Goal: Communication & Community: Answer question/provide support

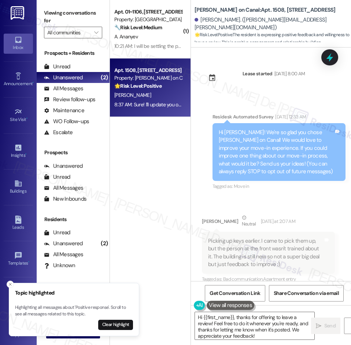
select select "English"
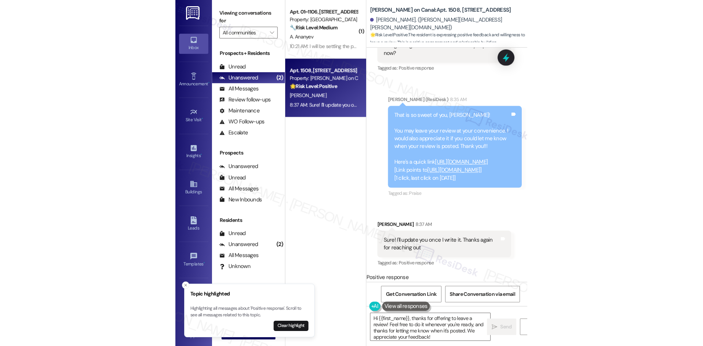
scroll to position [760, 0]
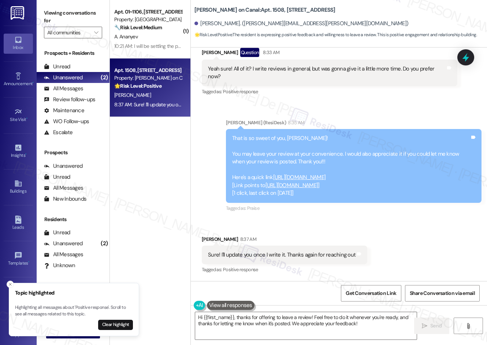
click at [242, 292] on div "Get Conversation Link Share Conversation via email" at bounding box center [339, 293] width 296 height 24
click at [350, 291] on span "Get Conversation Link" at bounding box center [370, 294] width 51 height 8
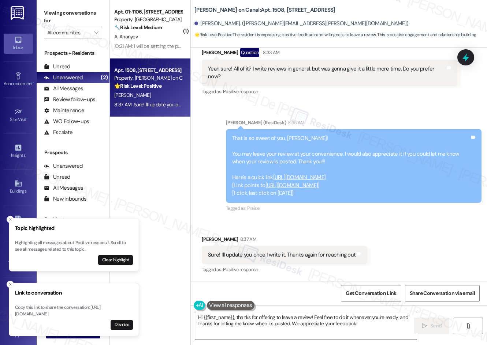
click at [350, 301] on span "Get Conversation Link" at bounding box center [370, 294] width 53 height 16
click at [350, 295] on span "Get Conversation Link" at bounding box center [370, 294] width 51 height 8
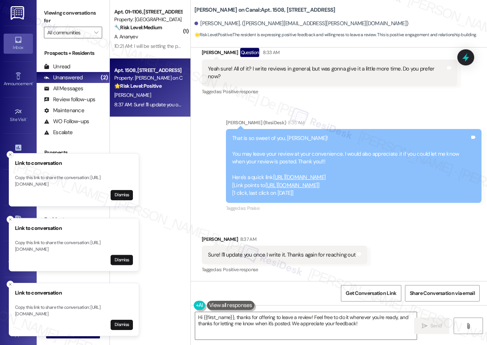
click at [11, 153] on icon "Close toast" at bounding box center [10, 155] width 4 height 4
click at [11, 216] on button "Close toast" at bounding box center [10, 219] width 7 height 7
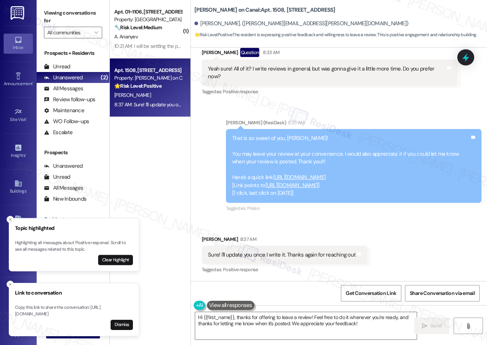
click at [7, 218] on button "Close toast" at bounding box center [10, 219] width 7 height 7
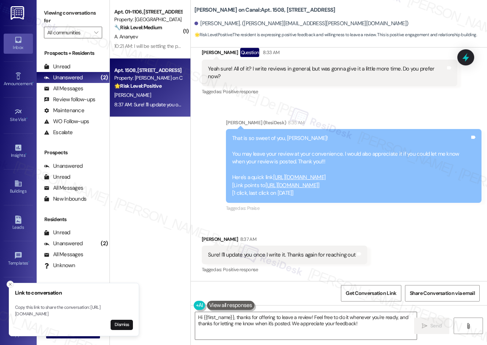
click at [8, 283] on icon "Close toast" at bounding box center [10, 285] width 4 height 4
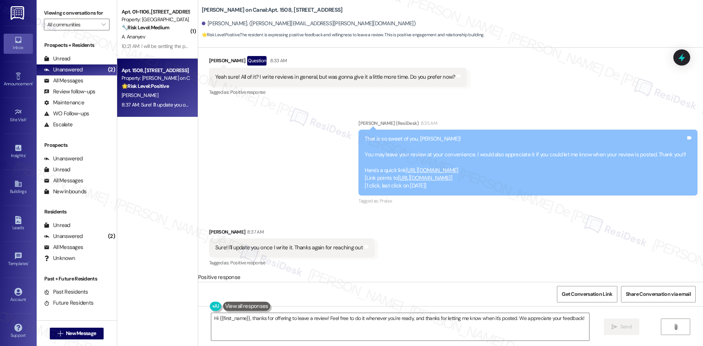
scroll to position [82, 0]
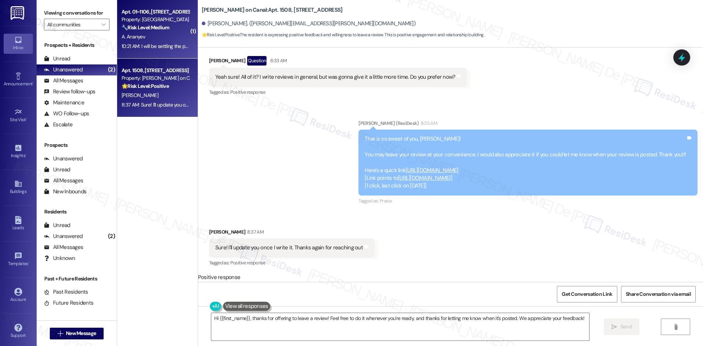
click at [156, 31] on div "🔧 Risk Level: Medium The resident is responding to a rent reminder and stating …" at bounding box center [156, 28] width 68 height 8
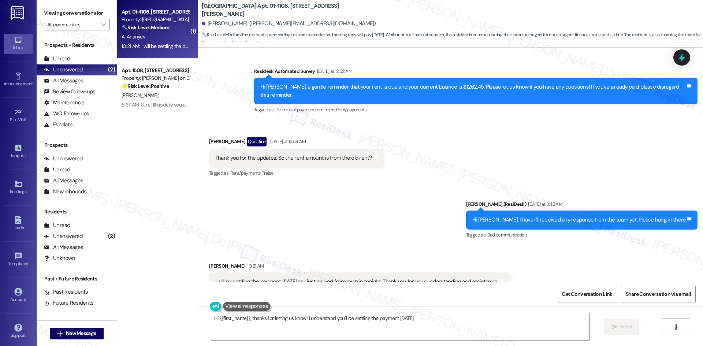
scroll to position [4876, 0]
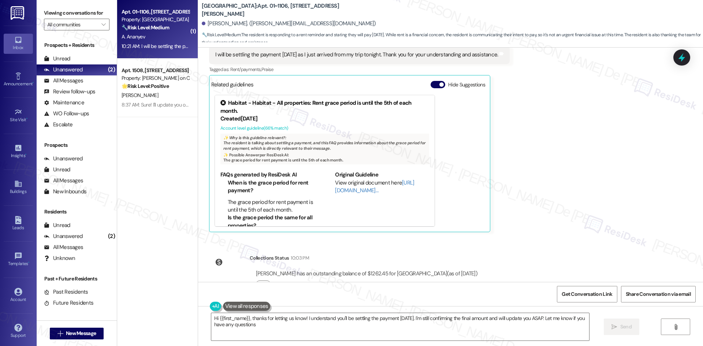
type textarea "Hi {{first_name}}, thanks for letting us know! I understand you'll be settling …"
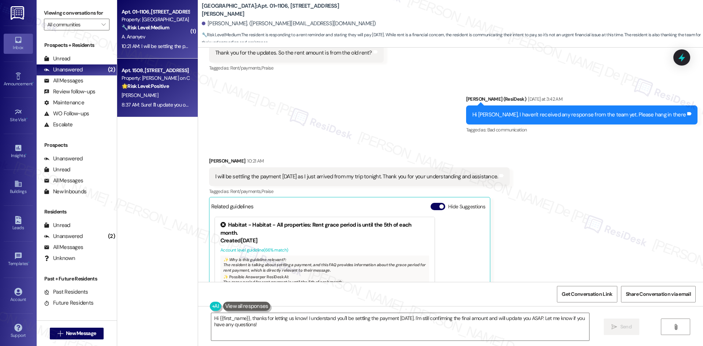
click at [154, 97] on div "S. Kwarteng" at bounding box center [155, 95] width 69 height 9
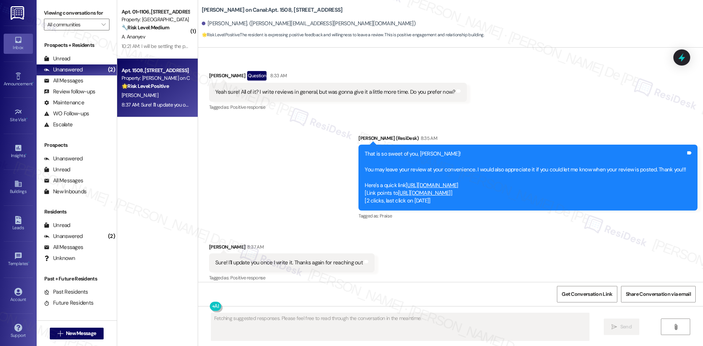
scroll to position [673, 0]
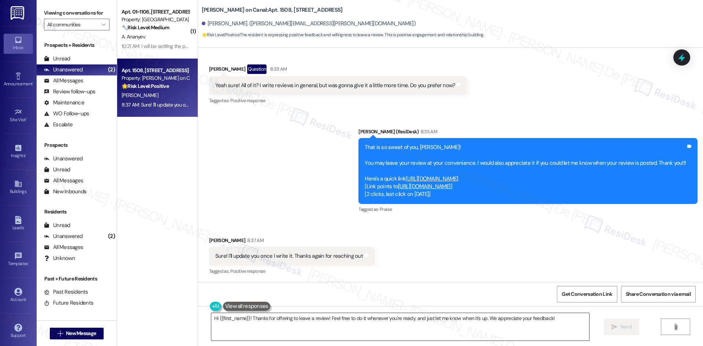
click at [274, 325] on textarea "Hi {{first_name}}! Thanks for offering to leave a review! Feel free to do it wh…" at bounding box center [400, 326] width 378 height 27
click at [281, 321] on textarea "Hi {{first_name}}! Thanks for offering to leave a review! Feel free to do it wh…" at bounding box center [400, 326] width 378 height 27
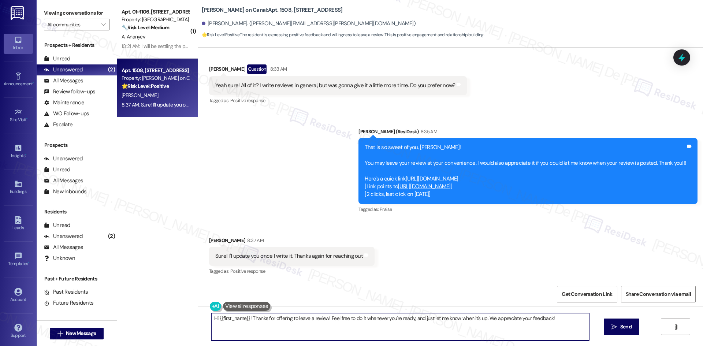
click at [281, 321] on textarea "Hi {{first_name}}! Thanks for offering to leave a review! Feel free to do it wh…" at bounding box center [400, 326] width 378 height 27
click at [350, 315] on textarea "Hi {{first_name}}! Thanks for offering to leave a review! Feel free to do it wh…" at bounding box center [400, 326] width 378 height 27
drag, startPoint x: 561, startPoint y: 319, endPoint x: 152, endPoint y: 322, distance: 409.6
click at [152, 322] on div "( 1 ) Apt. 01~1106, 1130 N. Dearborn Property: Elm Street 🔧 Risk Level: Medium …" at bounding box center [410, 173] width 586 height 346
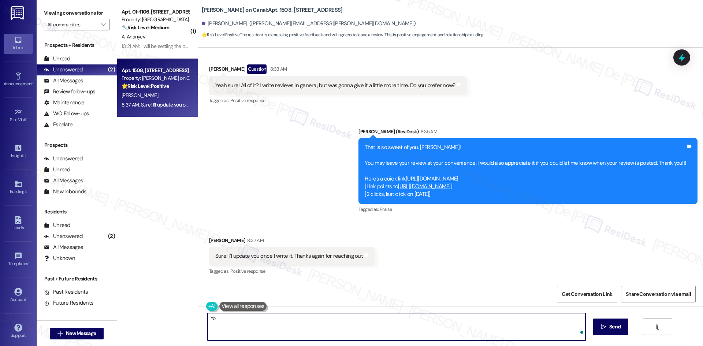
type textarea "Y"
click at [252, 321] on textarea "My pleasure assisting you., Sharon! Have a great day ahead." at bounding box center [397, 326] width 378 height 27
type textarea "My pleasure assisting you, Sharon! Have a great day ahead."
click at [350, 333] on button " Send" at bounding box center [611, 326] width 36 height 16
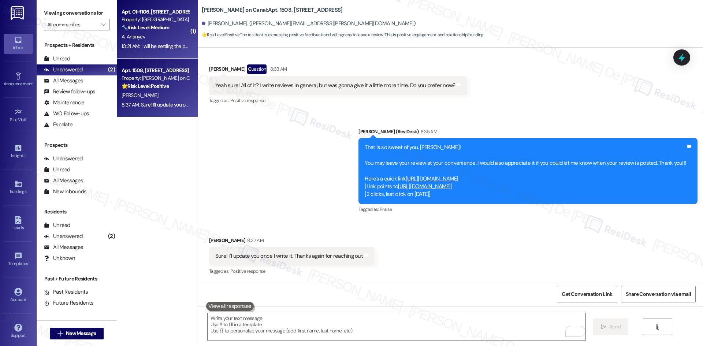
click at [130, 50] on div "10:21 AM: I will be settling the payment tomorrow as I just arrived from my tri…" at bounding box center [155, 46] width 69 height 9
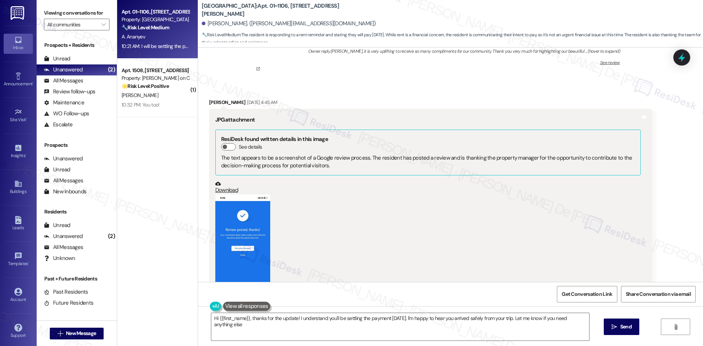
type textarea "Hi {{first_name}}, thanks for the update! I understand you'll be settling the p…"
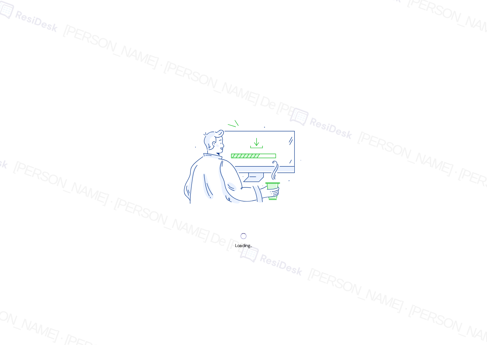
select select "English"
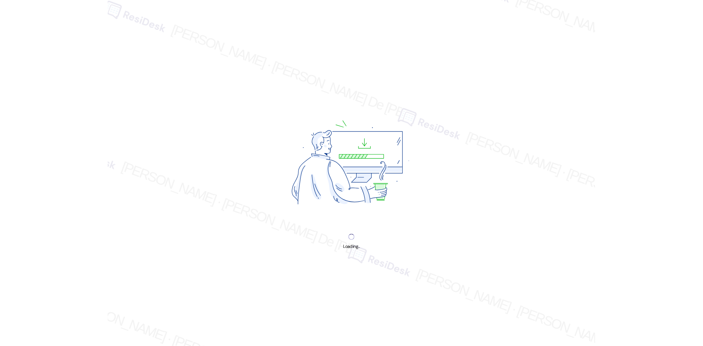
scroll to position [83, 0]
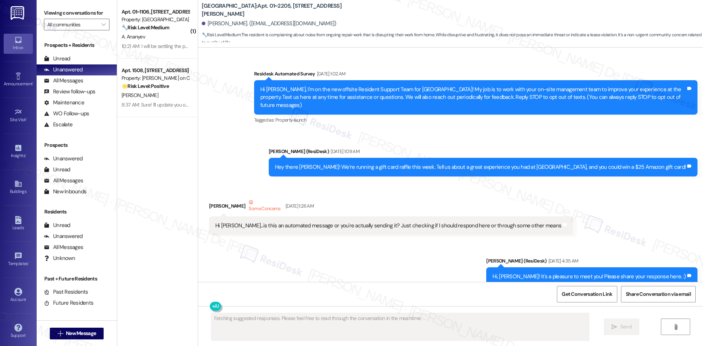
scroll to position [4383, 0]
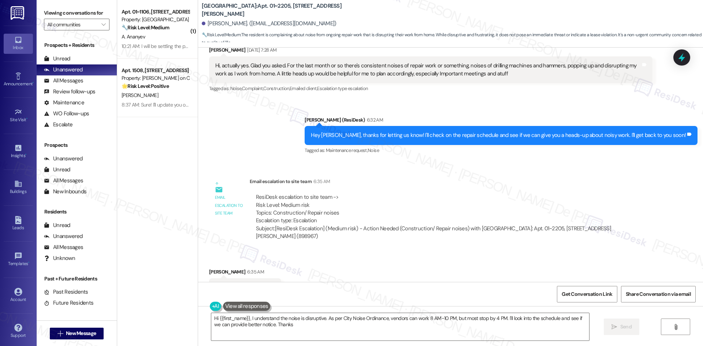
type textarea "Hi {{first_name}}, I understand the noise is disruptive. As per City Noise Ordi…"
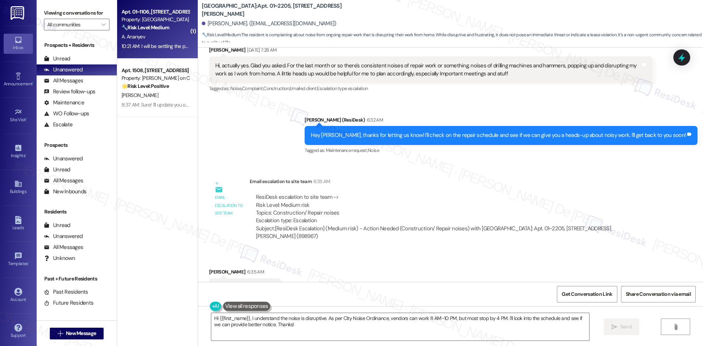
click at [150, 42] on div "10:21 AM: I will be settling the payment [DATE] as I just arrived from my trip …" at bounding box center [155, 46] width 69 height 9
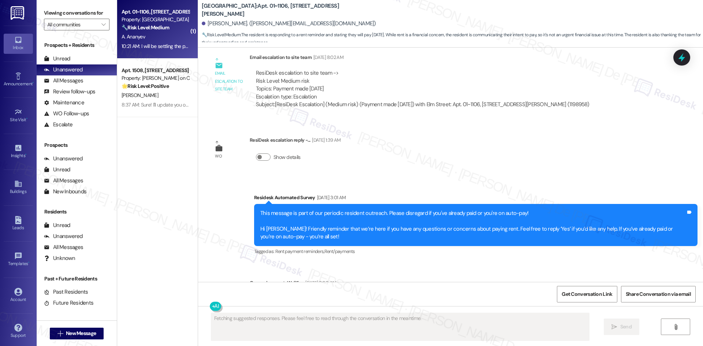
scroll to position [4876, 0]
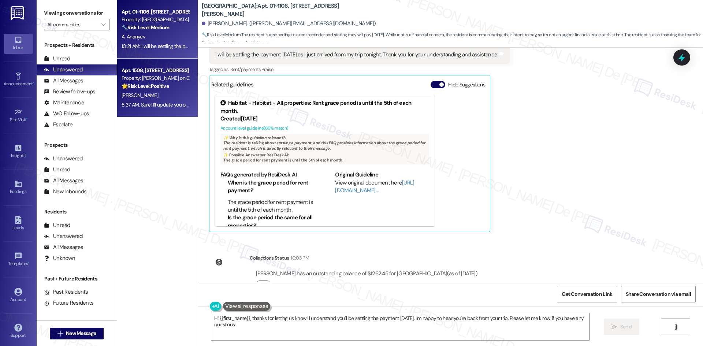
type textarea "Hi {{first_name}}, thanks for letting us know! I understand you'll be settling …"
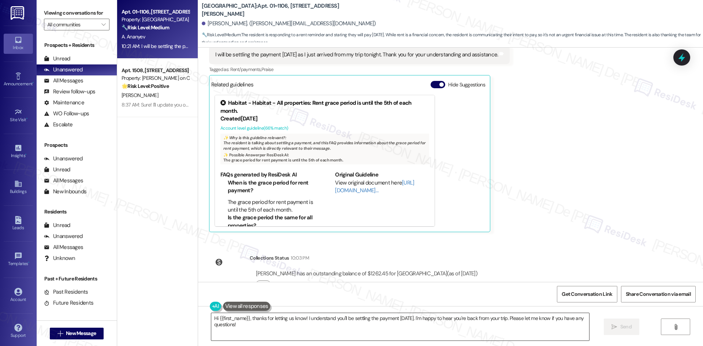
click at [319, 326] on textarea "Hi {{first_name}}, thanks for letting us know! I understand you'll be settling …" at bounding box center [400, 326] width 378 height 27
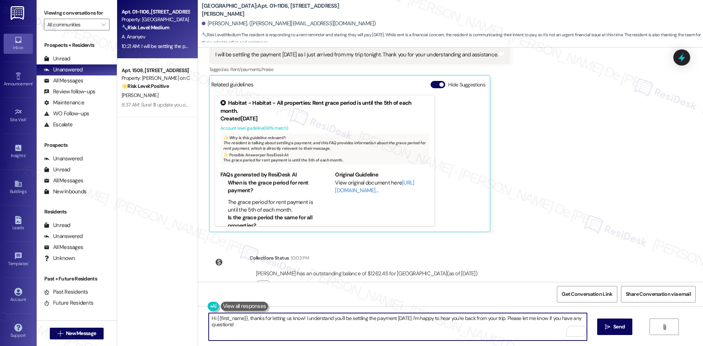
click at [328, 336] on textarea "Hi {{first_name}}, thanks for letting us know! I understand you'll be settling …" at bounding box center [398, 326] width 378 height 27
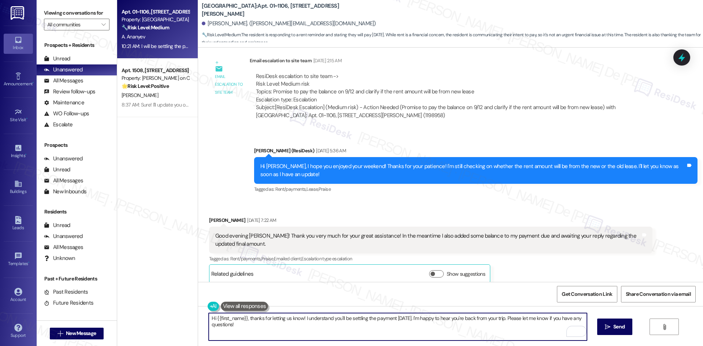
scroll to position [4023, 0]
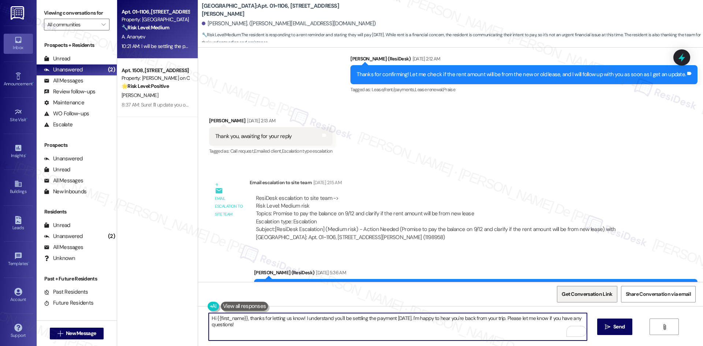
click at [486, 291] on span "Get Conversation Link" at bounding box center [586, 294] width 51 height 8
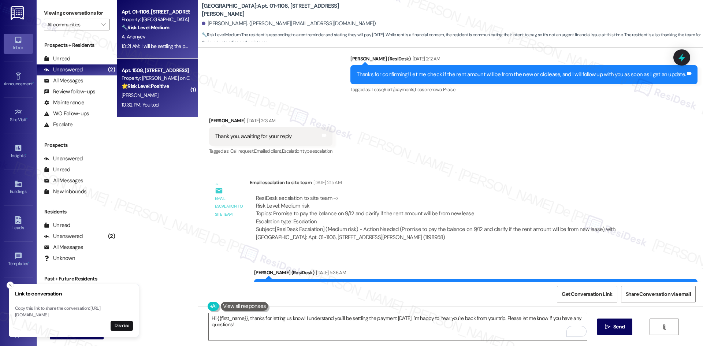
click at [159, 94] on div "S. Kwarteng" at bounding box center [155, 95] width 69 height 9
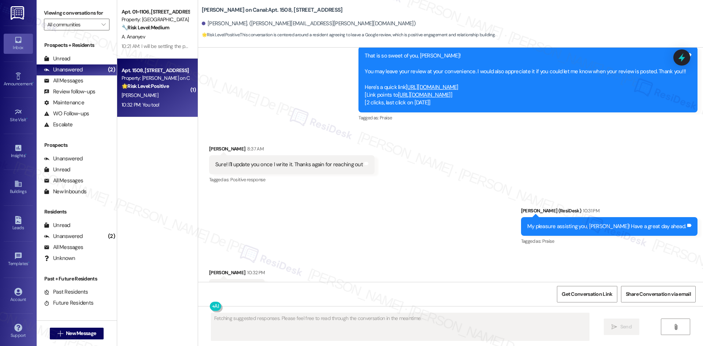
scroll to position [796, 0]
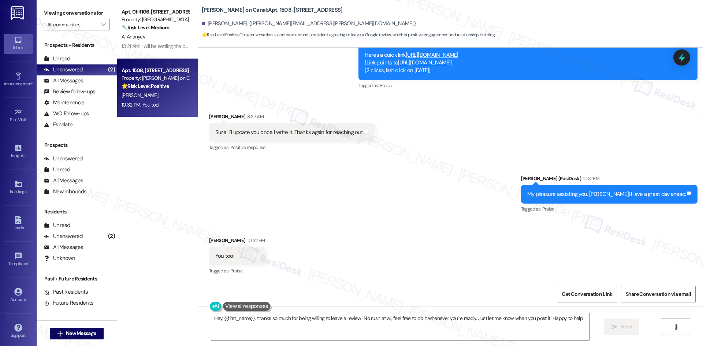
type textarea "Hey {{first_name}}, thanks so much for being willing to leave a review! No rush…"
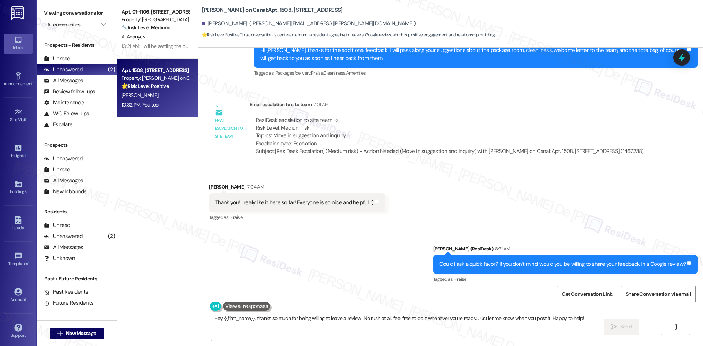
click at [339, 321] on textarea "Hey {{first_name}}, thanks so much for being willing to leave a review! No rush…" at bounding box center [400, 326] width 378 height 27
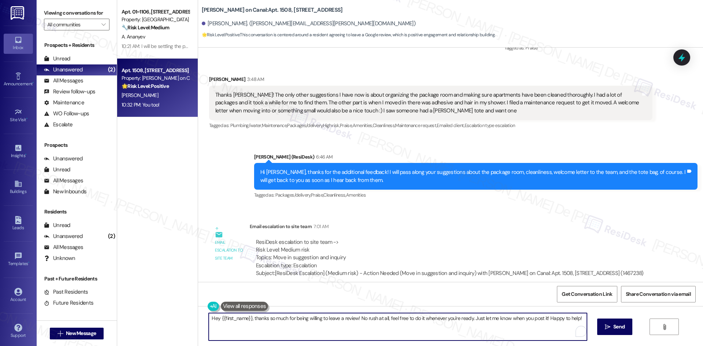
scroll to position [797, 0]
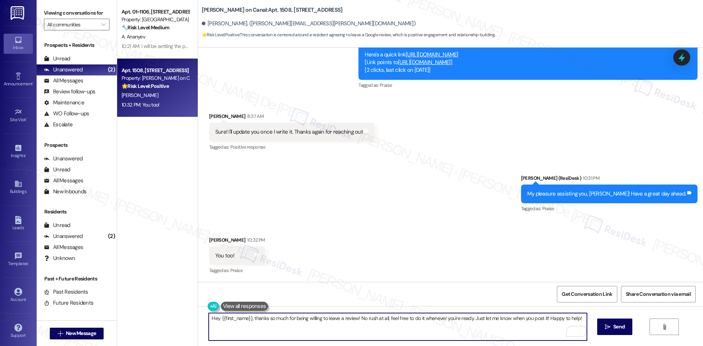
click at [486, 323] on textarea "Hey {{first_name}}, thanks so much for being willing to leave a review! No rush…" at bounding box center [398, 326] width 378 height 27
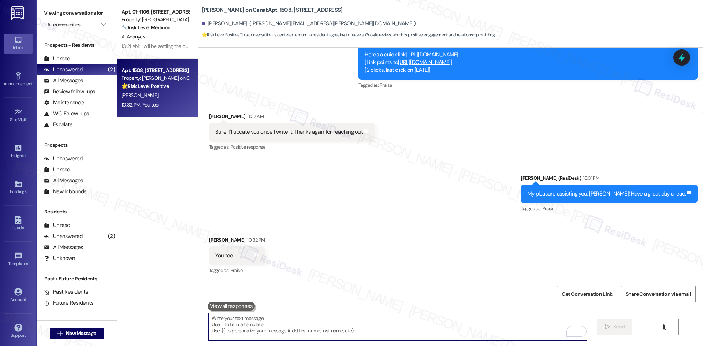
click at [370, 229] on div "Received via SMS Sharon Kwarteng 10:32 PM You too! Tags and notes Tagged as: Pr…" at bounding box center [450, 251] width 505 height 62
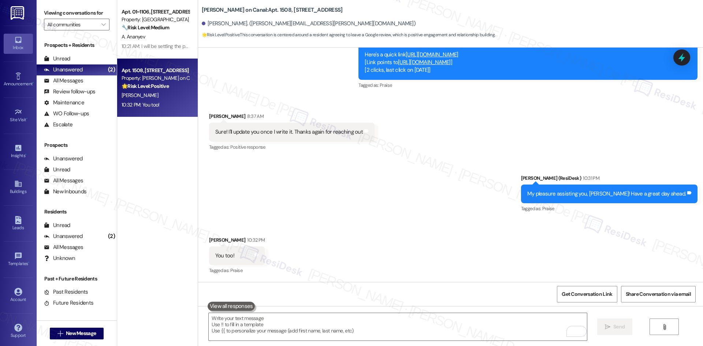
click at [242, 161] on div "Sent via SMS Sarah (ResiDesk) 10:31 PM My pleasure assisting you, Sharon! Have …" at bounding box center [450, 189] width 505 height 62
click at [393, 325] on textarea "To enrich screen reader interactions, please activate Accessibility in Grammarl…" at bounding box center [398, 326] width 378 height 27
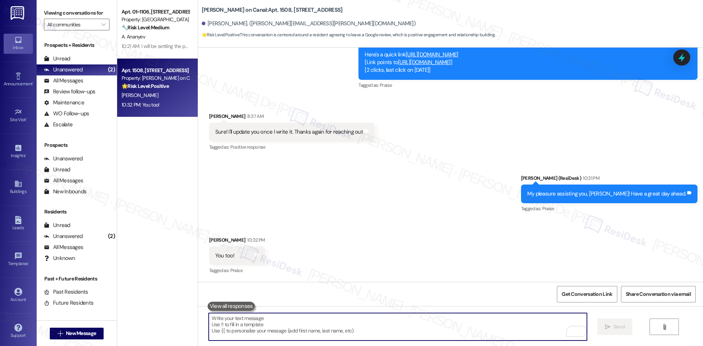
click at [381, 340] on textarea "To enrich screen reader interactions, please activate Accessibility in Grammarl…" at bounding box center [398, 326] width 378 height 27
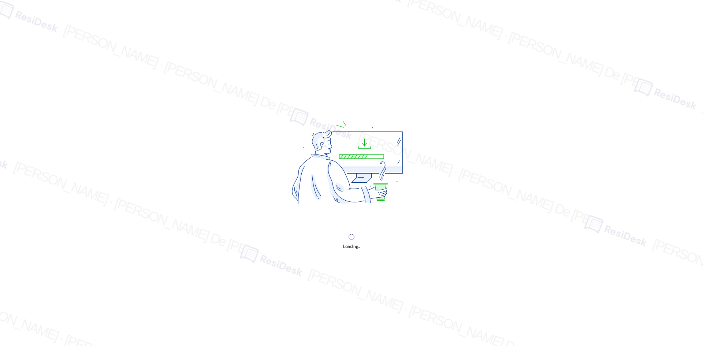
select select "English"
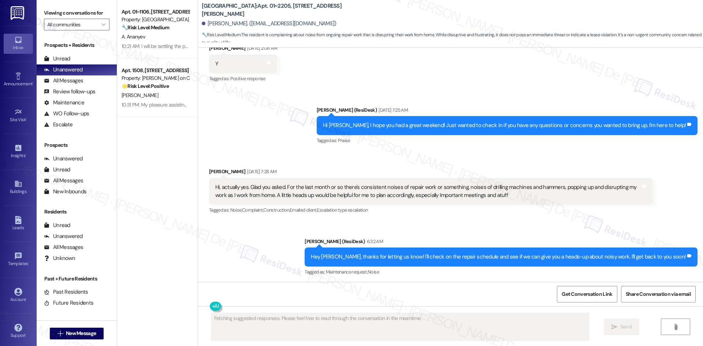
scroll to position [4383, 0]
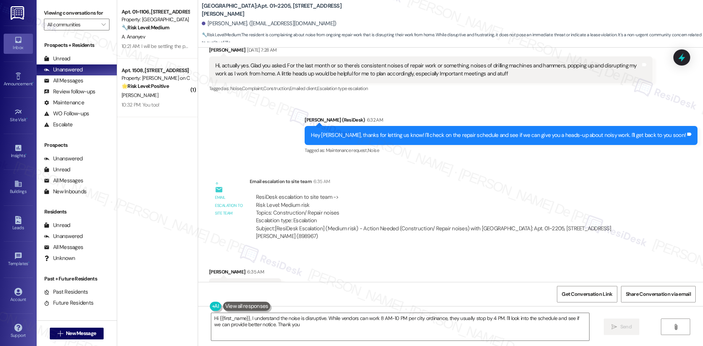
type textarea "Hi {{first_name}}, I understand the noise is disruptive. While vendors can work…"
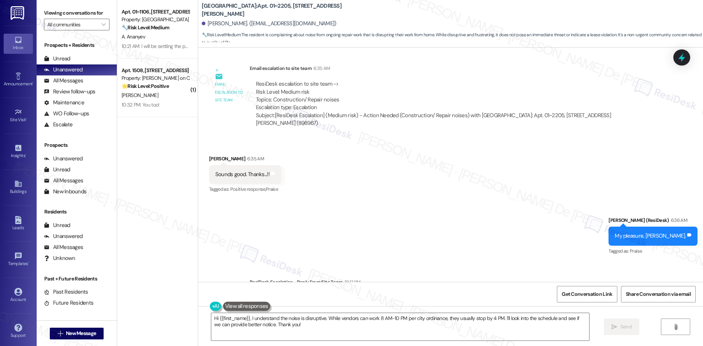
scroll to position [4512, 0]
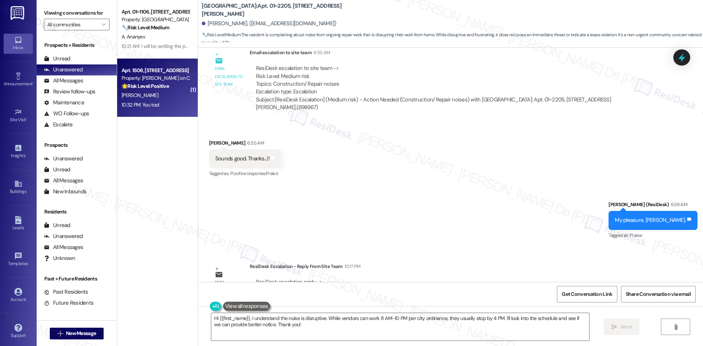
click at [149, 104] on div "10:32 PM: You too! 10:32 PM: You too!" at bounding box center [141, 104] width 38 height 7
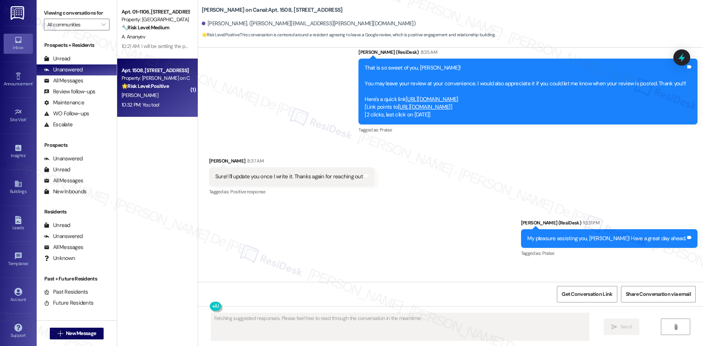
scroll to position [796, 0]
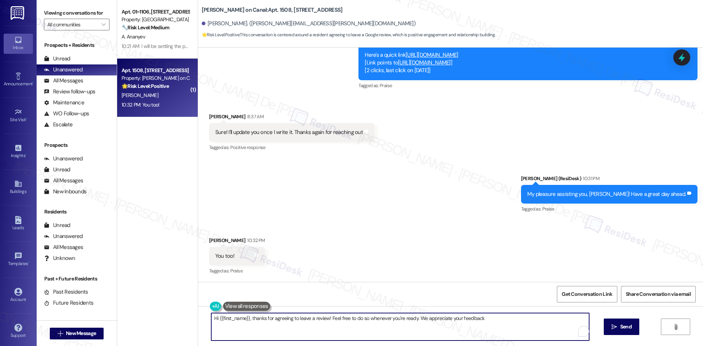
type textarea "Hi {{first_name}}, thanks for agreeing to leave a review! Feel free to do so wh…"
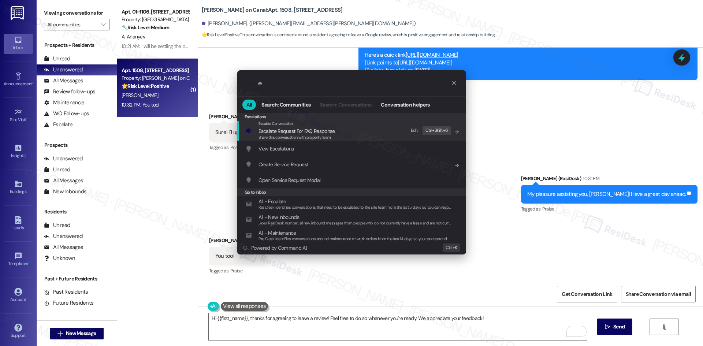
click at [297, 86] on input "e" at bounding box center [354, 83] width 193 height 8
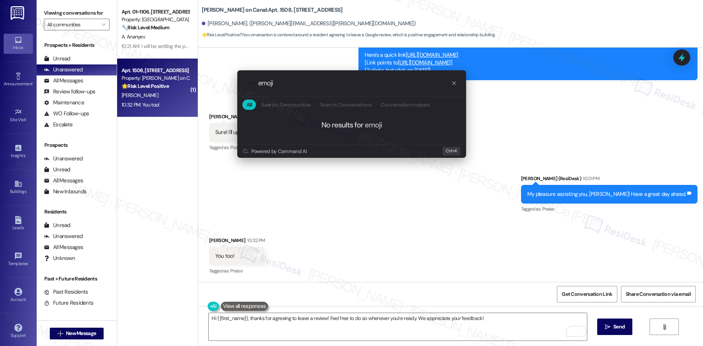
type input "emoji"
click at [451, 84] on icon "progress bar" at bounding box center [454, 83] width 6 height 6
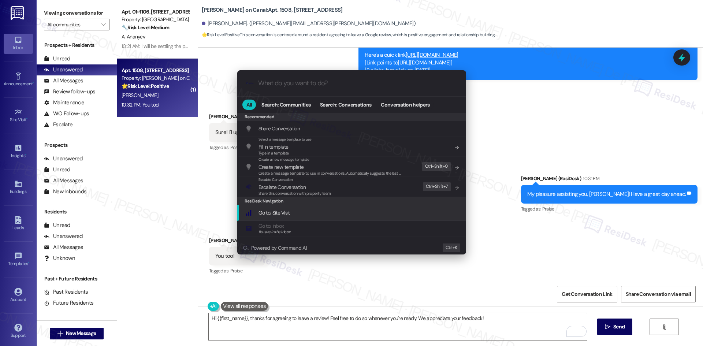
click at [452, 327] on div ".cls-1{fill:#0a055f;}.cls-2{fill:#0cc4c4;} resideskLogoBlueOrange All Search: C…" at bounding box center [351, 173] width 703 height 346
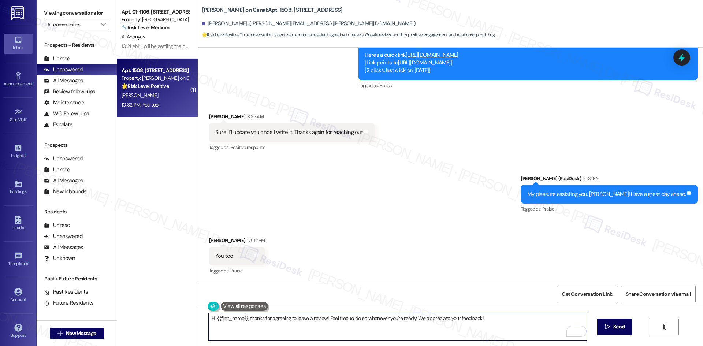
click at [484, 318] on textarea "Hi {{first_name}}, thanks for agreeing to leave a review! Feel free to do so wh…" at bounding box center [398, 326] width 378 height 27
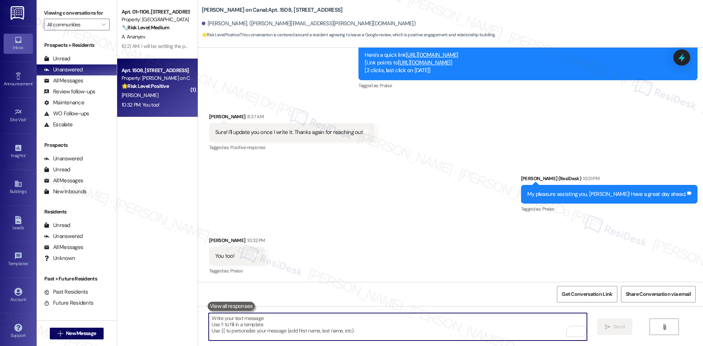
click at [254, 322] on textarea "To enrich screen reader interactions, please activate Accessibility in Grammarl…" at bounding box center [398, 326] width 378 height 27
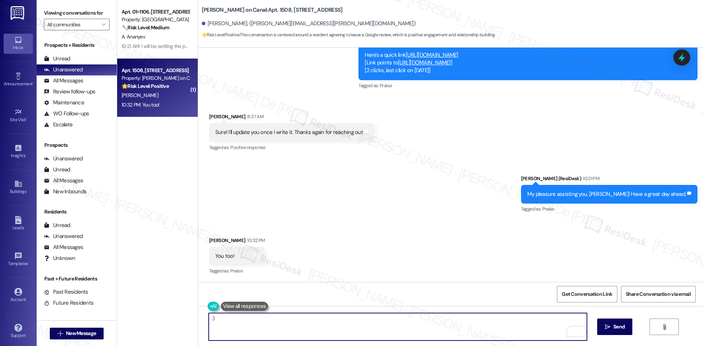
drag, startPoint x: 223, startPoint y: 318, endPoint x: 177, endPoint y: 318, distance: 46.5
click at [177, 318] on div "Apt. 01~1106, 1130 N. Dearborn Property: Elm Street 🔧 Risk Level: Medium The re…" at bounding box center [410, 173] width 586 height 346
click at [223, 325] on textarea ":)" at bounding box center [398, 326] width 378 height 27
type textarea ":"
type textarea "😊"
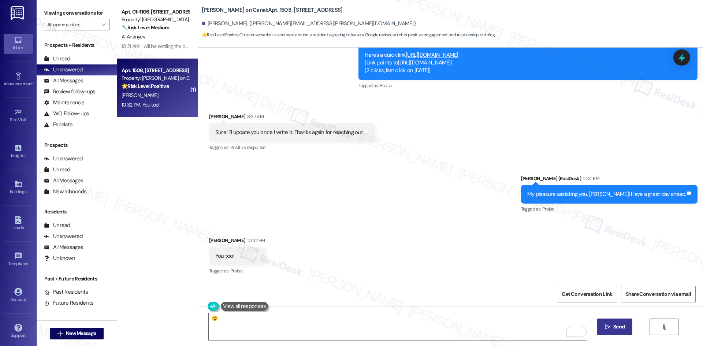
click at [620, 329] on span "Send" at bounding box center [618, 327] width 11 height 8
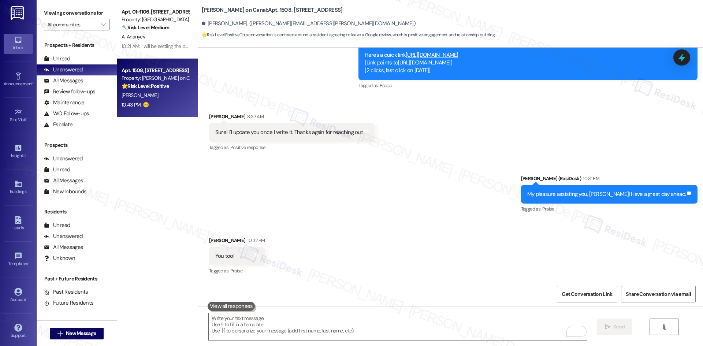
scroll to position [848, 0]
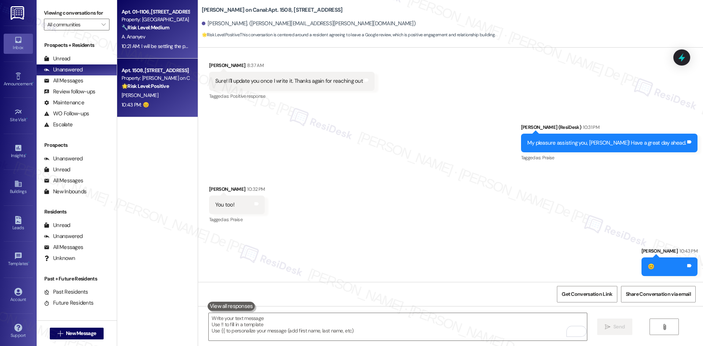
click at [160, 30] on strong "🔧 Risk Level: Medium" at bounding box center [146, 27] width 48 height 7
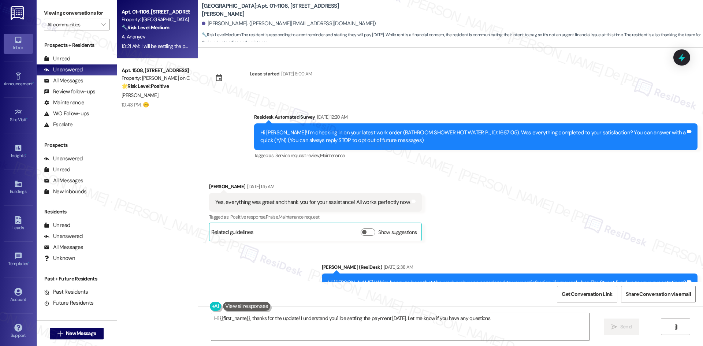
type textarea "Hi {{first_name}}, thanks for the update! I understand you'll be settling the p…"
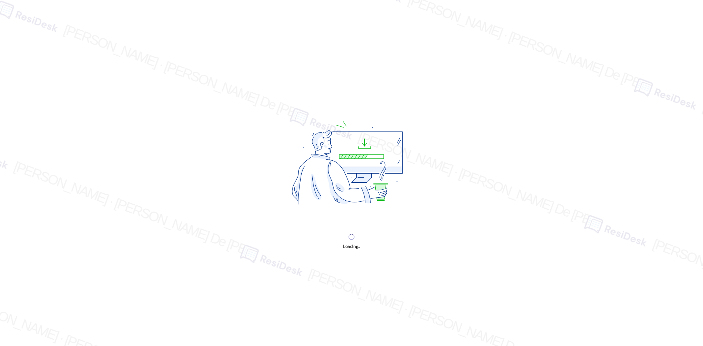
click at [84, 45] on div "Loading..." at bounding box center [351, 173] width 703 height 346
select select "English"
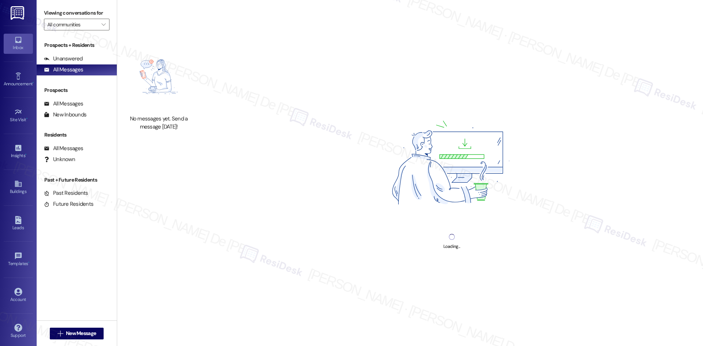
scroll to position [82, 0]
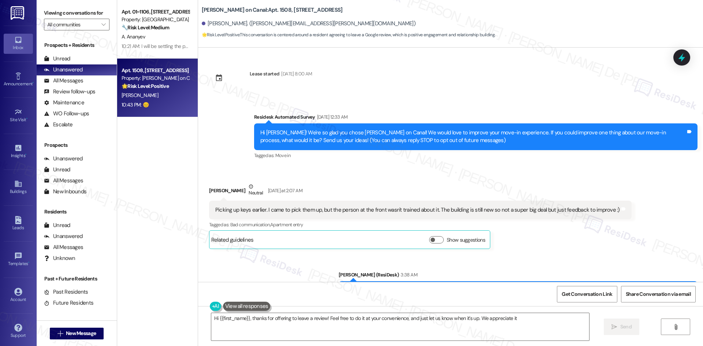
type textarea "Hi {{first_name}}, thanks for offering to leave a review! Feel free to do it at…"
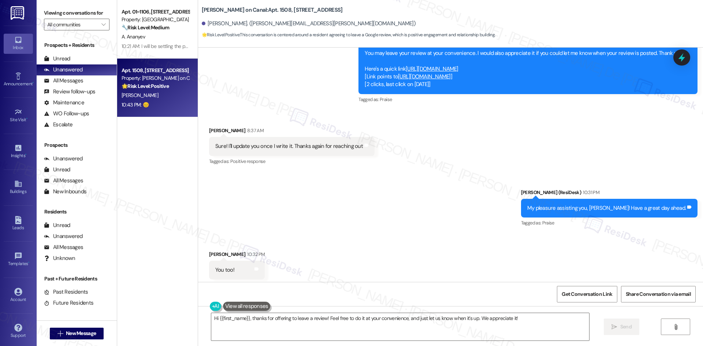
scroll to position [796, 0]
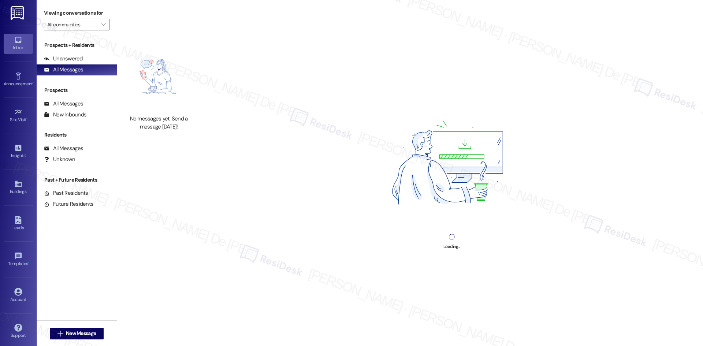
select select "English"
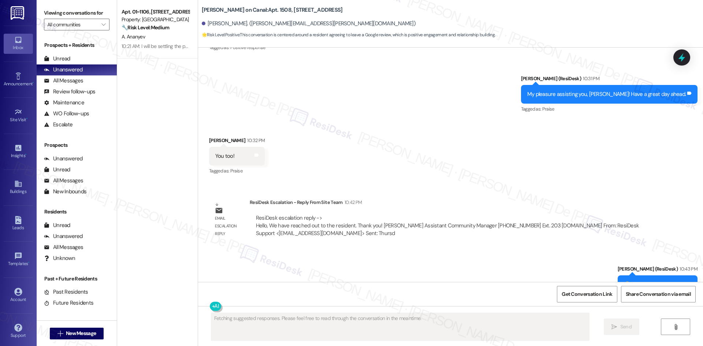
scroll to position [914, 0]
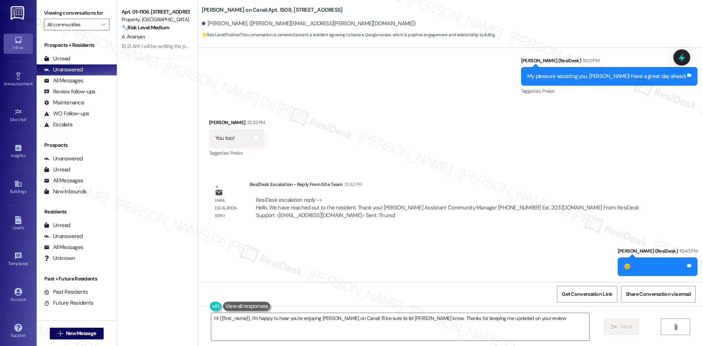
type textarea "Hi {{first_name}}, I'm happy to hear you're enjoying [PERSON_NAME] on Canal! I'…"
click at [692, 24] on div "[PERSON_NAME]. ([PERSON_NAME][EMAIL_ADDRESS][PERSON_NAME][DOMAIN_NAME])" at bounding box center [452, 23] width 501 height 15
click at [695, 337] on div "Hi {{first_name}}, I'm happy to hear you're enjoying Cassidy on Canal! I'll be …" at bounding box center [450, 333] width 505 height 55
click at [693, 337] on div "Hi {{first_name}}, I'm happy to hear you're enjoying Cassidy on Canal! I'll be …" at bounding box center [450, 333] width 505 height 55
click at [692, 337] on div "Hi {{first_name}}, I'm happy to hear you're enjoying Cassidy on Canal! I'll be …" at bounding box center [450, 333] width 505 height 55
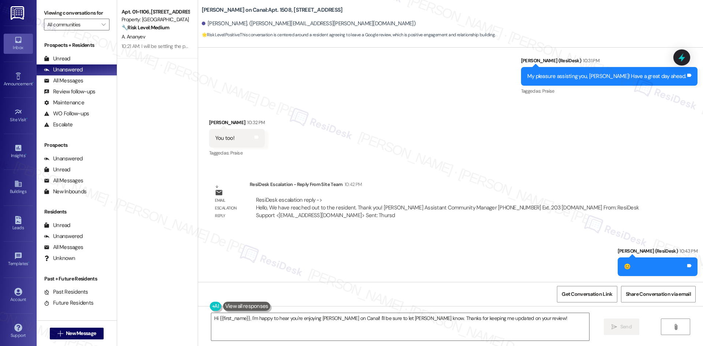
click at [691, 337] on div "Hi {{first_name}}, I'm happy to hear you're enjoying Cassidy on Canal! I'll be …" at bounding box center [450, 333] width 505 height 55
click at [198, 294] on div "Get Conversation Link Share Conversation via email" at bounding box center [450, 294] width 505 height 24
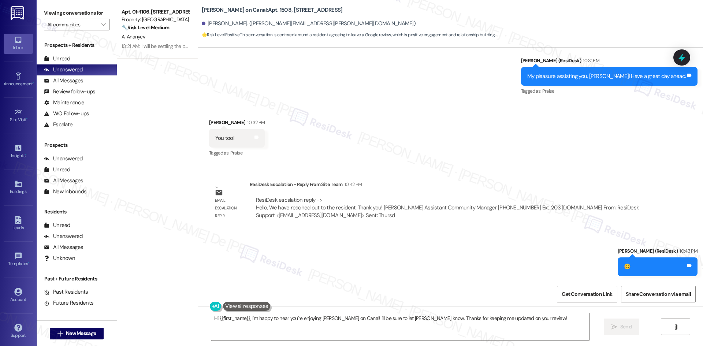
click at [436, 334] on html "Inbox Go to Inbox Announcement • Send A Text Announcement Site Visit • Go to Si…" at bounding box center [351, 173] width 703 height 346
click at [561, 295] on span "Get Conversation Link" at bounding box center [586, 294] width 51 height 8
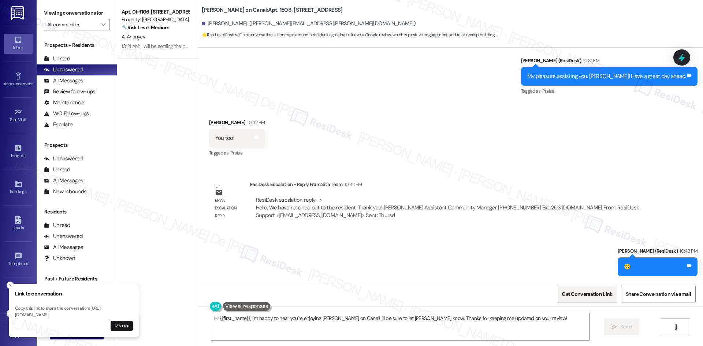
click at [561, 295] on span "Get Conversation Link" at bounding box center [586, 294] width 51 height 8
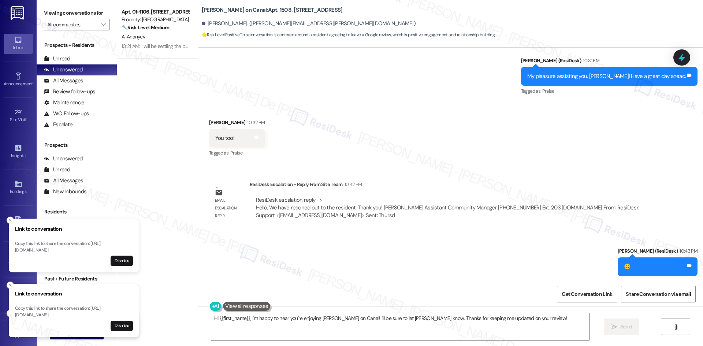
click at [202, 293] on div "Get Conversation Link Share Conversation via email" at bounding box center [450, 294] width 505 height 24
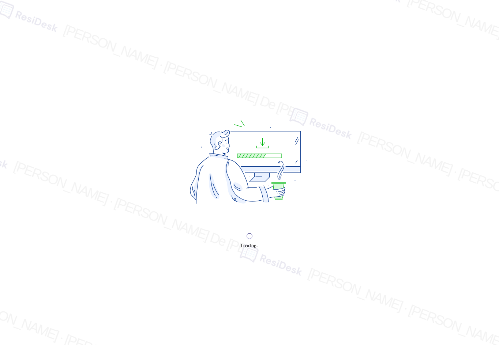
select select "English"
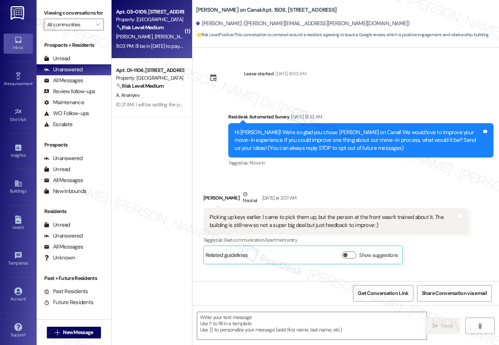
scroll to position [262, 0]
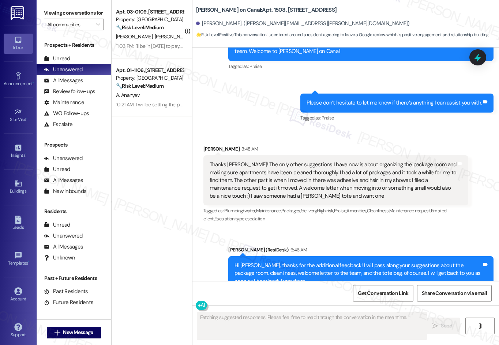
click at [154, 34] on div "J. Ross J. Ross" at bounding box center [149, 36] width 69 height 9
click at [496, 182] on div "Lease started Sep 01, 2025 at 8:00 AM Survey, sent via SMS Residesk Automated S…" at bounding box center [346, 165] width 307 height 234
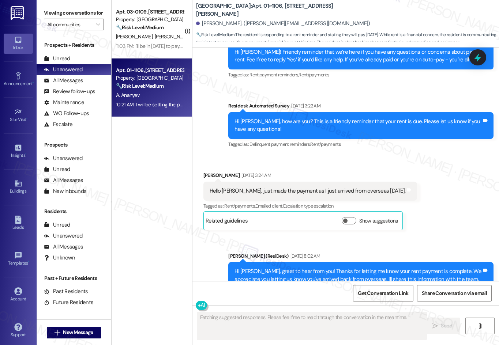
scroll to position [5159, 0]
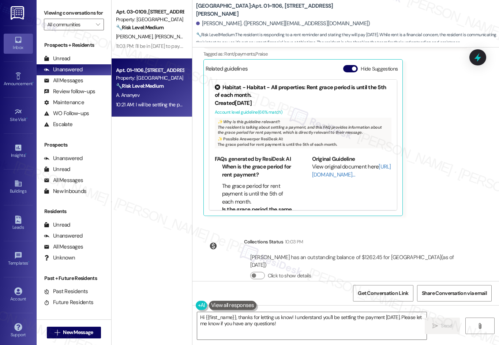
click at [441, 187] on div "Artur Ananyev 10:21 AM I will be settling the payment tomorrow as I just arrive…" at bounding box center [335, 114] width 265 height 205
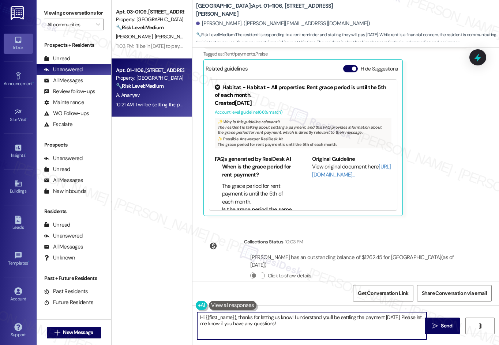
click at [301, 327] on textarea "Hi {{first_name}}, thanks for letting us know! I understand you'll be settling …" at bounding box center [311, 326] width 229 height 27
drag, startPoint x: 302, startPoint y: 327, endPoint x: 292, endPoint y: 322, distance: 11.3
click at [295, 320] on textarea "Hi {{first_name}}, thanks for letting us know! I understand you'll be settling …" at bounding box center [311, 326] width 229 height 27
click at [292, 322] on textarea "Hi {{first_name}}, thanks for letting us know! I understand you'll be settling …" at bounding box center [311, 326] width 229 height 27
drag, startPoint x: 292, startPoint y: 316, endPoint x: 407, endPoint y: 321, distance: 115.0
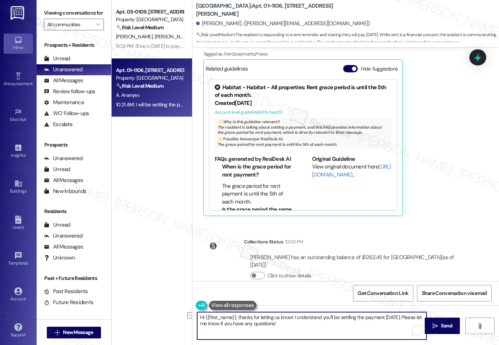
click at [407, 321] on textarea "Hi {{first_name}}, thanks for letting us know! I understand you'll be settling …" at bounding box center [311, 326] width 229 height 27
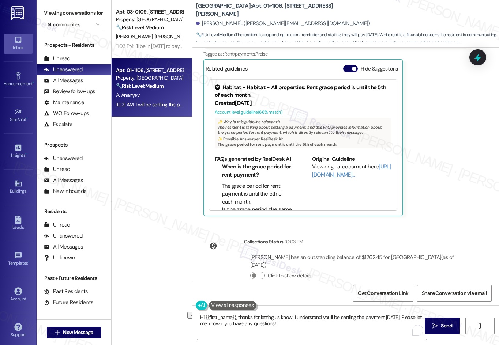
click at [305, 325] on textarea "Hi {{first_name}}, thanks for letting us know! I understand you'll be settling …" at bounding box center [311, 326] width 229 height 27
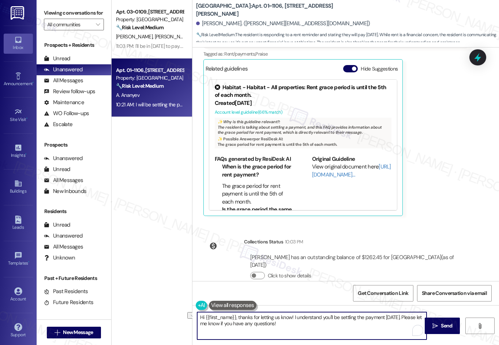
drag, startPoint x: 292, startPoint y: 318, endPoint x: 405, endPoint y: 317, distance: 113.1
click at [405, 317] on textarea "Hi {{first_name}}, thanks for letting us know! I understand you'll be settling …" at bounding box center [311, 326] width 229 height 27
click at [401, 318] on textarea "Hi {{first_name}}, thanks for letting us know! Please let me know if you have a…" at bounding box center [311, 326] width 229 height 27
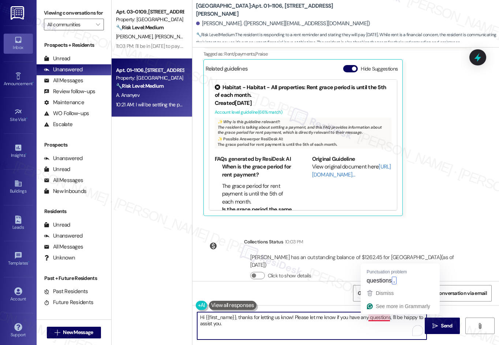
click at [377, 319] on textarea "Hi {{first_name}}, thanks for letting us know! Please let me know if you have a…" at bounding box center [311, 326] width 229 height 27
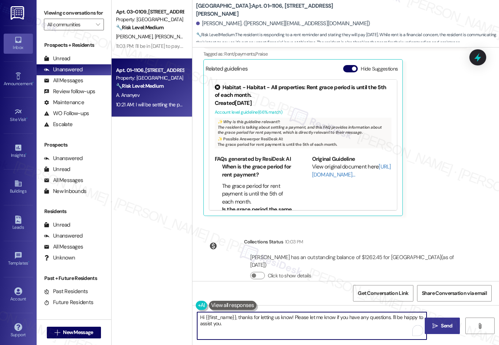
type textarea "Hi {{first_name}}, thanks for letting us know! Please let me know if you have a…"
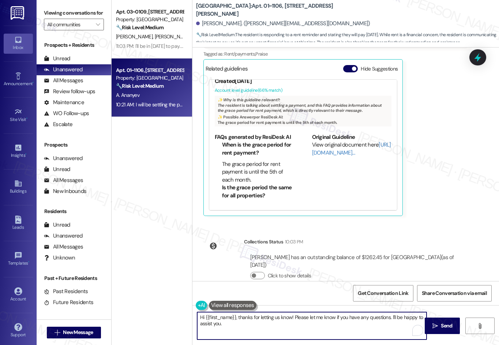
click at [279, 334] on textarea "Hi {{first_name}}, thanks for letting us know! Please let me know if you have a…" at bounding box center [311, 326] width 229 height 27
click at [452, 325] on span "Send" at bounding box center [446, 326] width 11 height 8
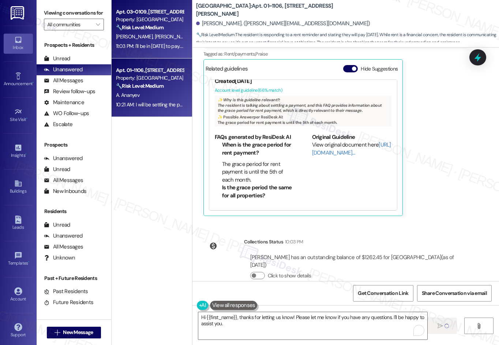
click at [137, 29] on strong "🔧 Risk Level: Medium" at bounding box center [140, 27] width 48 height 7
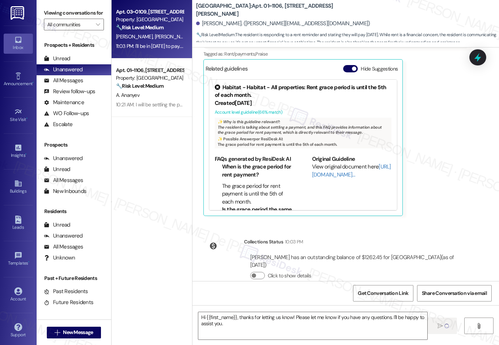
type textarea "Fetching suggested responses. Please feel free to read through the conversation…"
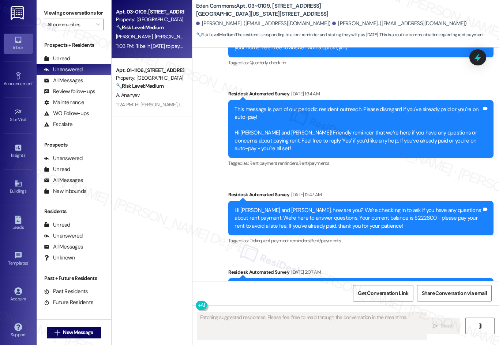
scroll to position [4418, 0]
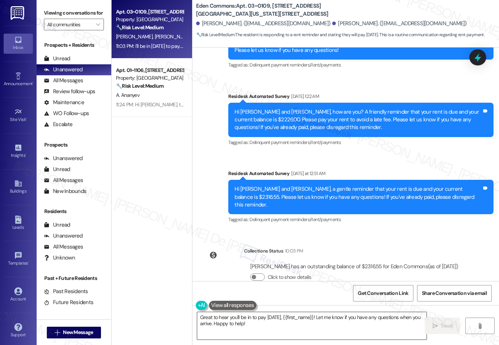
click at [267, 332] on textarea "Great to hear you'll be in to pay today, {{first_name}}! Let me know if you hav…" at bounding box center [311, 326] width 229 height 27
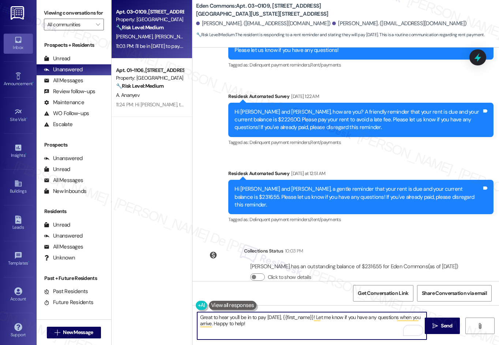
click at [273, 326] on textarea "Great to hear you'll be in to pay today, {{first_name}}! Let me know if you hav…" at bounding box center [311, 326] width 229 height 27
drag, startPoint x: 278, startPoint y: 317, endPoint x: 159, endPoint y: 313, distance: 119.0
click at [159, 313] on div "Apt. 03~0109, 2701&2727 S. Indiana Ave. 2740 S. Prairie Ave Property: Eden Comm…" at bounding box center [306, 172] width 388 height 345
type textarea "Thank you for keeping us posted, {{first_name}}! Let me know if you have any qu…"
click at [441, 317] on div "Thank you for keeping us posted, {{first_name}}! Let me know if you have any qu…" at bounding box center [346, 333] width 307 height 55
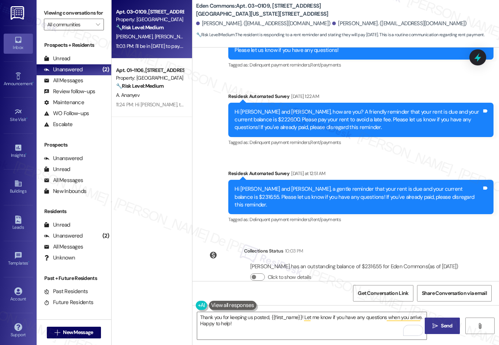
click at [438, 322] on button " Send" at bounding box center [443, 326] width 36 height 16
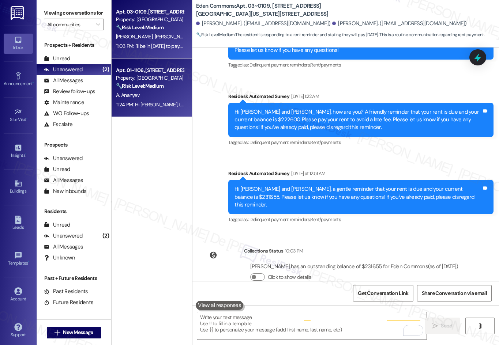
click at [156, 82] on div "Property: Elm Street" at bounding box center [150, 78] width 68 height 8
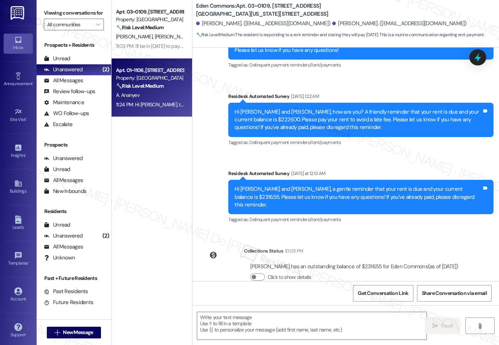
type textarea "Fetching suggested responses. Please feel free to read through the conversation…"
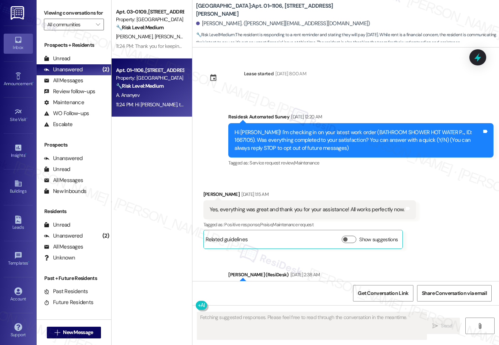
scroll to position [5091, 0]
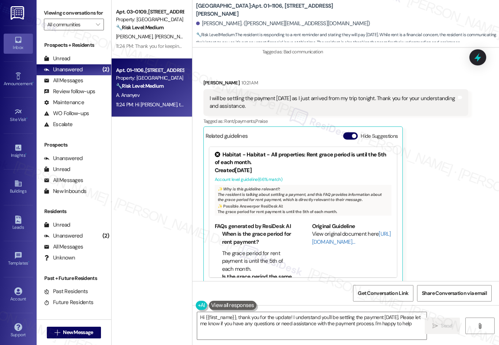
type textarea "Hi {{first_name}}, thank you for the update! I understand you'll be settling th…"
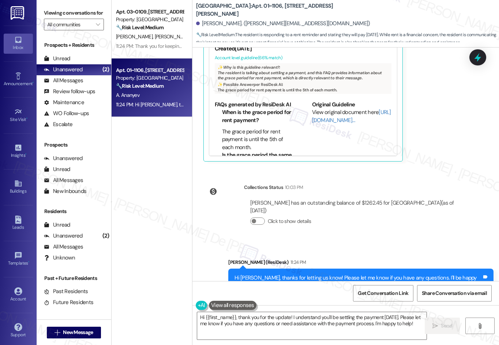
scroll to position [5220, 0]
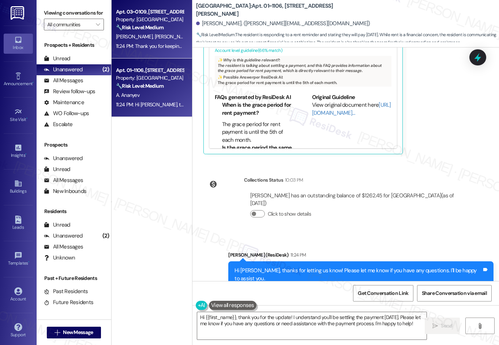
click at [171, 40] on div "J. Ross J. Ross" at bounding box center [149, 36] width 69 height 9
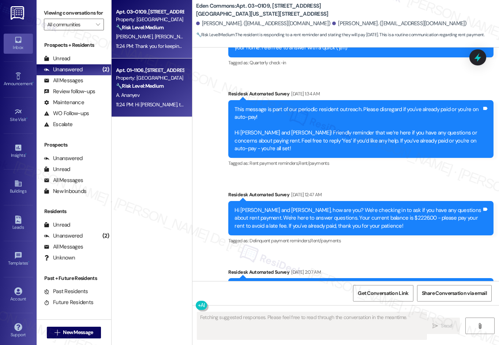
scroll to position [4418, 0]
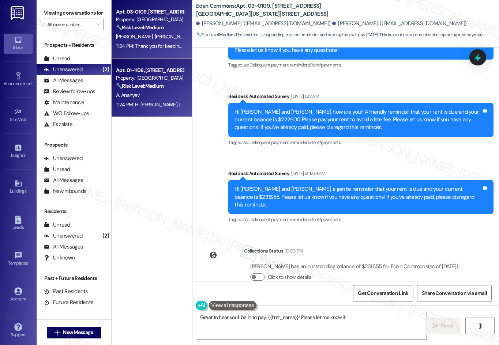
type textarea "Great to hear you'll be in to pay, {{first_name}}! Please let me know if you"
click at [168, 81] on div "Property: Elm Street" at bounding box center [150, 78] width 68 height 8
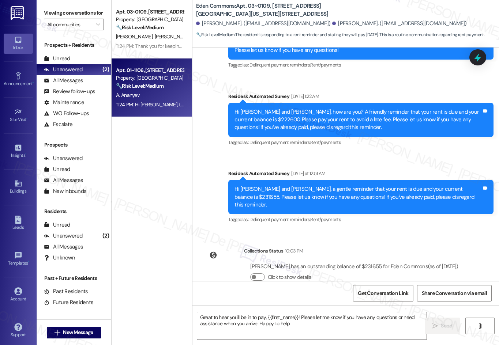
type textarea "Great to hear you'll be in to pay, {{first_name}}! Please let me know if you ha…"
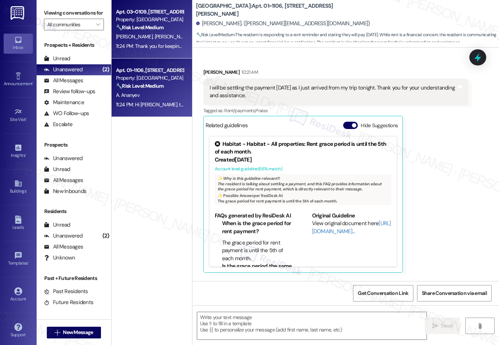
click at [167, 33] on div "J. Ross J. Ross" at bounding box center [149, 36] width 69 height 9
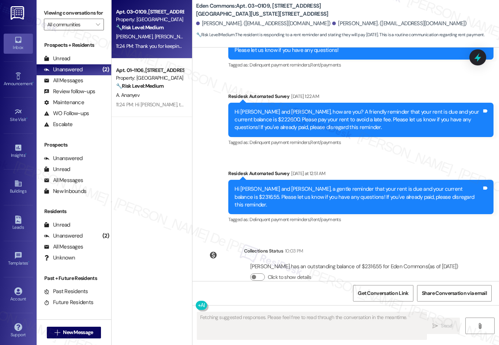
scroll to position [4488, 0]
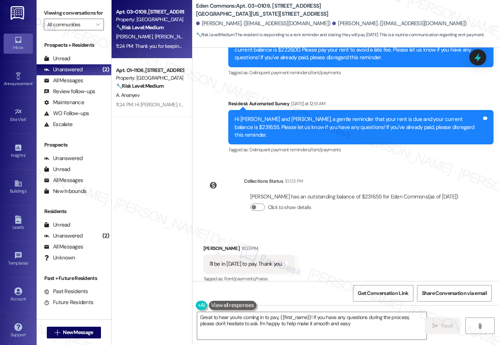
type textarea "Great to hear you're coming in to pay, {{first_name}}! If you have any question…"
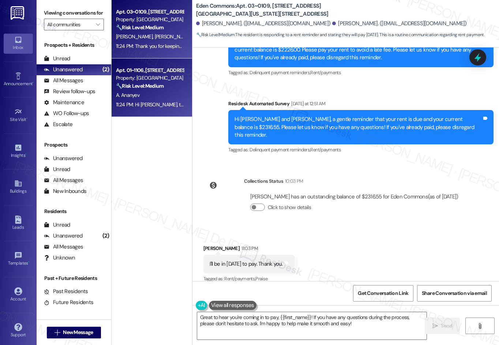
click at [128, 73] on div "Apt. 01~1106, 1130 N. Dearborn" at bounding box center [150, 71] width 68 height 8
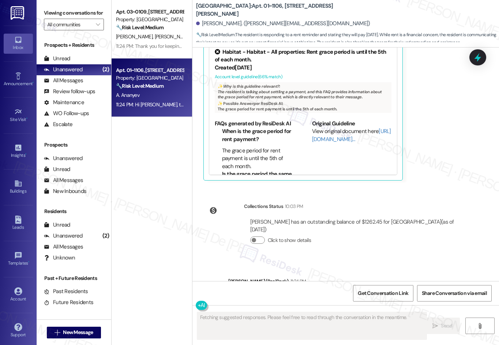
scroll to position [5220, 0]
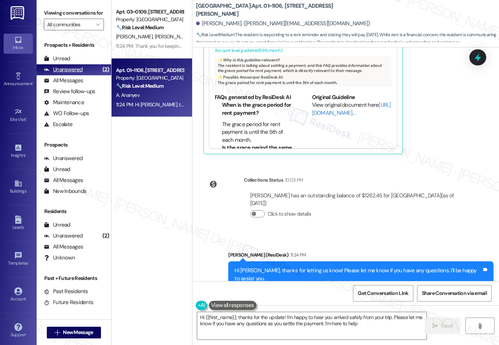
type textarea "Hi {{first_name}}, thanks for the update! I'm happy to hear you arrived safely …"
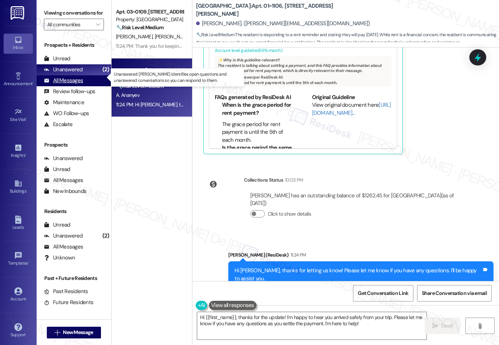
click at [66, 84] on div "All Messages (undefined)" at bounding box center [74, 80] width 75 height 11
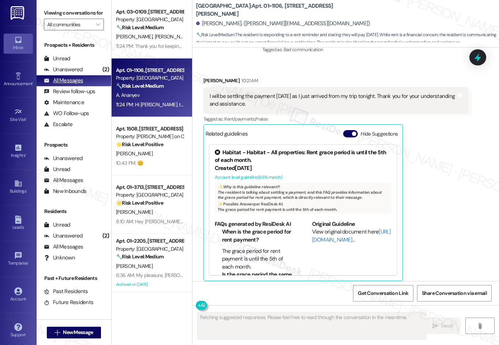
scroll to position [5091, 0]
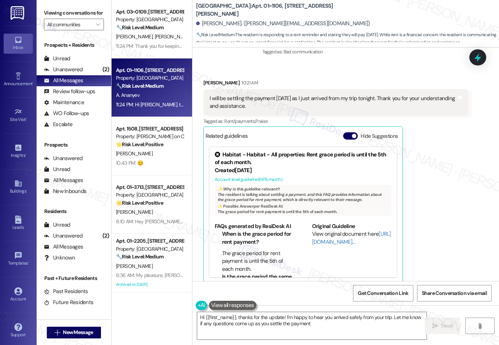
type textarea "Hi {{first_name}}, thanks for the update! I'm happy to hear you arrived safely …"
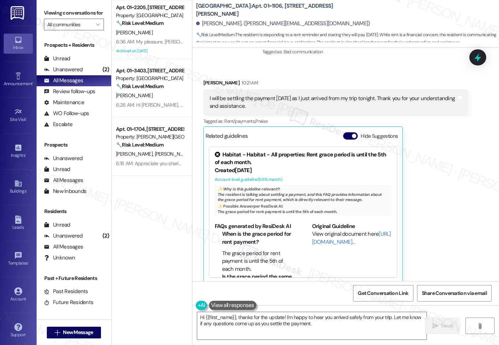
scroll to position [0, 0]
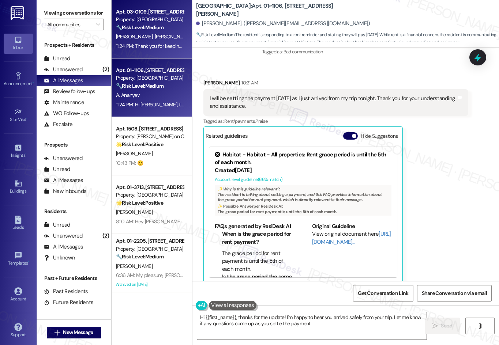
click at [171, 27] on div "🔧 Risk Level: Medium The resident is responding to a rent reminder and stating …" at bounding box center [150, 28] width 68 height 8
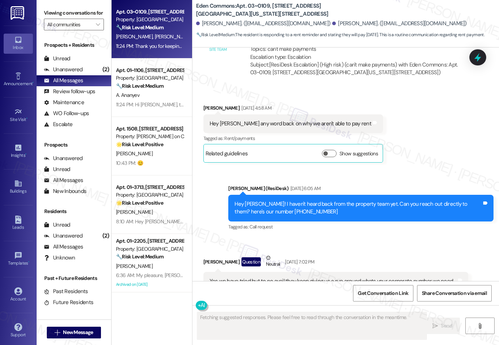
scroll to position [4418, 0]
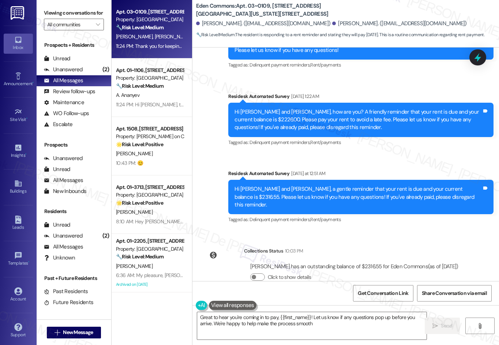
type textarea "Great to hear you're coming in to pay, {{first_name}}! Let us know if any quest…"
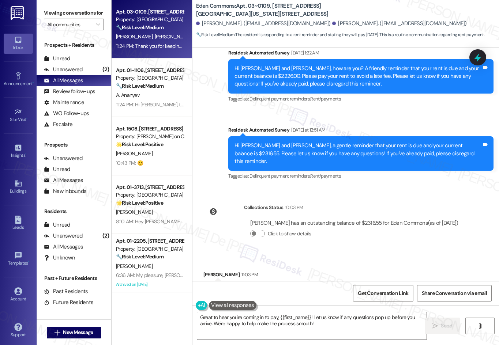
scroll to position [4488, 0]
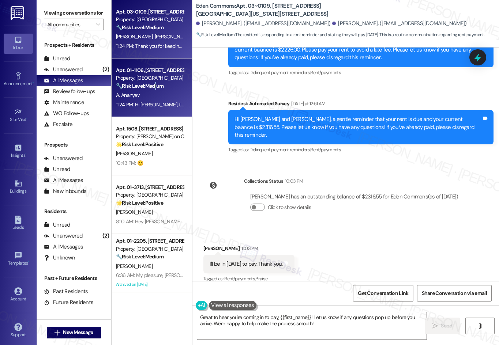
click at [158, 89] on strong "🔧 Risk Level: Medium" at bounding box center [140, 86] width 48 height 7
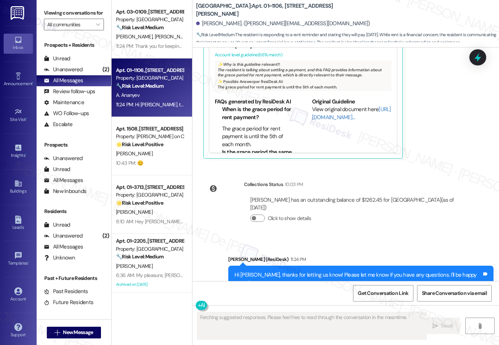
scroll to position [5220, 0]
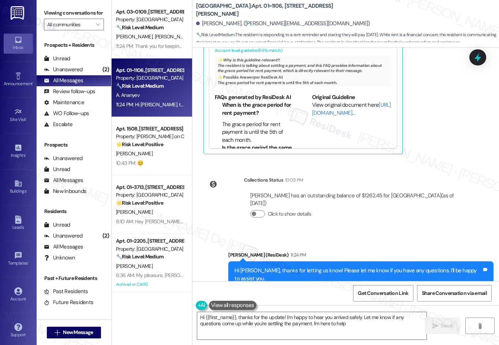
type textarea "Hi {{first_name}}, thanks for the update! I'm happy to hear you arrived safely.…"
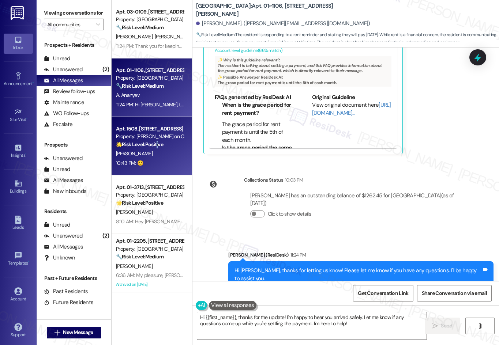
click at [159, 147] on strong "🌟 Risk Level: Positive" at bounding box center [139, 144] width 47 height 7
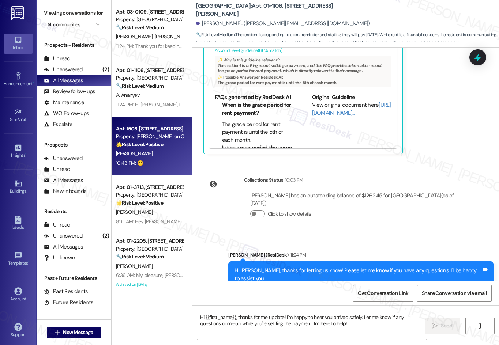
type textarea "Fetching suggested responses. Please feel free to read through the conversation…"
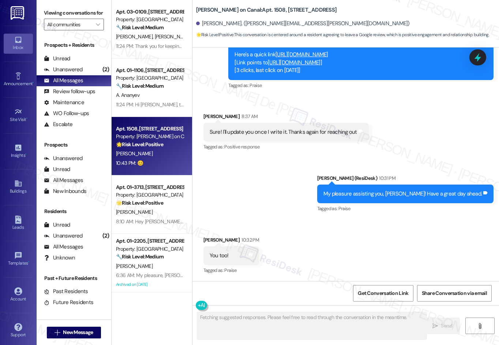
scroll to position [993, 0]
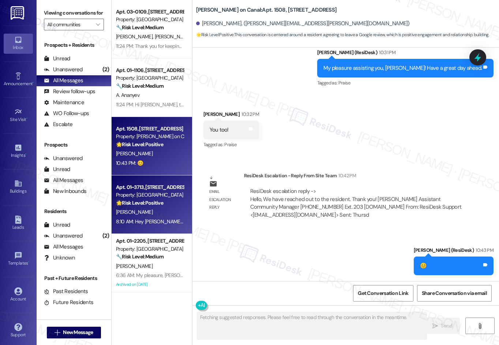
click at [159, 208] on div "Apt. 01~3713, 233 East Wacker Property: Columbus Plaza 🌟 Risk Level: Positive T…" at bounding box center [152, 205] width 81 height 59
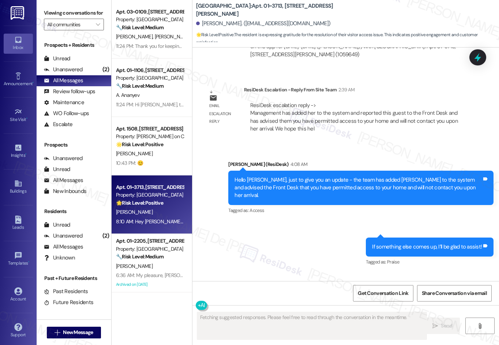
scroll to position [4704, 0]
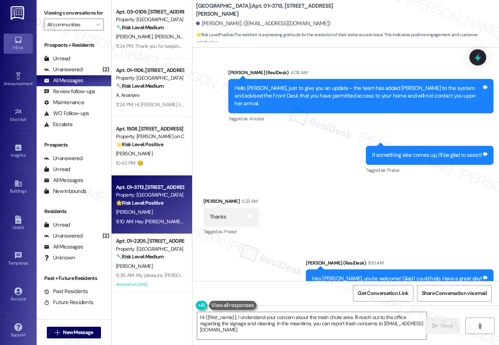
type textarea "Hi {{first_name}}, I understand your concern about the trash chute area. I'll r…"
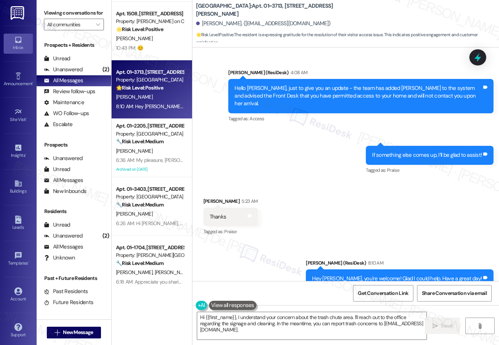
scroll to position [122, 0]
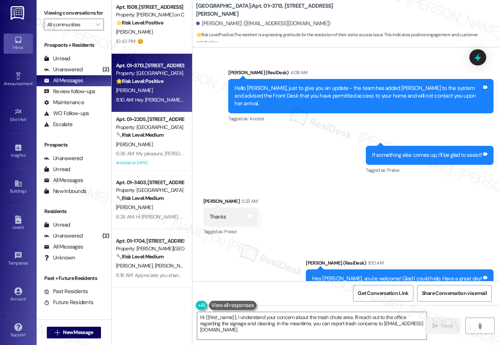
click at [158, 83] on strong "🌟 Risk Level: Positive" at bounding box center [139, 81] width 47 height 7
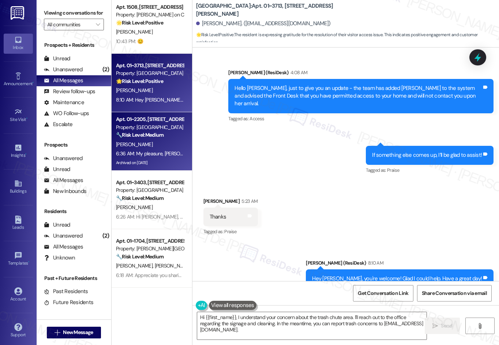
click at [144, 149] on div "6:36 AM: My pleasure, Kingshuk. 6:36 AM: My pleasure, Kingshuk." at bounding box center [149, 153] width 69 height 9
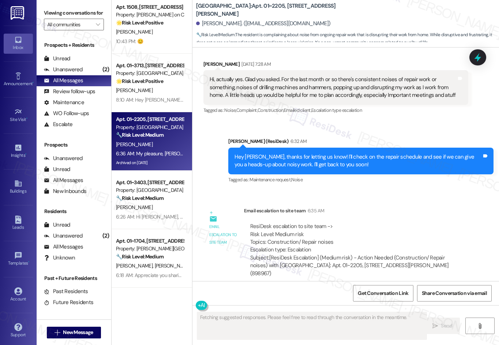
scroll to position [4697, 0]
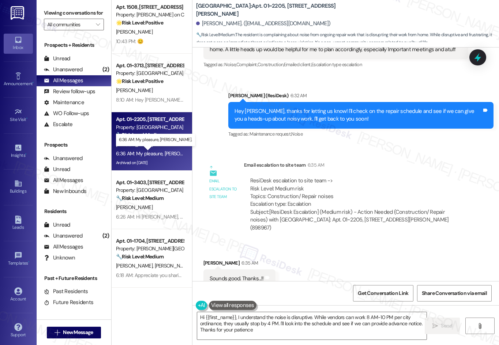
type textarea "Hi {{first_name}}, I understand the noise is disruptive. While vendors can work…"
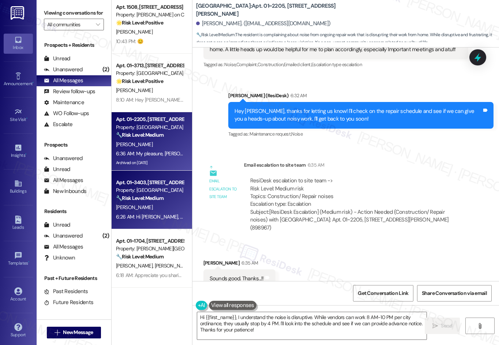
click at [169, 190] on div "Property: Columbus Plaza" at bounding box center [150, 191] width 68 height 8
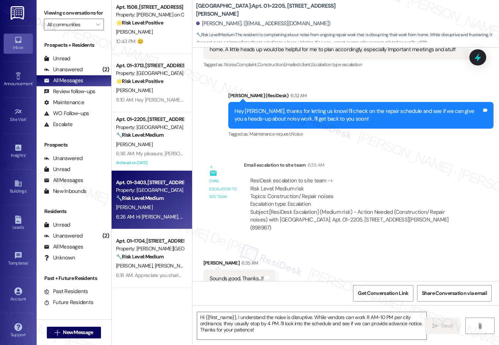
type textarea "Fetching suggested responses. Please feel free to read through the conversation…"
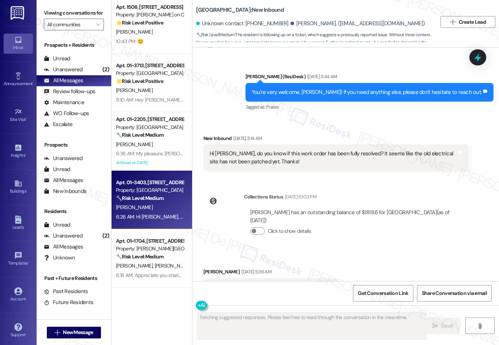
scroll to position [604, 0]
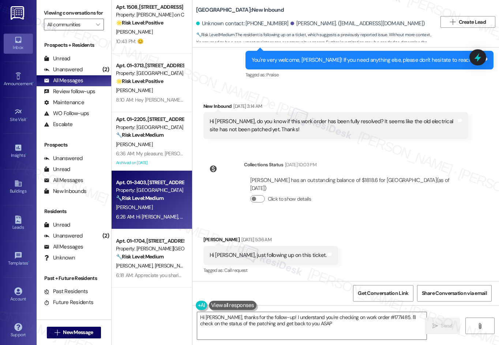
type textarea "Hi Helen, thanks for the follow-up! I understand you're checking on work order …"
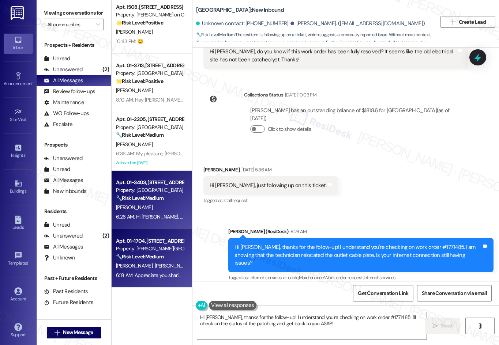
click at [133, 238] on div "Apt. 01~1704, 520 North Kingsbury" at bounding box center [150, 242] width 68 height 8
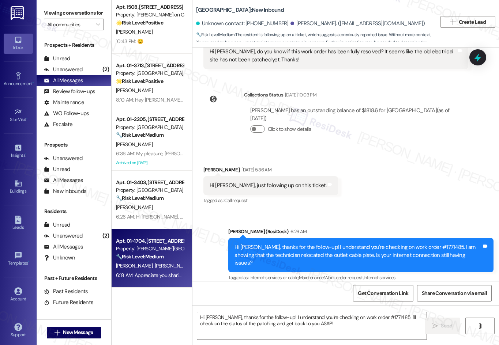
type textarea "Fetching suggested responses. Please feel free to read through the conversation…"
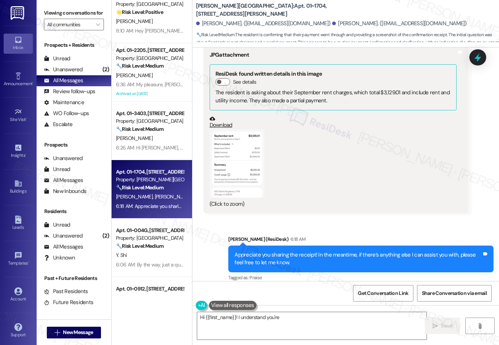
scroll to position [610, 0]
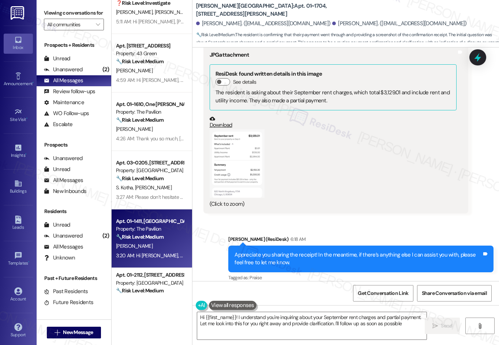
type textarea "Hi {{first_name}}! I understand you're inquiring about your September rent char…"
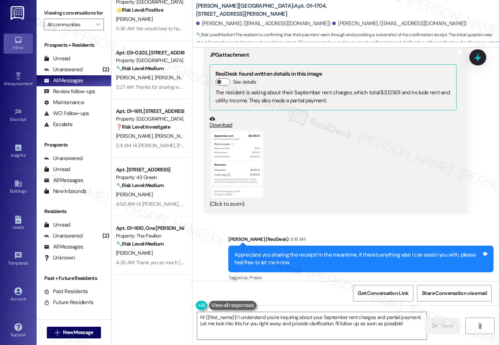
scroll to position [366, 0]
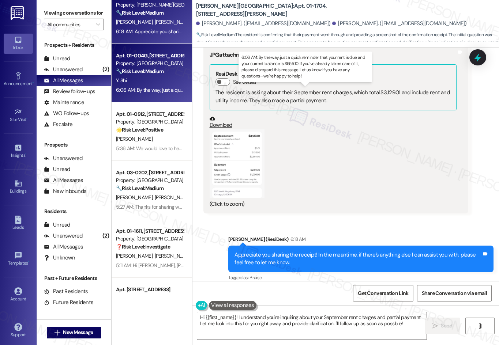
click at [157, 86] on div "6:06 AM: By the way, just a quick reminder that your rent is due and your curre…" at bounding box center [149, 90] width 69 height 9
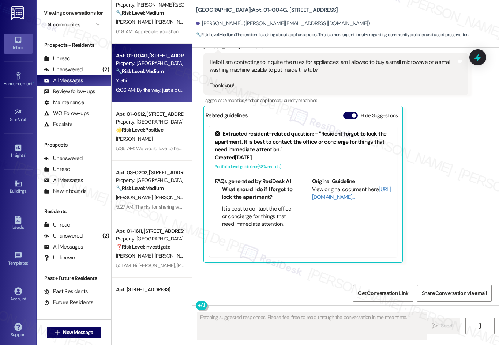
scroll to position [205, 0]
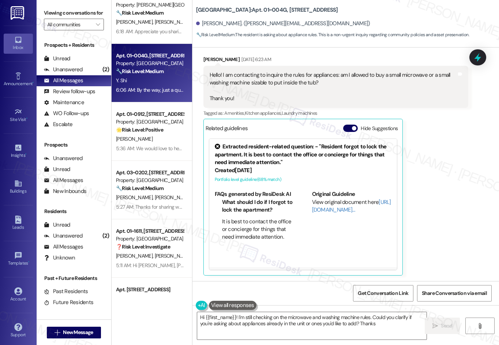
type textarea "Hi {{first_name}}! I'm still checking on the microwave and washing machine rule…"
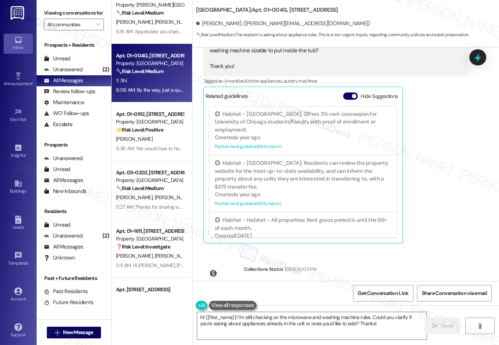
scroll to position [481, 0]
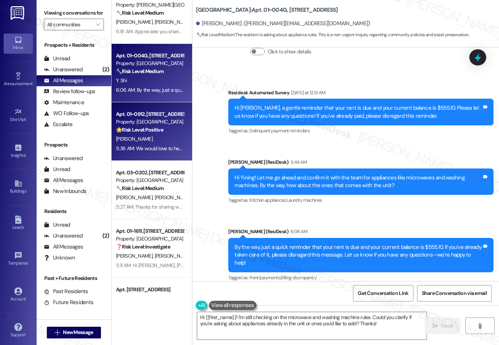
click at [132, 131] on strong "🌟 Risk Level: Positive" at bounding box center [139, 130] width 47 height 7
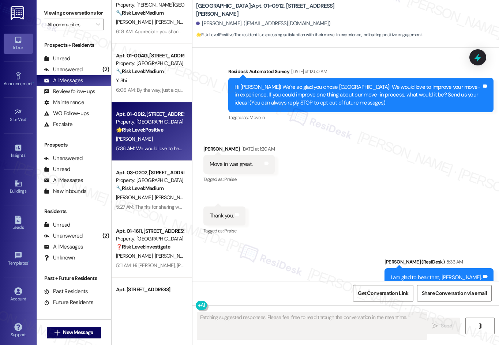
scroll to position [6, 0]
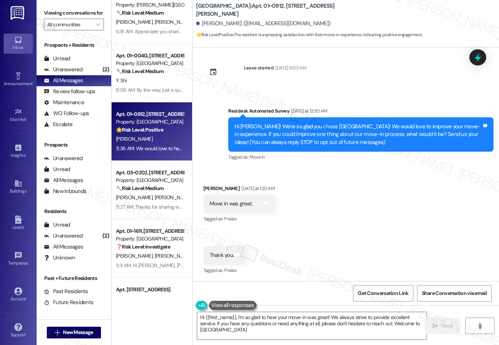
type textarea "Hi {{first_name}}, I'm so glad to hear your move-in was great! We always strive…"
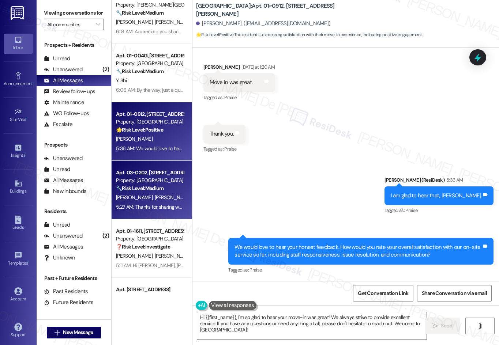
click at [149, 183] on div "Property: Eden Commons" at bounding box center [150, 181] width 68 height 8
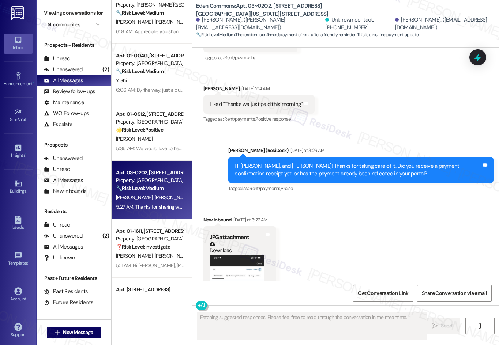
scroll to position [728, 0]
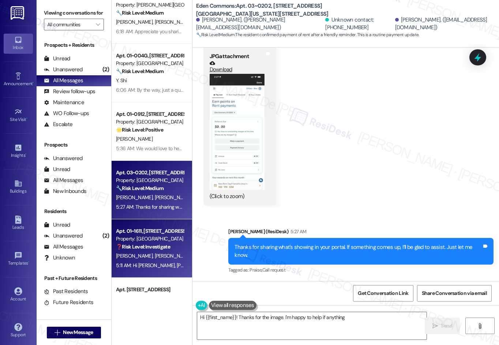
type textarea "Hi {{first_name}}! Thanks for the image. I'm happy to help if anything else"
click at [154, 253] on span "G. Graf" at bounding box center [173, 256] width 39 height 7
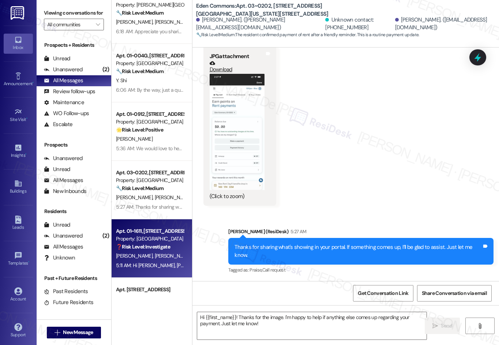
type textarea "Fetching suggested responses. Please feel free to read through the conversation…"
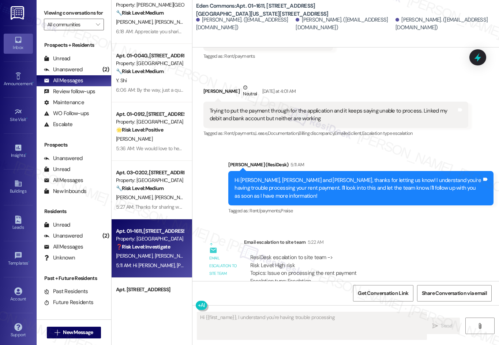
scroll to position [222, 0]
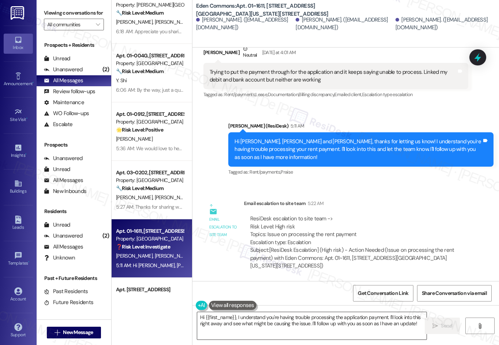
click at [219, 317] on textarea "Hi {{first_name}}, I understand you're having trouble processing the applicatio…" at bounding box center [311, 326] width 229 height 27
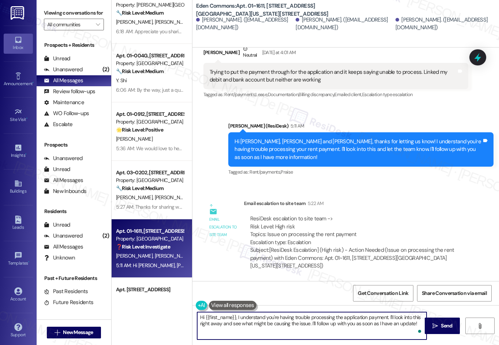
click at [219, 317] on textarea "Hi {{first_name}}, I understand you're having trouble processing the applicatio…" at bounding box center [311, 326] width 229 height 27
drag, startPoint x: 234, startPoint y: 318, endPoint x: 204, endPoint y: 320, distance: 29.8
click at [204, 320] on textarea "Hi {{first_name}}, I understand you're having trouble processing the applicatio…" at bounding box center [311, 326] width 229 height 27
click at [224, 320] on textarea "Hi Brittany, I understand you're having trouble processing the application paym…" at bounding box center [311, 326] width 229 height 27
click at [222, 321] on textarea "Hi Brittany, I understand you're having trouble processing the application paym…" at bounding box center [311, 326] width 229 height 27
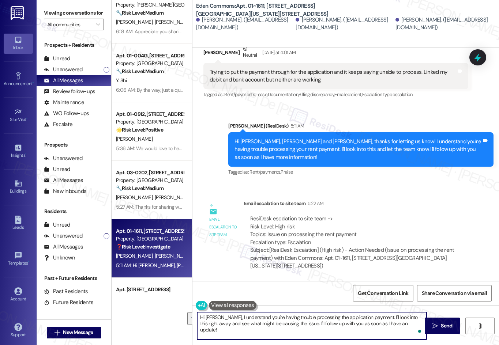
drag, startPoint x: 221, startPoint y: 320, endPoint x: 462, endPoint y: 332, distance: 241.1
click at [444, 344] on div "Hi Brittany, I understand you're having trouble processing the application paym…" at bounding box center [346, 333] width 307 height 55
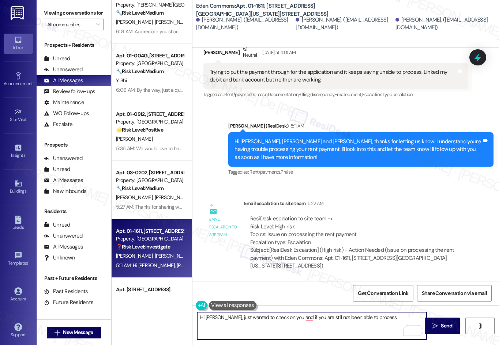
click at [309, 321] on textarea "Hi Brittany, just wanted to check on you and if you are still not been able to …" at bounding box center [311, 326] width 229 height 27
click at [306, 317] on textarea "Hi Brittany, just wanted to check on you and if you are still not been able to …" at bounding box center [311, 326] width 229 height 27
click at [361, 320] on textarea "Hi Brittany, just wanted to check on you and if you have still not been able to…" at bounding box center [311, 326] width 229 height 27
click at [387, 321] on textarea "Hi Brittany, just wanted to check on you and if you have still not been able to…" at bounding box center [311, 326] width 229 height 27
click at [217, 328] on textarea "Hi Brittany, just wanted to check on you and if you have still not been able to…" at bounding box center [311, 326] width 229 height 27
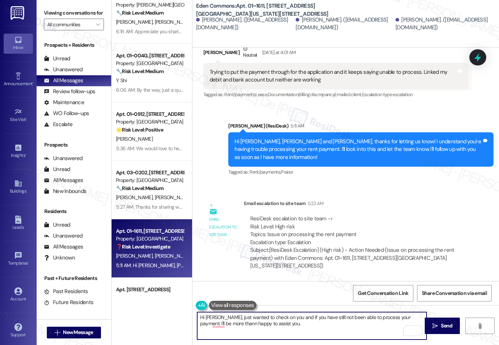
click at [225, 326] on textarea "Hi Brittany, just wanted to check on you and if you have still not been able to…" at bounding box center [311, 326] width 229 height 27
click at [224, 324] on textarea "Hi Brittany, just wanted to check on you and if you have still not been able to…" at bounding box center [311, 326] width 229 height 27
type textarea "Hi Brittany, just wanted to check on you and if you have still not been able to…"
click at [439, 325] on span " Send" at bounding box center [442, 326] width 23 height 8
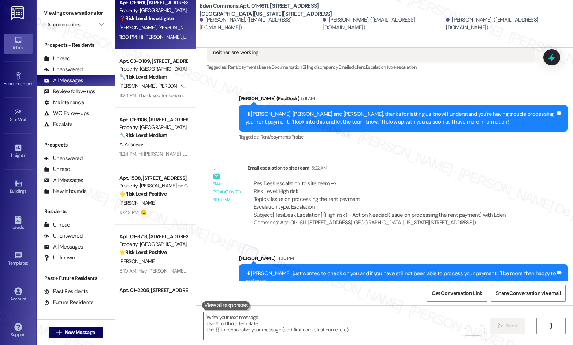
scroll to position [0, 0]
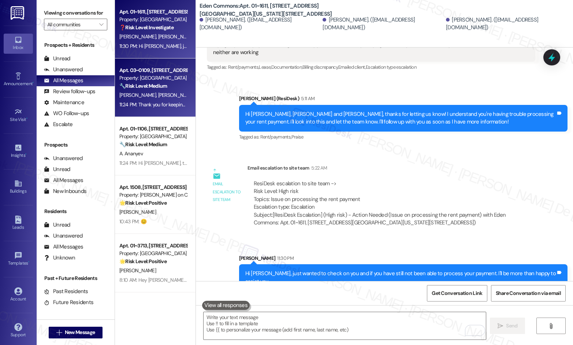
click at [134, 89] on strong "🔧 Risk Level: Medium" at bounding box center [143, 86] width 48 height 7
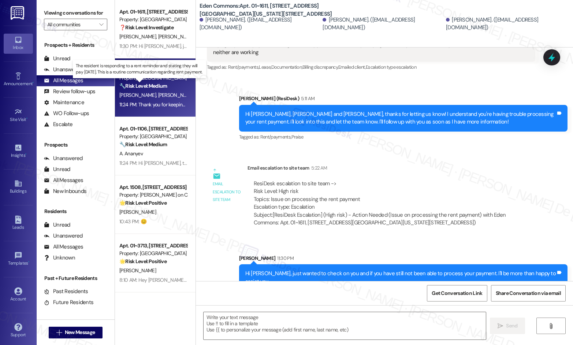
type textarea "Fetching suggested responses. Please feel free to read through the conversation…"
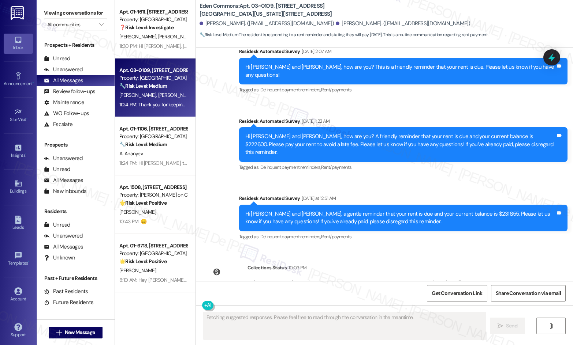
scroll to position [4276, 0]
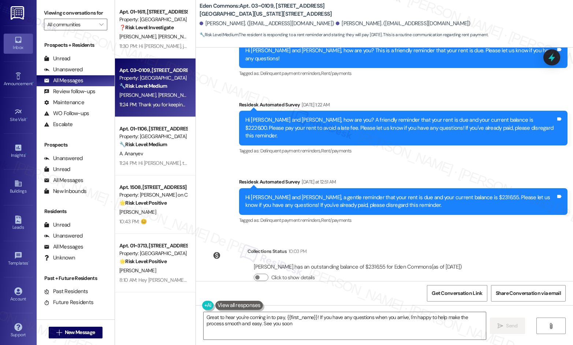
type textarea "Great to hear you're coming in to pay, {{first_name}}! If you have any question…"
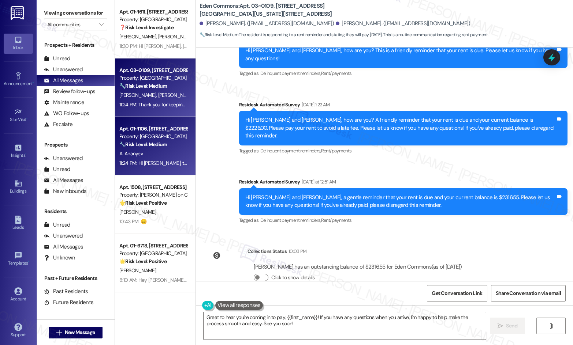
click at [140, 132] on div "Apt. 01~1106, [STREET_ADDRESS][PERSON_NAME]" at bounding box center [153, 129] width 68 height 8
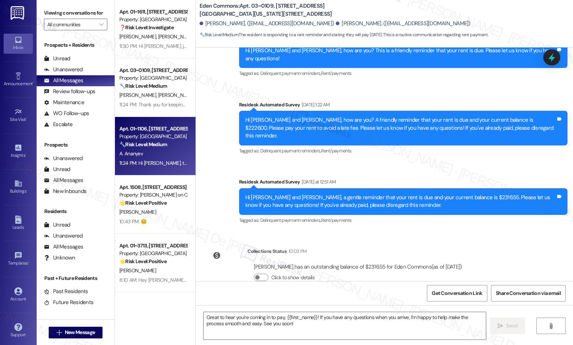
type textarea "Fetching suggested responses. Please feel free to read through the conversation…"
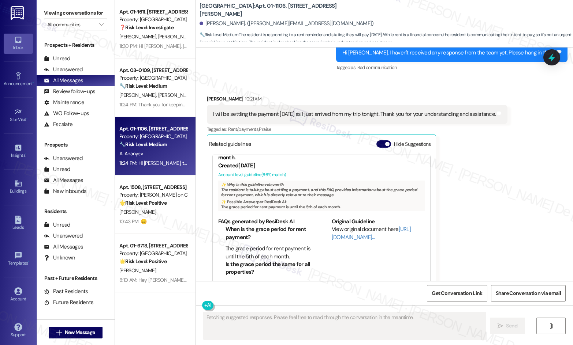
scroll to position [22, 0]
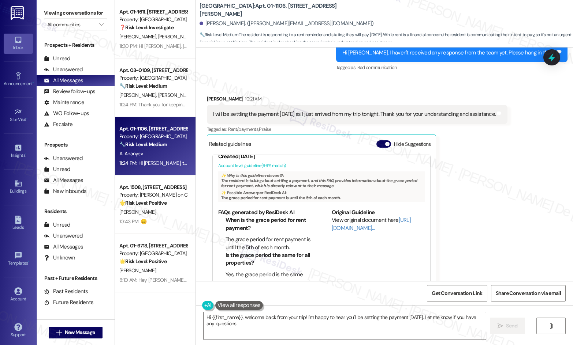
type textarea "Hi {{first_name}}, welcome back from your trip! I'm happy to hear you'll be set…"
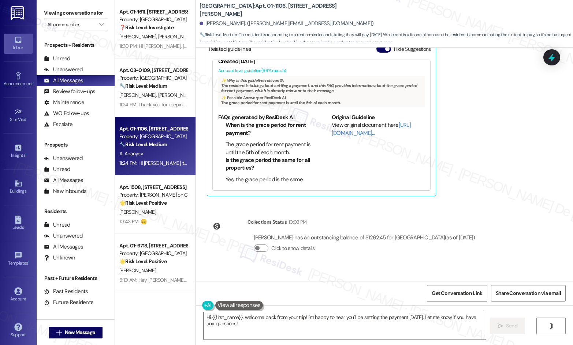
scroll to position [5048, 0]
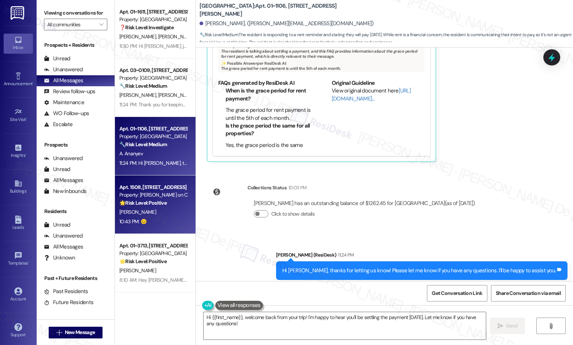
click at [157, 201] on strong "🌟 Risk Level: Positive" at bounding box center [142, 203] width 47 height 7
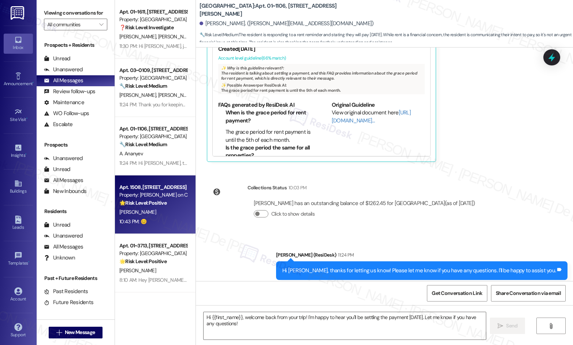
type textarea "Fetching suggested responses. Please feel free to read through the conversation…"
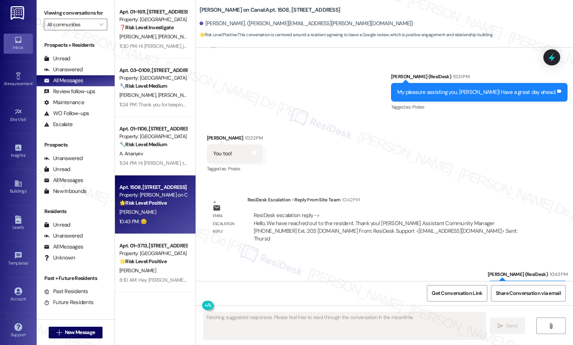
scroll to position [946, 0]
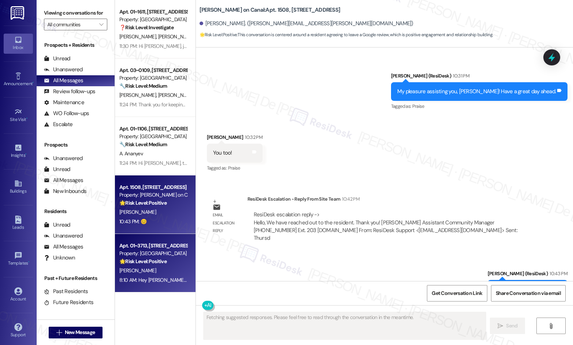
click at [154, 245] on div "Apt. 01~3713, [STREET_ADDRESS][PERSON_NAME]" at bounding box center [153, 246] width 68 height 8
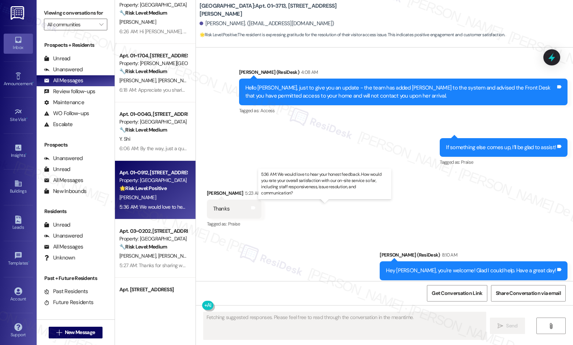
scroll to position [122, 0]
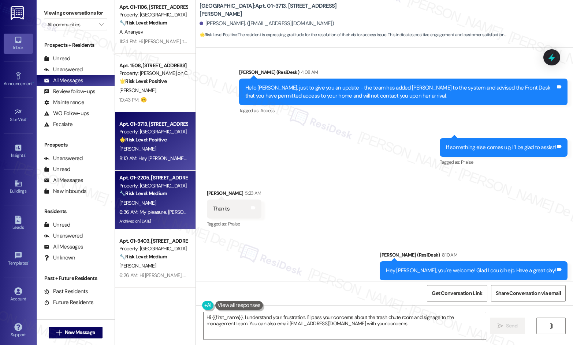
type textarea "Hi {{first_name}}, I understand your frustration. I'll pass your concerns about…"
click at [156, 204] on div "[PERSON_NAME]" at bounding box center [153, 203] width 69 height 9
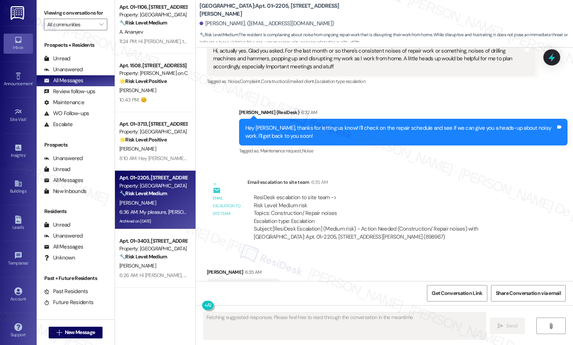
scroll to position [4556, 0]
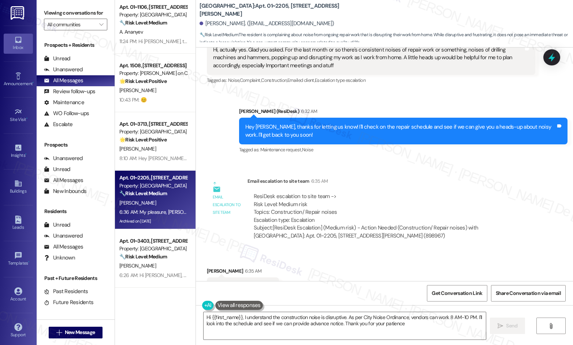
type textarea "Hi {{first_name}}, I understand the construction noise is disruptive. As per Ci…"
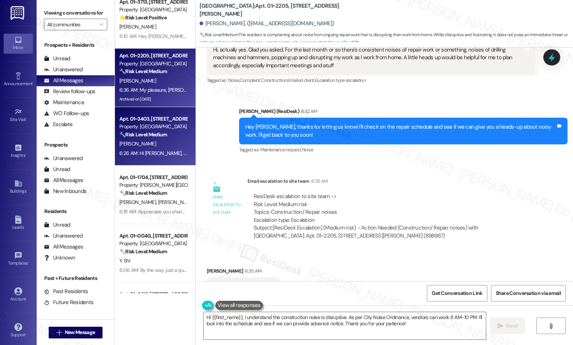
click at [151, 147] on div "[PERSON_NAME]" at bounding box center [153, 143] width 69 height 9
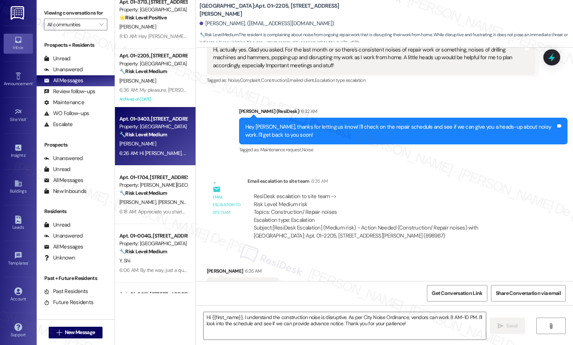
type textarea "Fetching suggested responses. Please feel free to read through the conversation…"
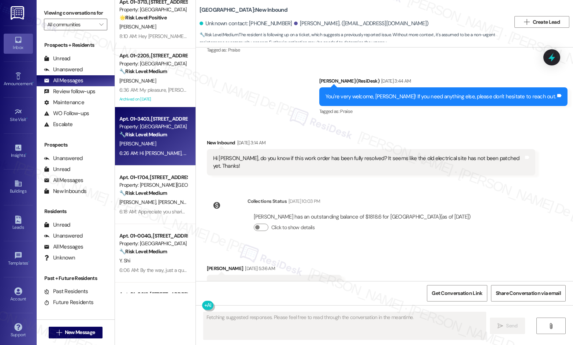
scroll to position [565, 0]
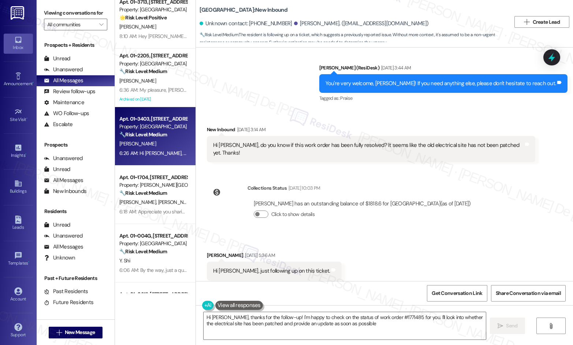
type textarea "Hi Helen, thanks for the follow-up! I'm happy to check on the status of work or…"
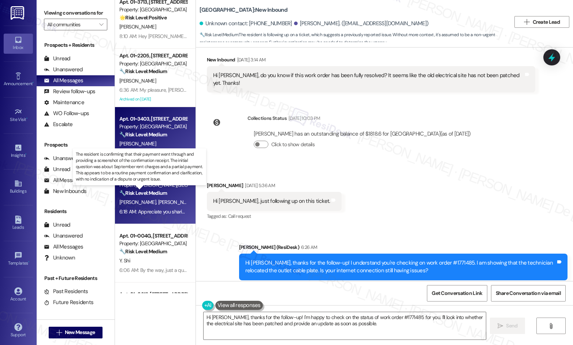
click at [149, 192] on strong "🔧 Risk Level: Medium" at bounding box center [143, 193] width 48 height 7
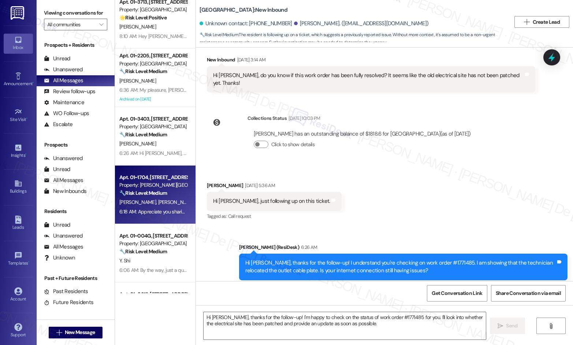
type textarea "Fetching suggested responses. Please feel free to read through the conversation…"
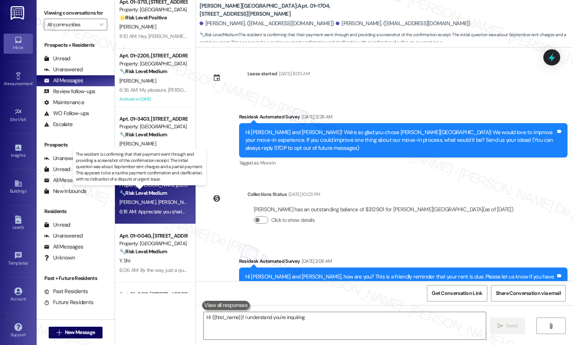
scroll to position [461, 0]
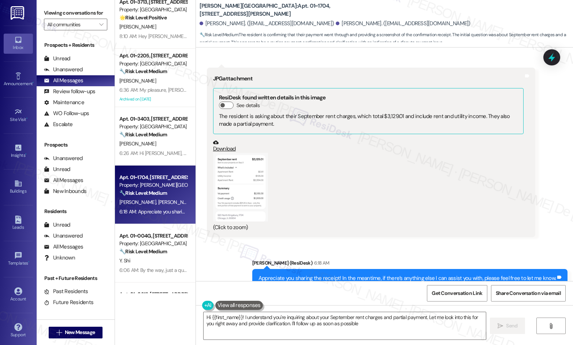
type textarea "Hi {{first_name}}! I understand you're inquiring about your September rent char…"
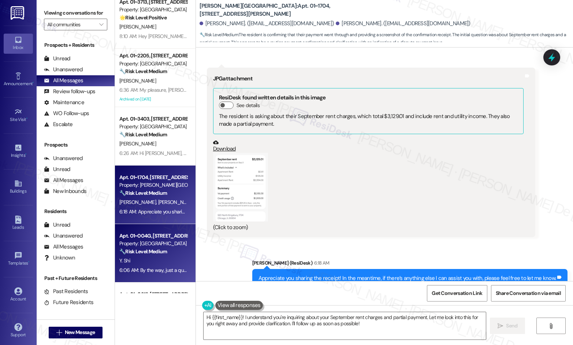
click at [154, 234] on div "Apt. 01~004G, [STREET_ADDRESS]" at bounding box center [153, 236] width 68 height 8
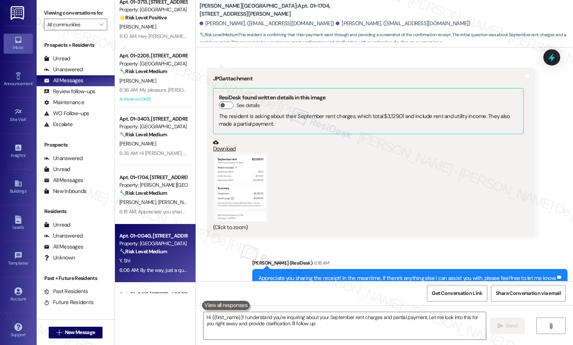
type textarea "Hi {{first_name}}! I understand you're inquiring about your September rent char…"
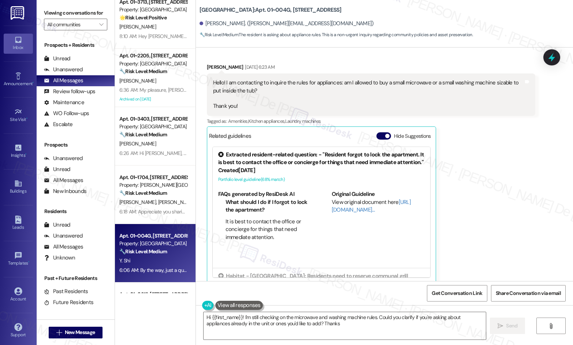
type textarea "Hi {{first_name}}! I'm still checking on the microwave and washing machine rule…"
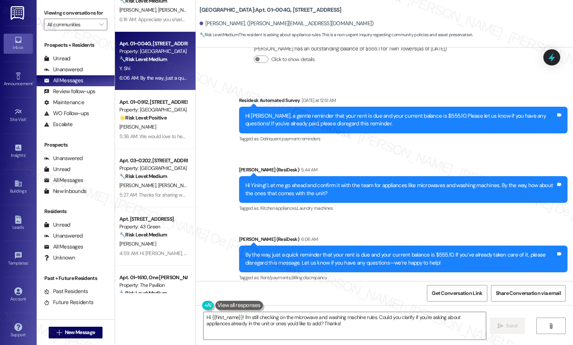
scroll to position [488, 0]
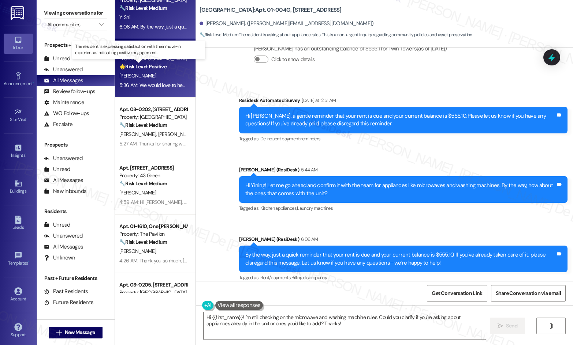
click at [160, 66] on strong "🌟 Risk Level: Positive" at bounding box center [142, 66] width 47 height 7
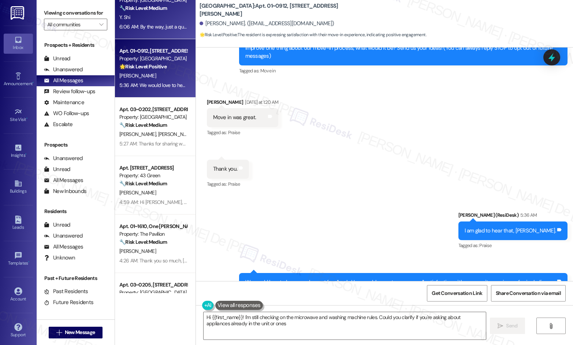
scroll to position [28, 0]
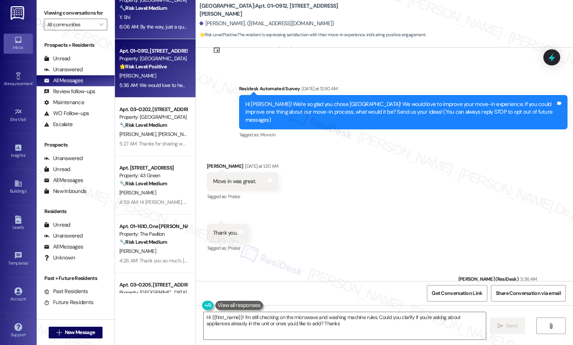
type textarea "Hi {{first_name}}! I'm still checking on the microwave and washing machine rule…"
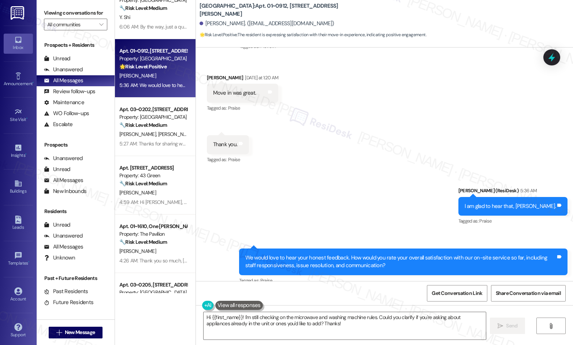
scroll to position [120, 0]
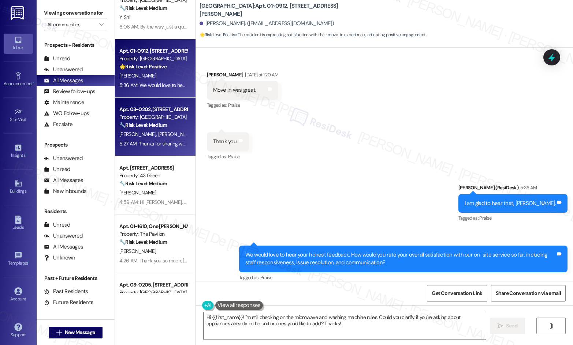
click at [157, 130] on div "A. Asnake R. Abate" at bounding box center [153, 134] width 69 height 9
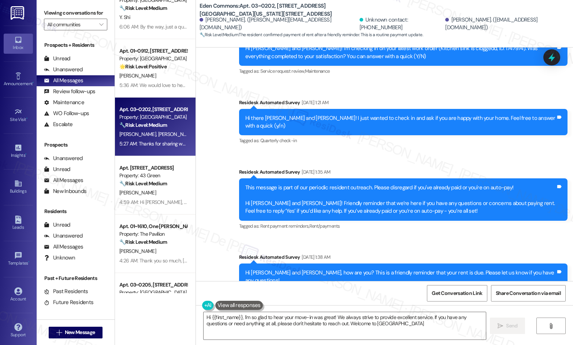
type textarea "Hi {{first_name}}, I'm so glad to hear your move-in was great! We always strive…"
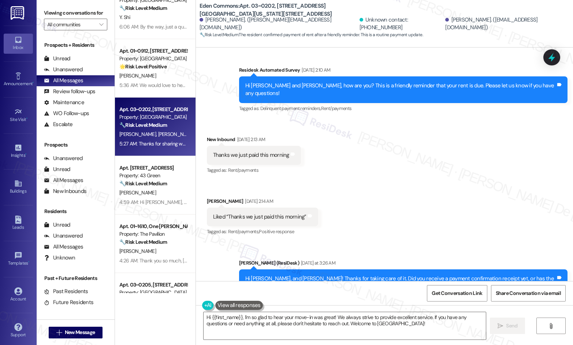
scroll to position [681, 0]
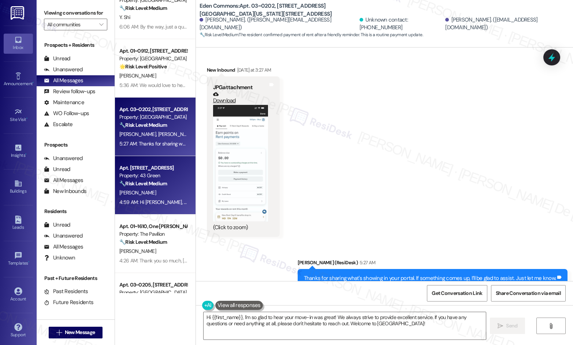
click at [132, 171] on div "Apt. [STREET_ADDRESS]" at bounding box center [153, 168] width 68 height 8
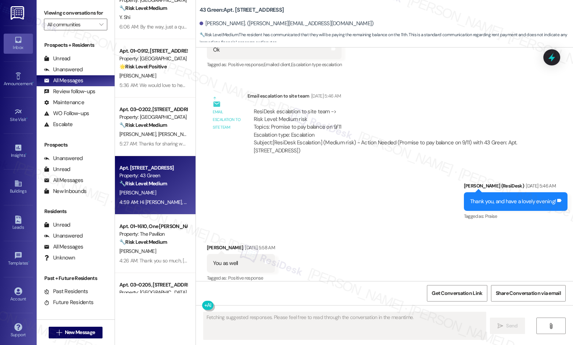
scroll to position [1923, 0]
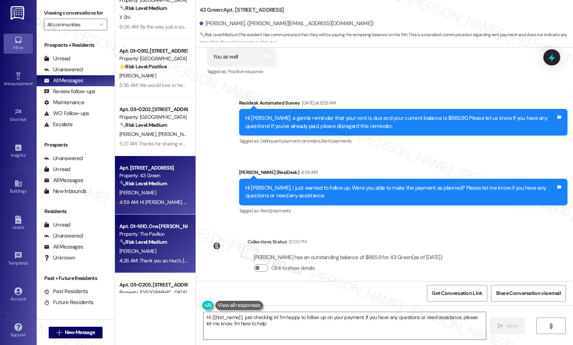
type textarea "Hi {{first_name}}, just checking in! I'm happy to follow up on your payment. If…"
click at [152, 236] on div "Property: The Pavilion" at bounding box center [153, 235] width 68 height 8
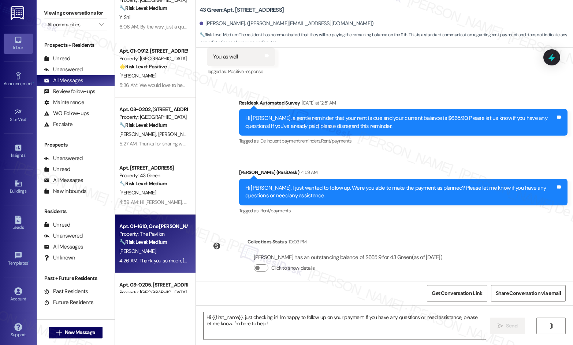
type textarea "Fetching suggested responses. Please feel free to read through the conversation…"
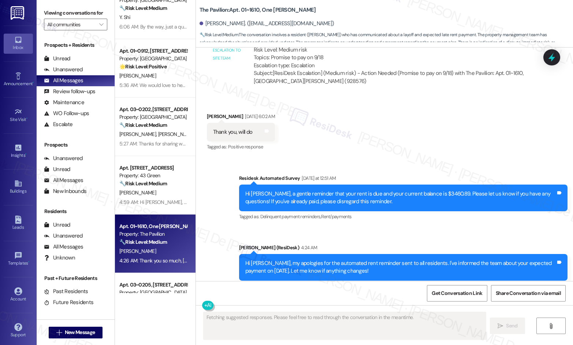
scroll to position [10119, 0]
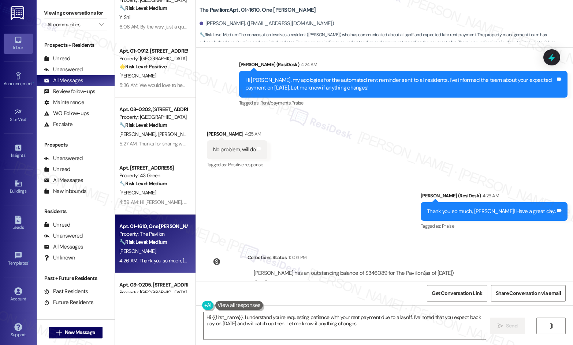
type textarea "Hi {{first_name}}, I understand you're requesting patience with your rent payme…"
click at [136, 286] on div "Apt. 03~0205, [STREET_ADDRESS][GEOGRAPHIC_DATA][US_STATE][STREET_ADDRESS]" at bounding box center [153, 285] width 68 height 8
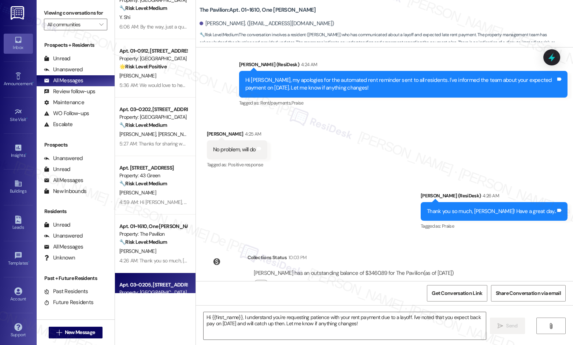
type textarea "Fetching suggested responses. Please feel free to read through the conversation…"
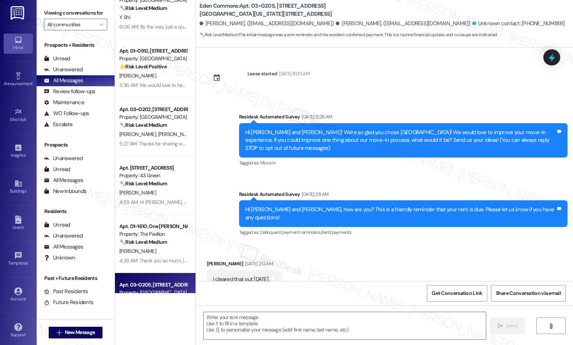
scroll to position [138, 0]
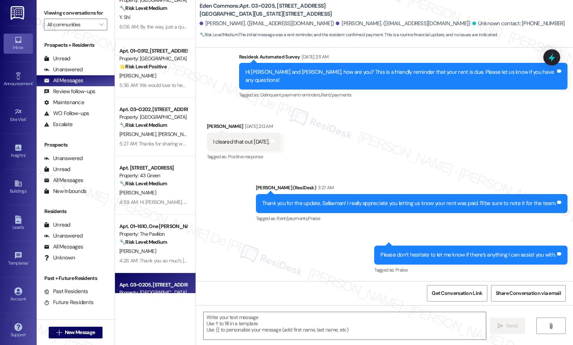
click at [164, 276] on div "Apt. 03~0205, 2701&2727 S. Indiana Ave. 2740 S. Prairie Ave Property: Eden Comm…" at bounding box center [155, 302] width 81 height 59
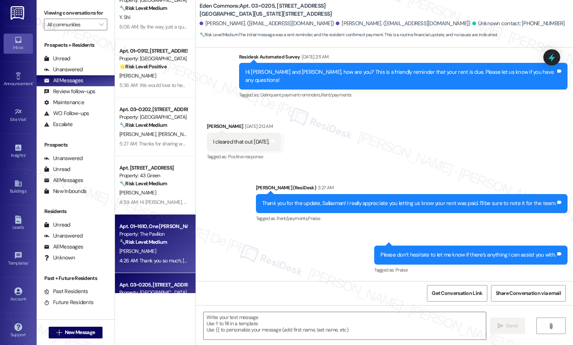
click at [169, 250] on div "[PERSON_NAME]" at bounding box center [153, 251] width 69 height 9
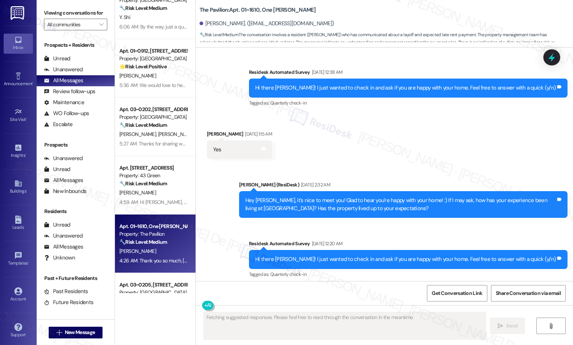
scroll to position [10119, 0]
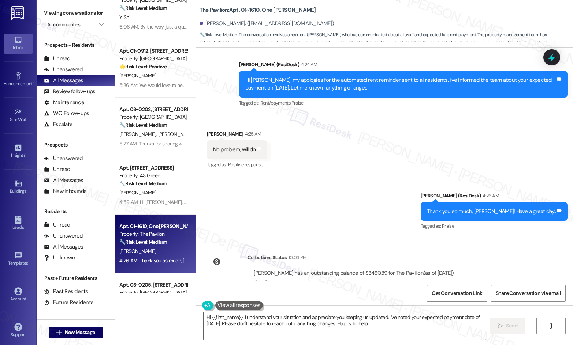
type textarea "Hi {{first_name}}, I understand your situation and appreciate you keeping us up…"
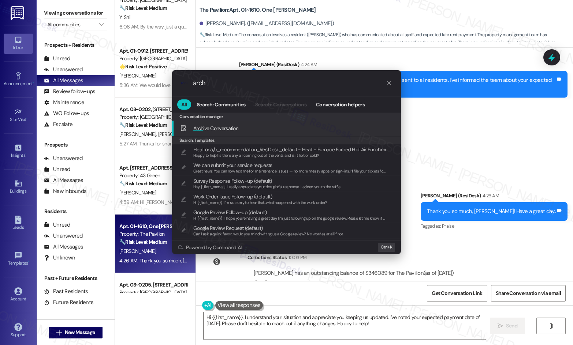
type input "arch"
click at [237, 123] on div "Arch ive Conversation Add shortcut" at bounding box center [286, 129] width 229 height 16
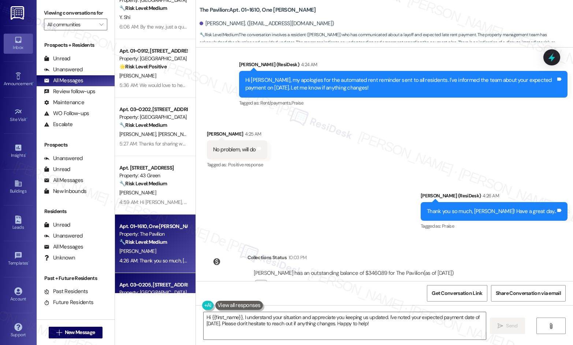
click at [146, 282] on div "Apt. 03~0205, [STREET_ADDRESS][GEOGRAPHIC_DATA][US_STATE][STREET_ADDRESS]" at bounding box center [153, 285] width 68 height 8
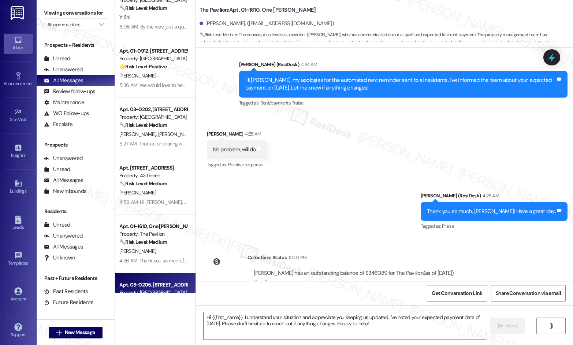
type textarea "Fetching suggested responses. Please feel free to read through the conversation…"
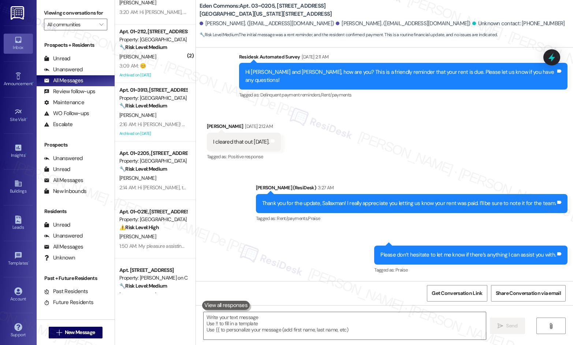
scroll to position [732, 0]
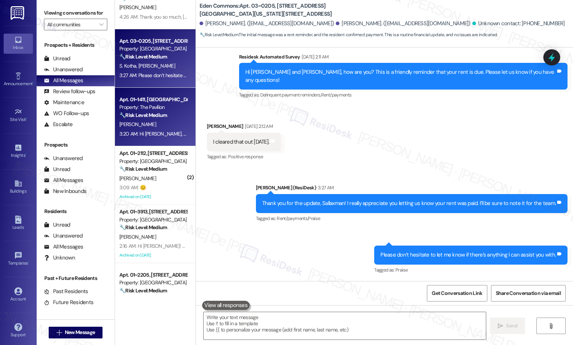
click at [154, 125] on div "[PERSON_NAME]" at bounding box center [153, 124] width 69 height 9
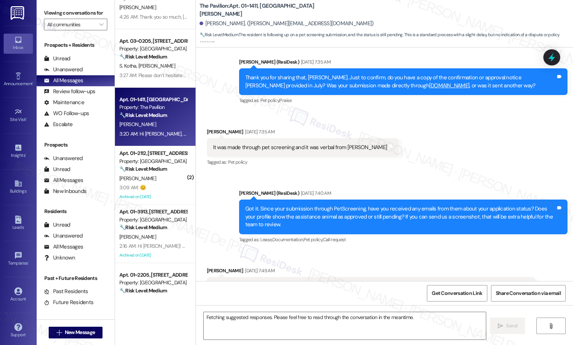
scroll to position [1382, 0]
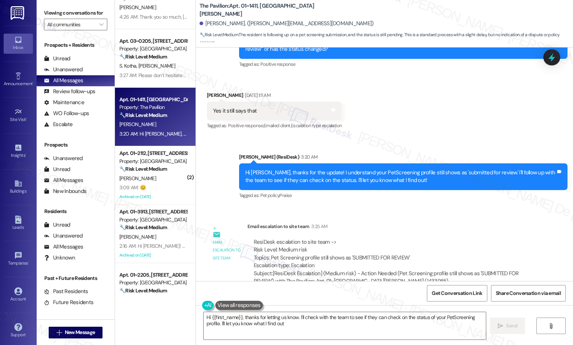
type textarea "Hi {{first_name}}, thanks for letting us know. I'll check with the team to see …"
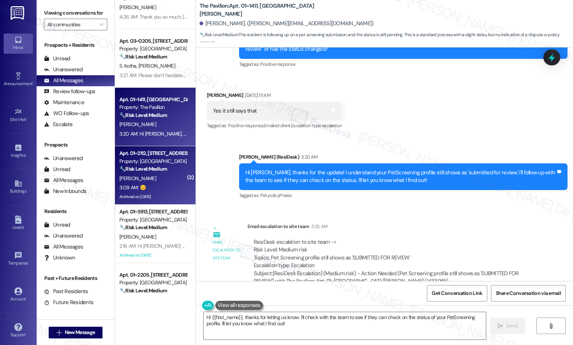
click at [160, 169] on strong "🔧 Risk Level: Medium" at bounding box center [143, 169] width 48 height 7
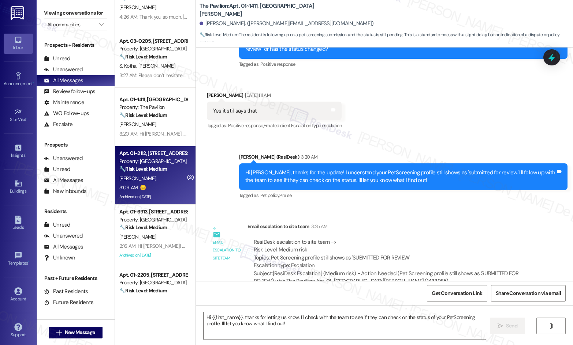
type textarea "Fetching suggested responses. Please feel free to read through the conversation…"
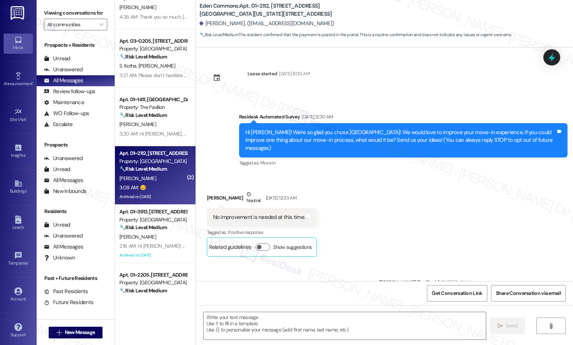
type textarea "Fetching suggested responses. Please feel free to read through the conversation…"
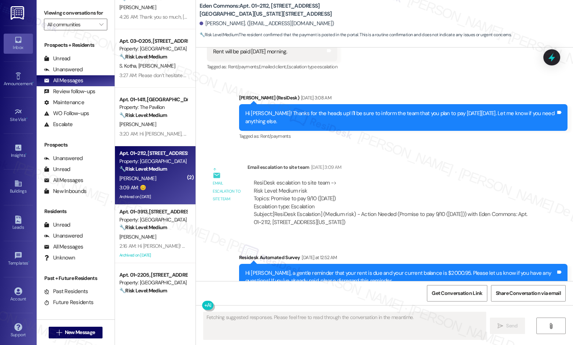
scroll to position [4452, 0]
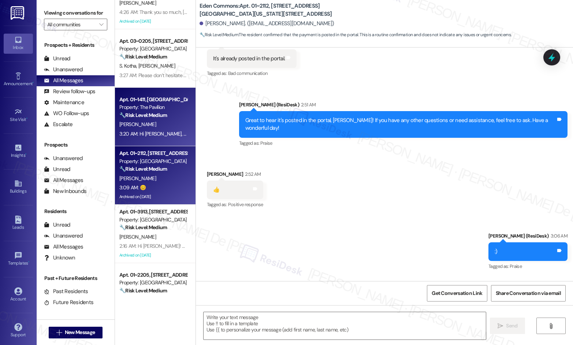
click at [164, 143] on div "Apt. 01~1411, One Lafayette Plaisance Property: The Pavilion 🔧 Risk Level: Medi…" at bounding box center [155, 117] width 81 height 59
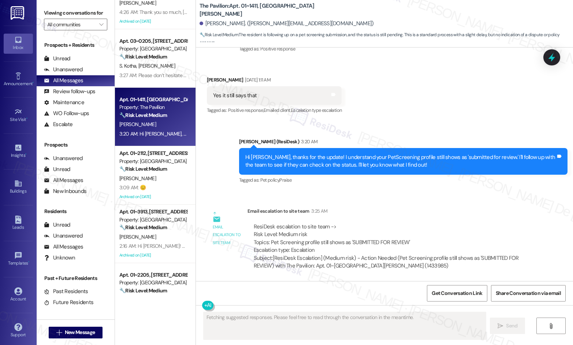
scroll to position [1382, 0]
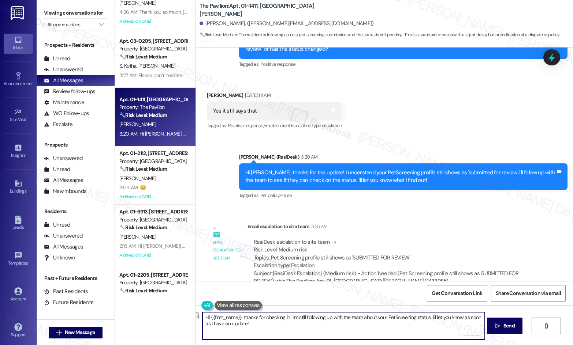
drag, startPoint x: 289, startPoint y: 318, endPoint x: 242, endPoint y: 316, distance: 46.9
click at [242, 316] on textarea "Hi {{first_name}}, thanks for checking in! I'm still following up with the team…" at bounding box center [343, 326] width 282 height 27
click at [268, 332] on textarea "Hi {{first_name}}, I'm still following up with the team about your PetScreening…" at bounding box center [343, 326] width 282 height 27
click at [357, 322] on textarea "Hi {{first_name}}, I'm still following up with the team about your PetScreening…" at bounding box center [343, 326] width 282 height 27
type textarea "Hi {{first_name}}, I'm still following up with the team about your PetScreening…"
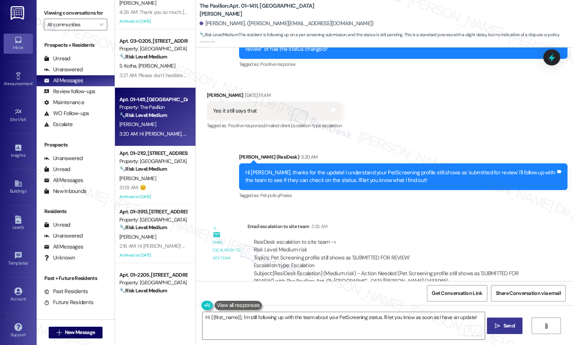
click at [499, 324] on span "Send" at bounding box center [508, 326] width 11 height 8
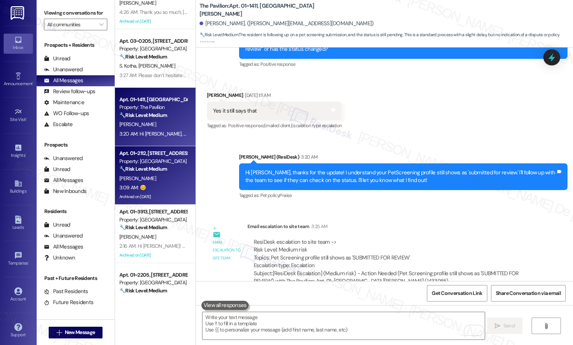
click at [167, 174] on div "[PERSON_NAME]" at bounding box center [153, 178] width 69 height 9
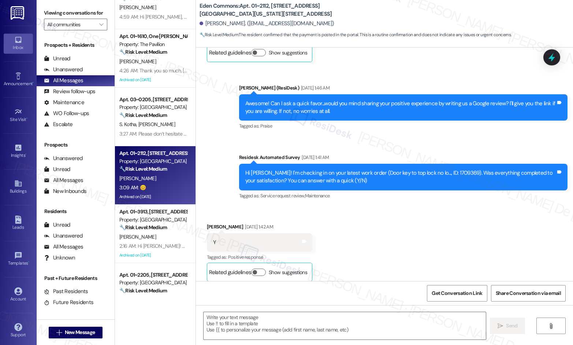
type textarea "Fetching suggested responses. Please feel free to read through the conversation…"
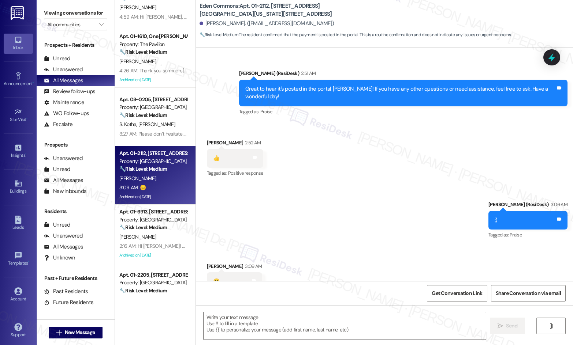
scroll to position [4506, 0]
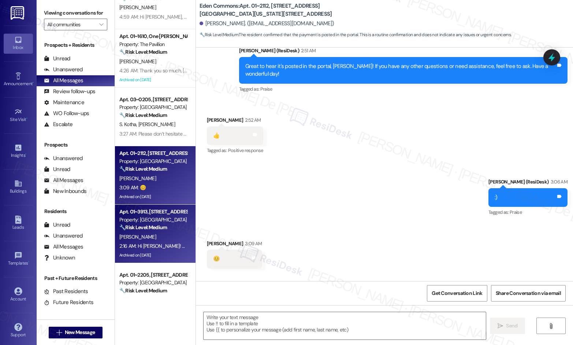
click at [145, 221] on div "Property: [GEOGRAPHIC_DATA]" at bounding box center [153, 220] width 68 height 8
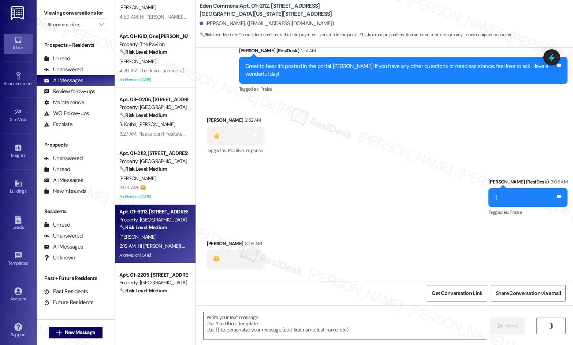
type textarea "Fetching suggested responses. Please feel free to read through the conversation…"
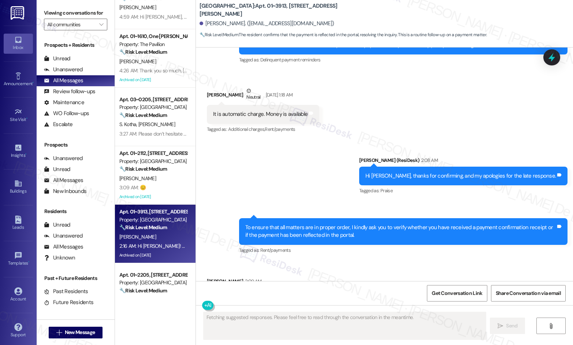
scroll to position [6190, 0]
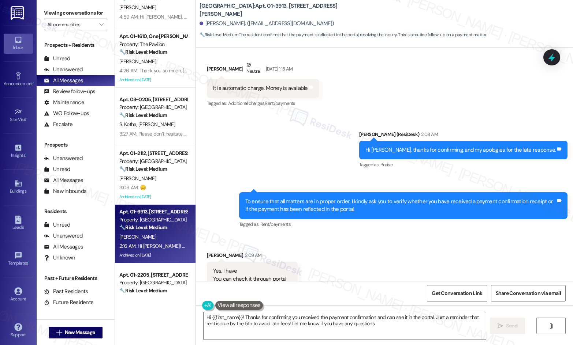
type textarea "Hi {{first_name}}! Thanks for confirming you received the payment confirmation …"
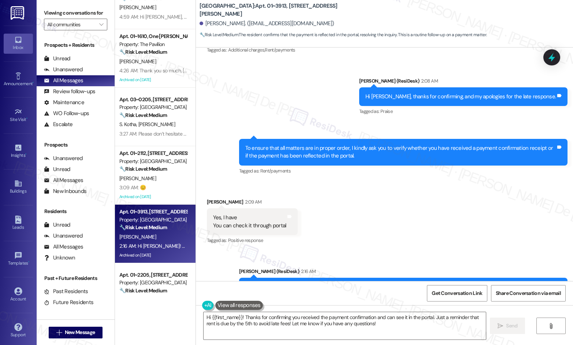
scroll to position [6260, 0]
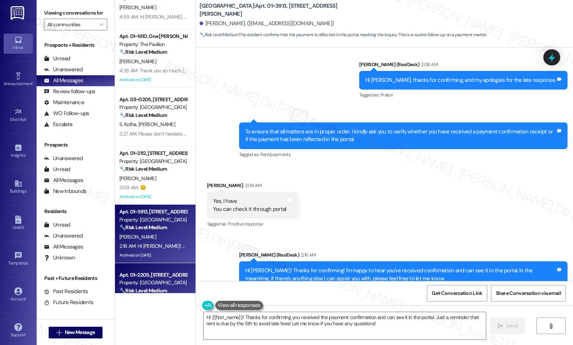
click at [125, 270] on div "Apt. 01~2205, 1130 N. Dearborn Property: Elm Street 🔧 Risk Level: Medium The re…" at bounding box center [155, 293] width 81 height 59
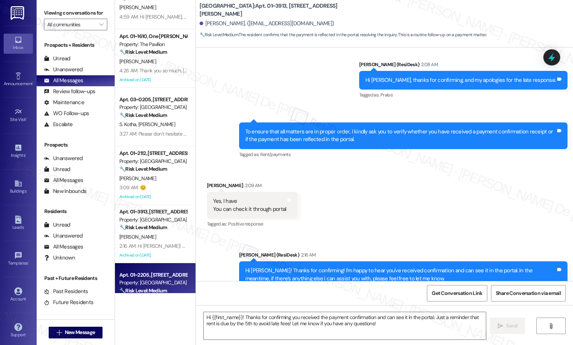
type textarea "Fetching suggested responses. Please feel free to read through the conversation…"
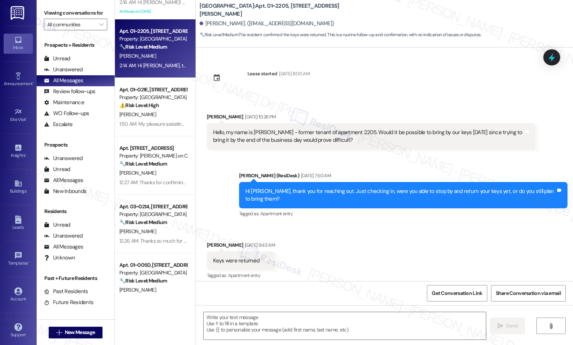
scroll to position [67, 0]
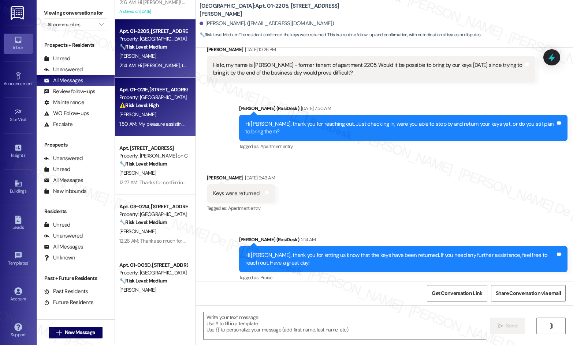
click at [142, 105] on strong "⚠️ Risk Level: High" at bounding box center [139, 105] width 40 height 7
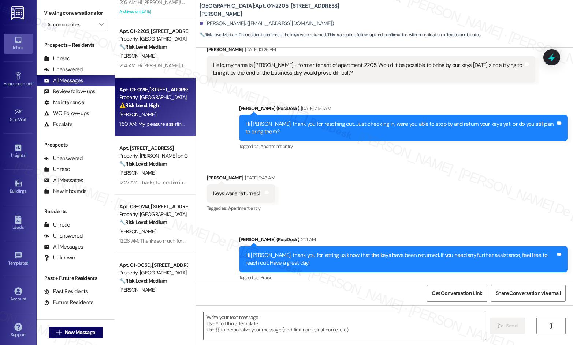
type textarea "Fetching suggested responses. Please feel free to read through the conversation…"
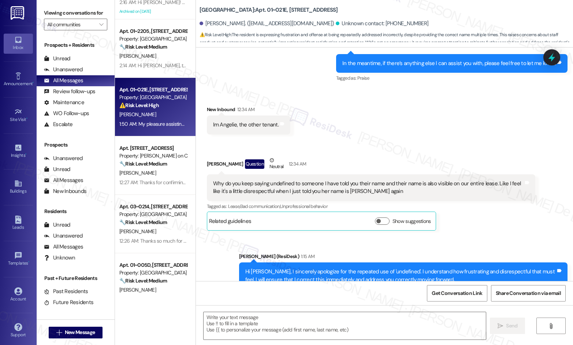
scroll to position [1232, 0]
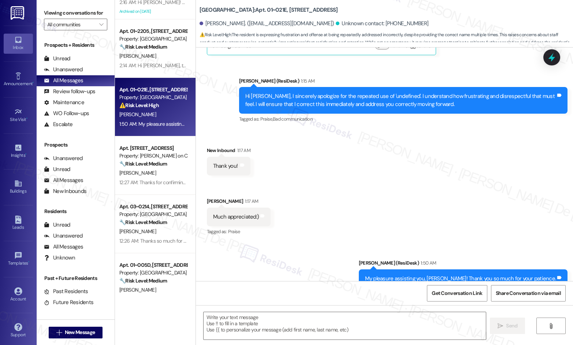
type textarea "Fetching suggested responses. Please feel free to read through the conversation…"
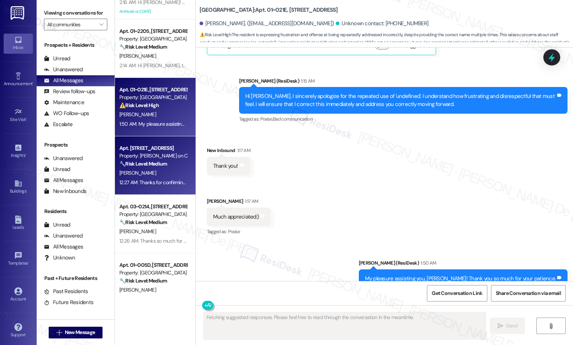
click at [164, 171] on div "[PERSON_NAME]" at bounding box center [153, 173] width 69 height 9
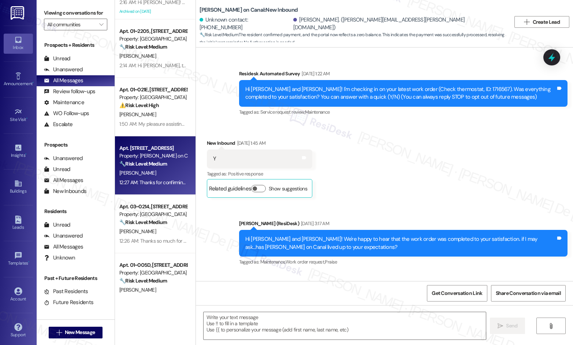
type textarea "Fetching suggested responses. Please feel free to read through the conversation…"
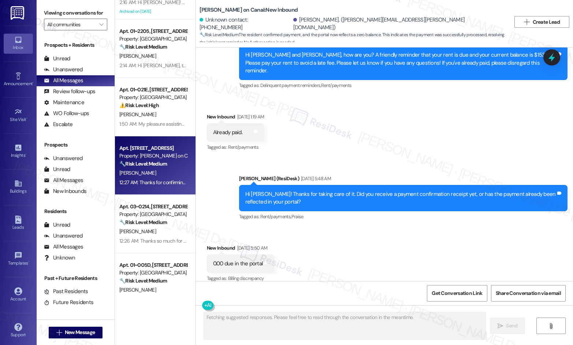
click at [141, 228] on div "J. Carlton" at bounding box center [153, 231] width 69 height 9
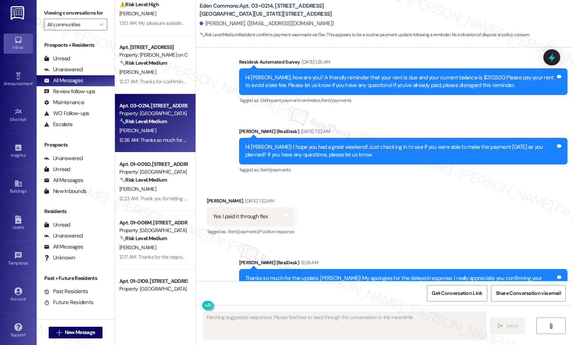
scroll to position [1098, 0]
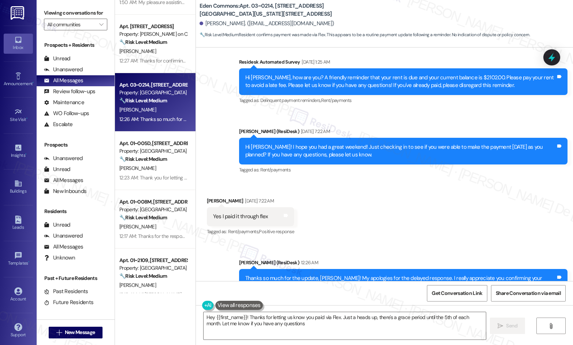
type textarea "Hey {{first_name}}! Thanks for letting us know you paid via Flex. Just a heads …"
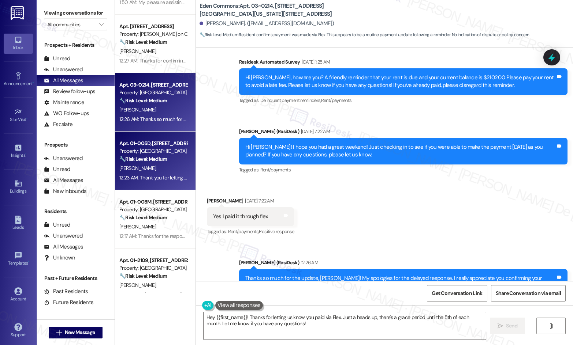
click at [160, 176] on div "12:23 AM: Thank you for letting me know, Mihir! I appreciate the screenshot as …" at bounding box center [352, 178] width 466 height 7
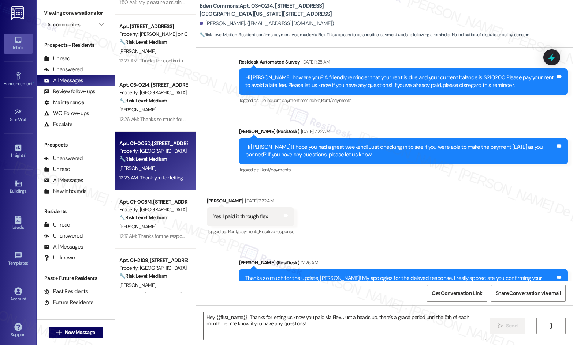
type textarea "Fetching suggested responses. Please feel free to read through the conversation…"
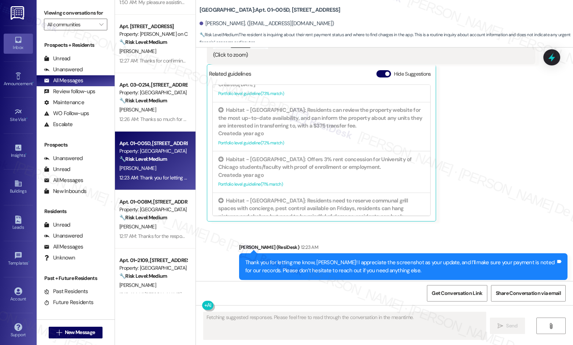
scroll to position [353, 0]
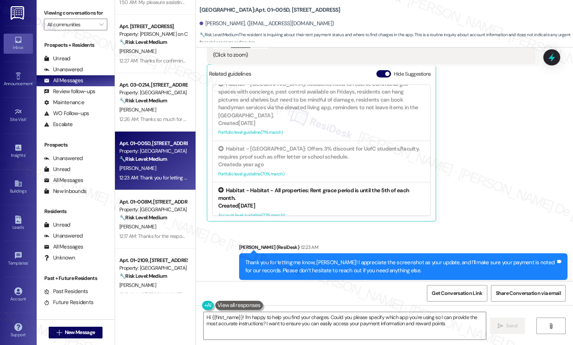
type textarea "Hi {{first_name}}! I'm happy to help you find your charges. Could you please sp…"
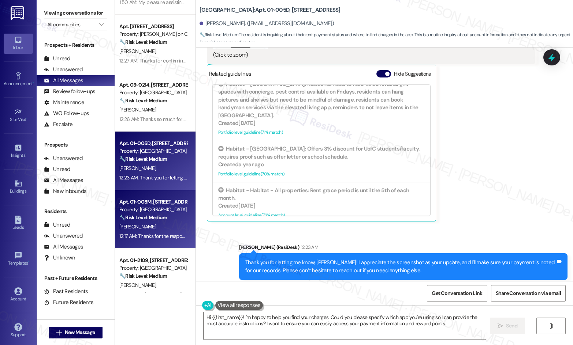
click at [150, 193] on div "Apt. 01~008M, 1649 E. 50th St., Suite 1A Property: Twin Towers 🔧 Risk Level: Me…" at bounding box center [155, 219] width 81 height 59
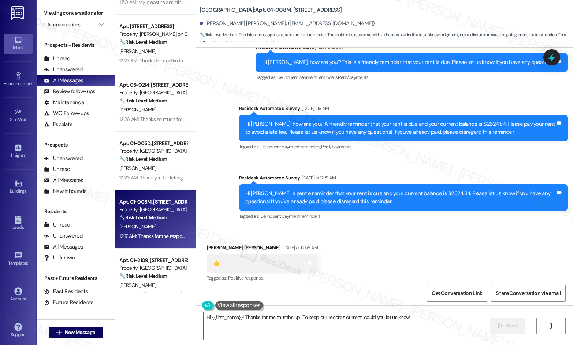
scroll to position [285, 0]
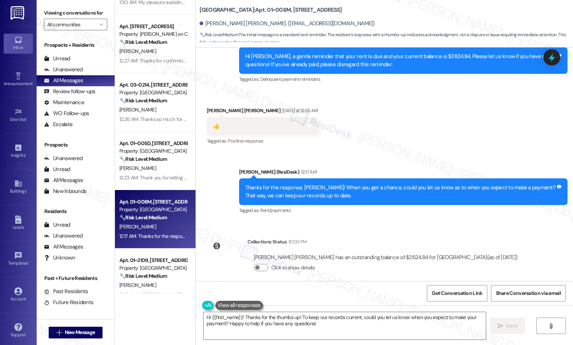
click at [321, 185] on div "Thanks for the response, Keefe! When you get a chance, could you let us know as…" at bounding box center [400, 192] width 310 height 16
click at [247, 262] on div "Keefe Powell has an outstanding balance of $2624.84 for Twin Towers (as of Sep …" at bounding box center [385, 266] width 276 height 35
click at [255, 266] on span "button" at bounding box center [257, 268] width 4 height 4
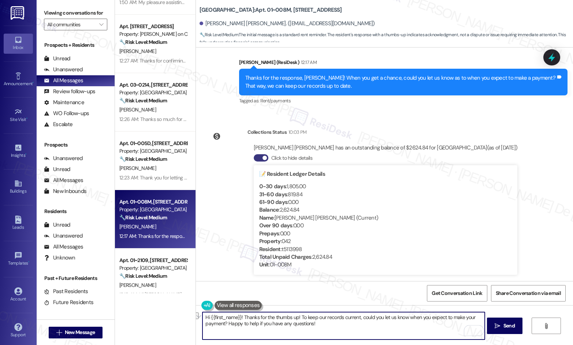
drag, startPoint x: 297, startPoint y: 318, endPoint x: 237, endPoint y: 317, distance: 59.7
click at [237, 317] on textarea "Hi {{first_name}}! Thanks for the thumbs up! To keep our records current, could…" at bounding box center [343, 326] width 282 height 27
type textarea "Hi {{first_name}}! To keep our records current, could you let us know when you …"
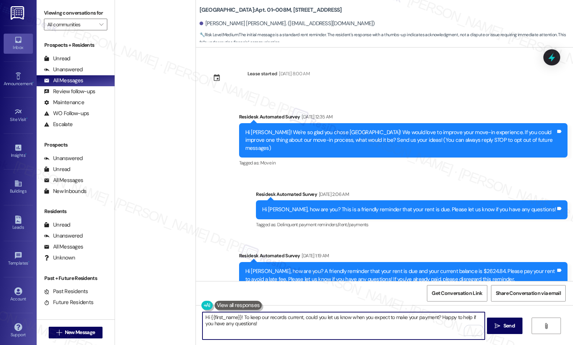
select select "English"
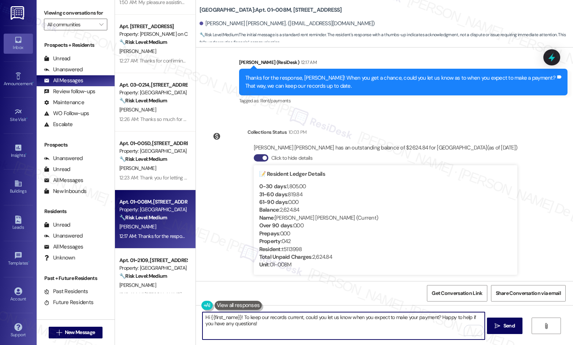
type textarea "Hi {{first_name}}! To keep our records current, could you let us know when you …"
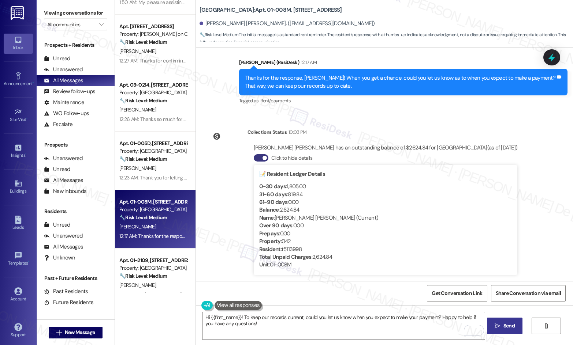
click at [502, 326] on span "Send" at bounding box center [509, 326] width 14 height 8
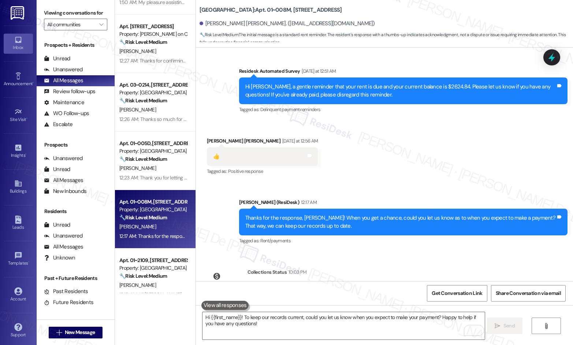
scroll to position [147, 0]
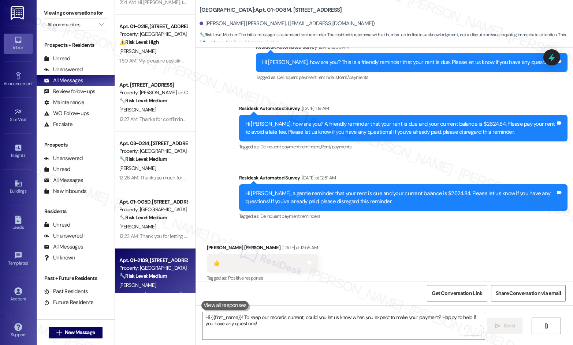
click at [145, 257] on div "Apt. 01~2109, [STREET_ADDRESS][GEOGRAPHIC_DATA][US_STATE][STREET_ADDRESS]" at bounding box center [153, 261] width 68 height 8
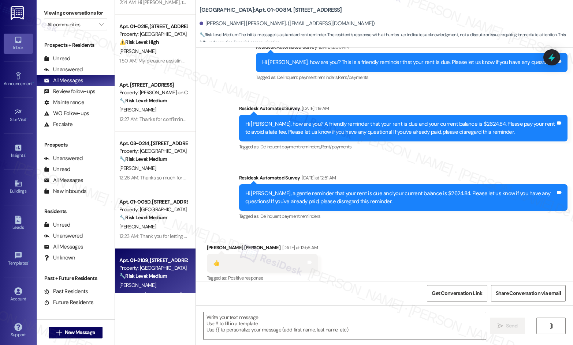
type textarea "Fetching suggested responses. Please feel free to read through the conversation…"
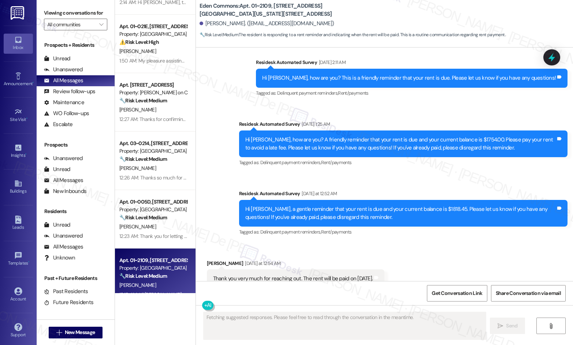
scroll to position [4972, 0]
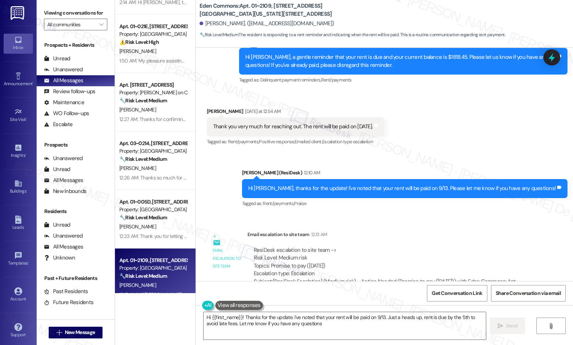
type textarea "Hi {{first_name}}! Thanks for the update. I've noted that your rent will be pai…"
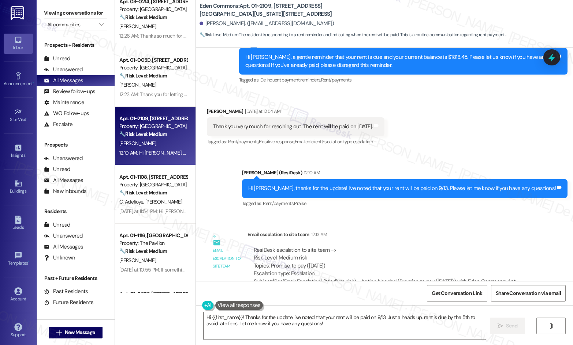
scroll to position [1342, 0]
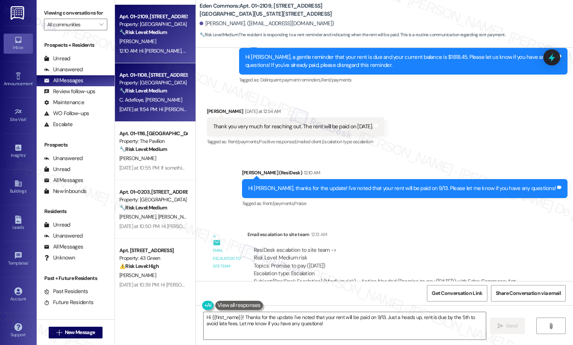
click at [130, 87] on div "🔧 Risk Level: Medium The resident is stating that they put a money order in the…" at bounding box center [153, 91] width 68 height 8
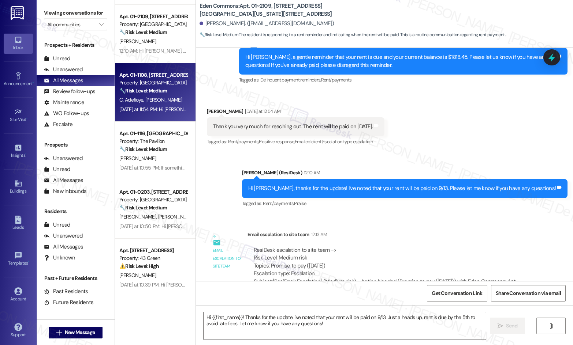
type textarea "Fetching suggested responses. Please feel free to read through the conversation…"
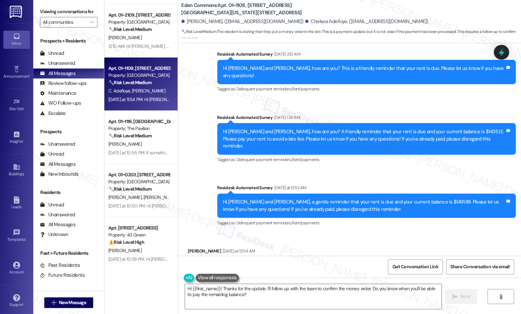
scroll to position [3737, 0]
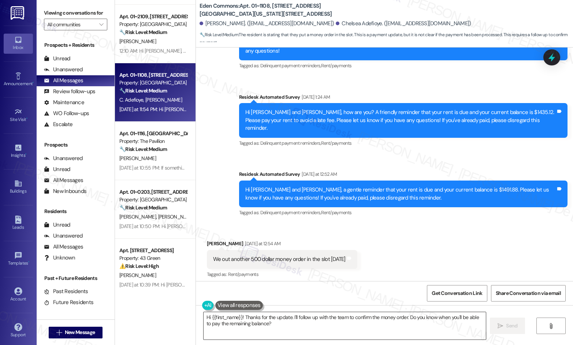
click at [293, 318] on textarea "Hi {{first_name}}! Thanks for the update. I'll follow up with the team to confi…" at bounding box center [344, 326] width 282 height 27
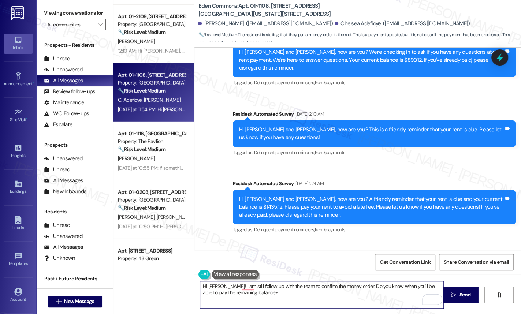
scroll to position [83, 0]
type textarea "Hi [PERSON_NAME]! I am still following up with the team to confirm the money or…"
click at [262, 294] on textarea "Hi [PERSON_NAME]! I am still following up with the team to confirm the money or…" at bounding box center [322, 294] width 244 height 27
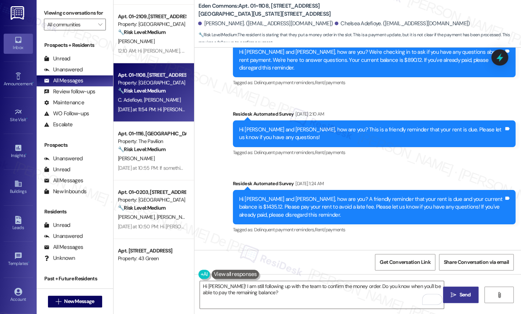
click at [472, 295] on button " Send" at bounding box center [461, 295] width 36 height 16
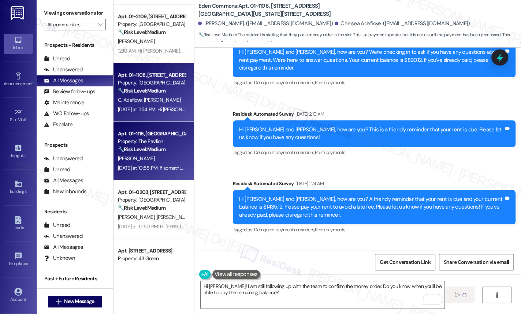
click at [157, 145] on div "Property: The Pavilion" at bounding box center [152, 142] width 68 height 8
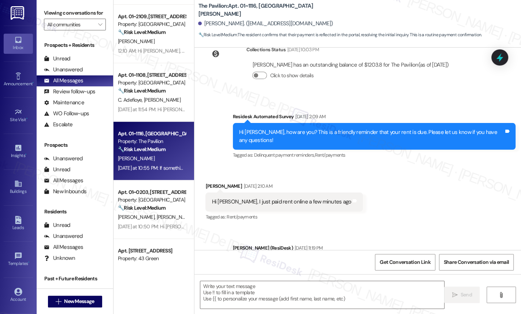
scroll to position [246, 0]
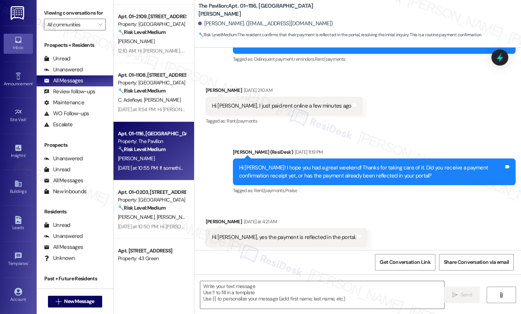
type textarea "Fetching suggested responses. Please feel free to read through the conversation…"
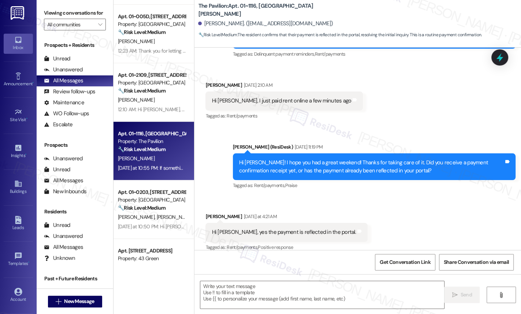
scroll to position [367, 0]
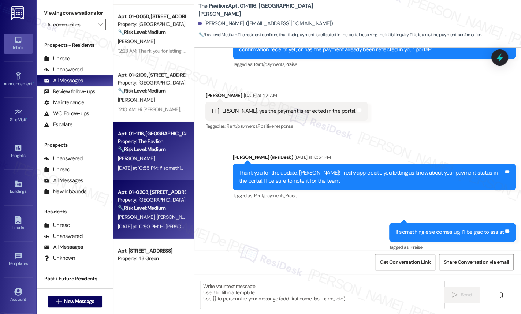
click at [146, 201] on div "Property: Elm Street" at bounding box center [152, 200] width 68 height 8
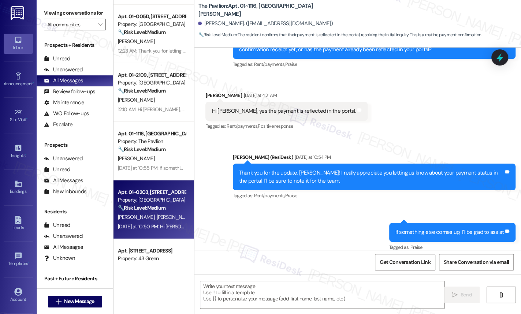
type textarea "Fetching suggested responses. Please feel free to read through the conversation…"
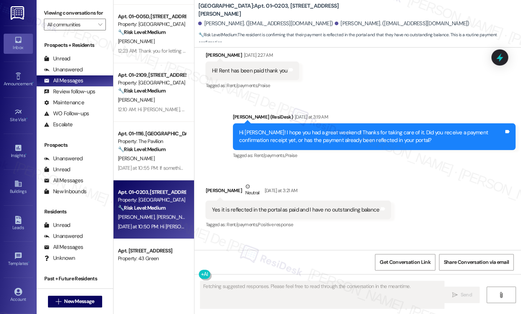
scroll to position [1346, 0]
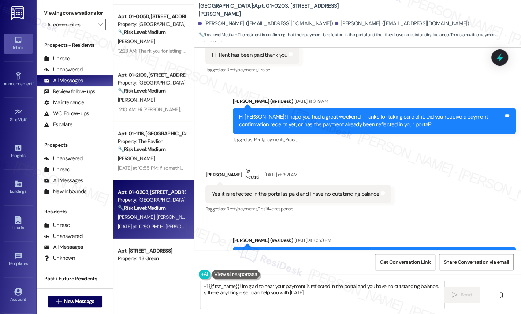
type textarea "Hi {{first_name}}! I'm glad to hear your payment is reflected in the portal and…"
click at [138, 269] on div "Apt. 01~021E, 1649 E. 50th St., Suite 1A Property: Twin Towers ⚠️ Risk Level: H…" at bounding box center [153, 157] width 81 height 314
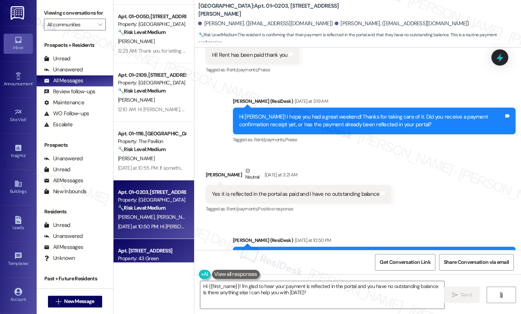
click at [143, 257] on div "Property: 43 Green" at bounding box center [152, 259] width 68 height 8
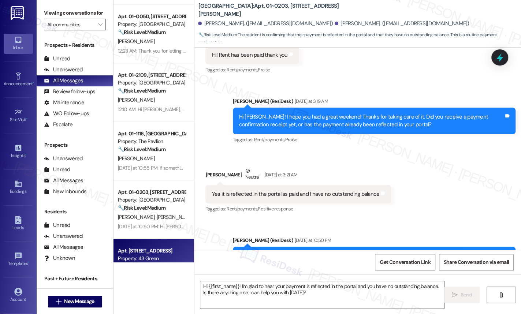
type textarea "Fetching suggested responses. Please feel free to read through the conversation…"
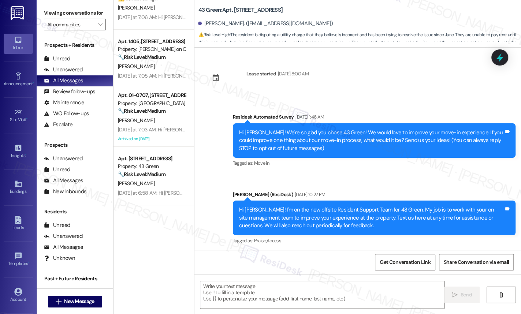
scroll to position [1564, 0]
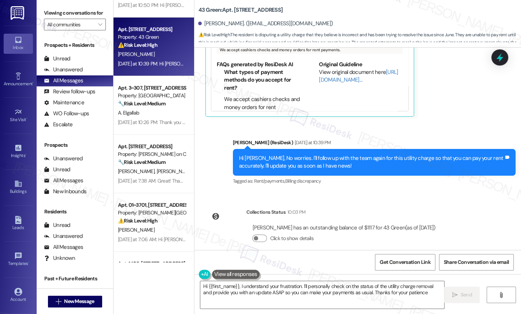
type textarea "Hi {{first_name}}, I understand your frustration. I'll personally check on the …"
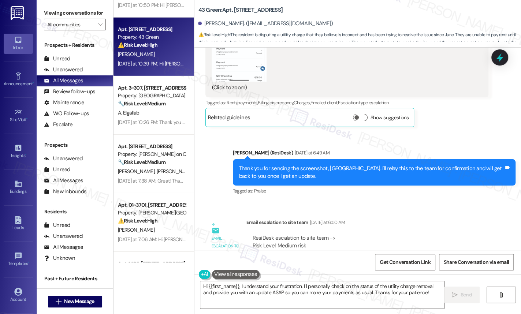
scroll to position [2332, 0]
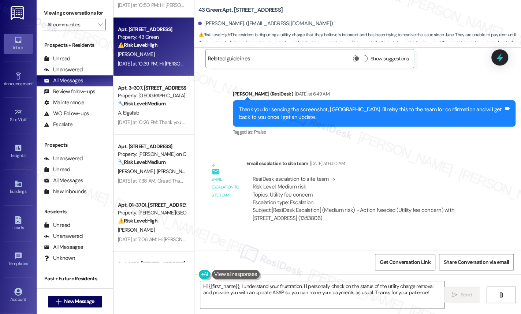
click at [388, 272] on div "Get Conversation Link Share Conversation via email" at bounding box center [357, 262] width 326 height 24
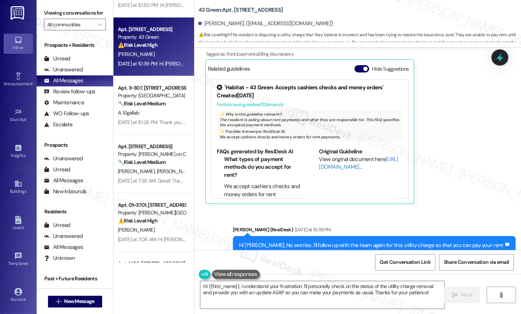
scroll to position [2664, 0]
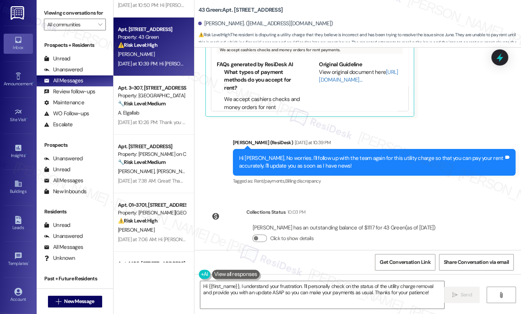
click at [299, 235] on label "Click to show details" at bounding box center [291, 239] width 43 height 8
click at [267, 235] on button "Click to show details" at bounding box center [259, 238] width 15 height 7
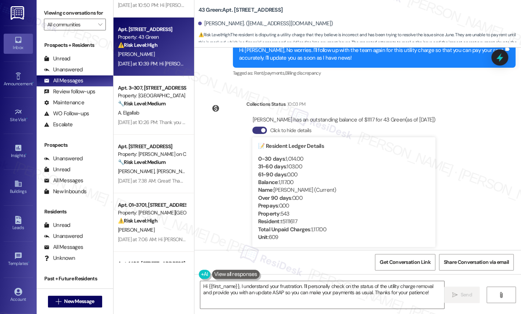
scroll to position [2774, 0]
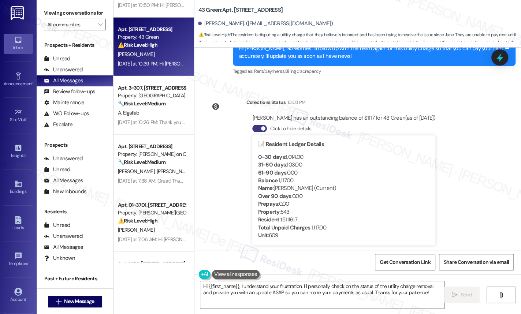
click at [303, 224] on strong "Total Unpaid Charges" at bounding box center [284, 227] width 52 height 7
click at [283, 237] on div "Click to hide details 📝 Resident Ledger Details 0-30 days : 1,014.00 31-60 days…" at bounding box center [343, 185] width 183 height 126
click at [302, 208] on div "Property : 543" at bounding box center [344, 212] width 172 height 8
click at [299, 184] on div "Name : Dorshae Harris (Current)" at bounding box center [344, 188] width 172 height 8
click at [291, 161] on div "31-60 days : 103.00" at bounding box center [344, 165] width 172 height 8
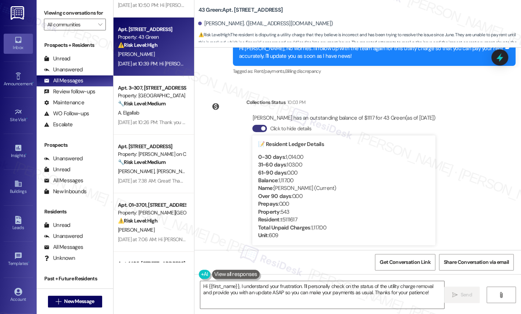
click at [291, 153] on div "0-30 days : 1,014.00" at bounding box center [344, 157] width 172 height 8
click at [311, 125] on div "Click to hide details" at bounding box center [343, 129] width 183 height 8
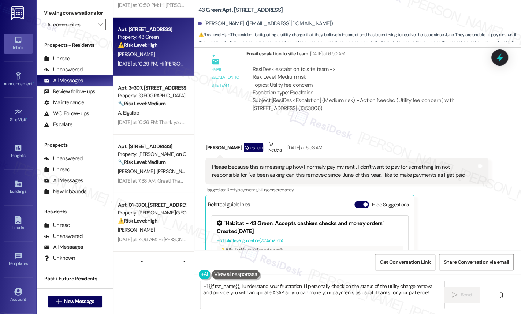
scroll to position [89, 0]
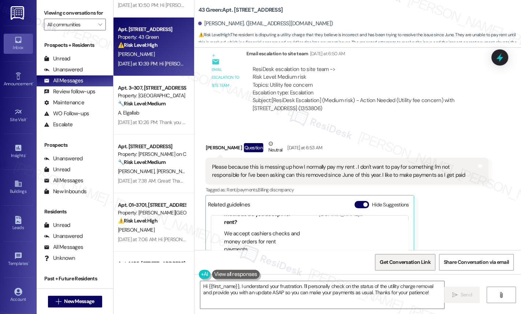
click at [404, 260] on span "Get Conversation Link" at bounding box center [405, 262] width 51 height 8
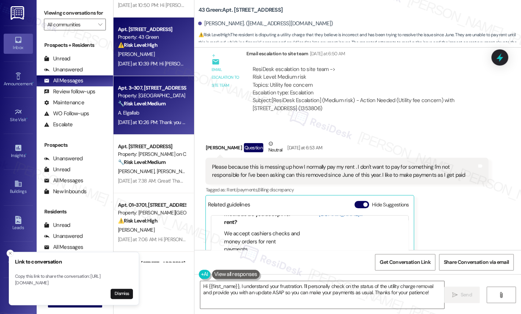
click at [175, 110] on div "A. Elgallab" at bounding box center [151, 112] width 69 height 9
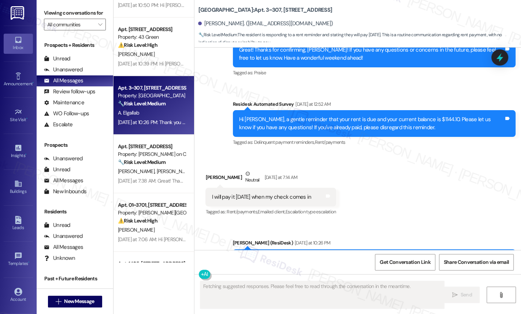
scroll to position [4856, 0]
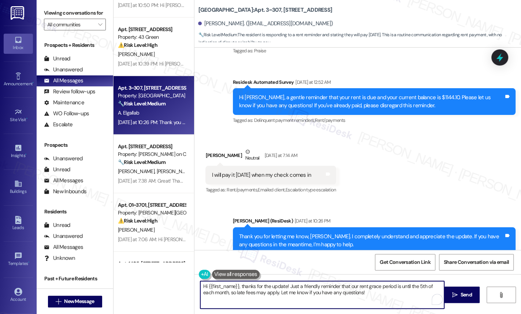
drag, startPoint x: 360, startPoint y: 293, endPoint x: 172, endPoint y: 273, distance: 188.8
click at [172, 273] on div "Apt. 01~2109, 2701&2727 S. Indiana Ave. 2740 S. Prairie Ave Property: Eden Comm…" at bounding box center [316, 157] width 407 height 314
paste textarea "I just wanted to follow up. Were you able to make the payment as planned? Pleas…"
type textarea "Hi {{first_name}}, I just wanted to follow up. Were you able to make the paymen…"
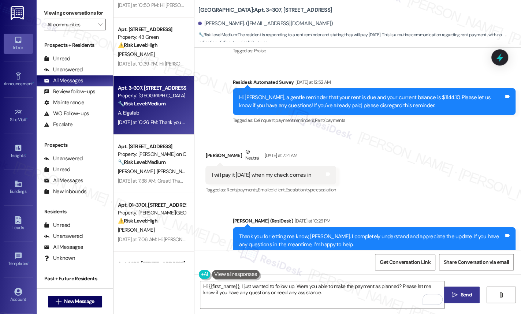
click at [465, 297] on span "Send" at bounding box center [465, 295] width 11 height 8
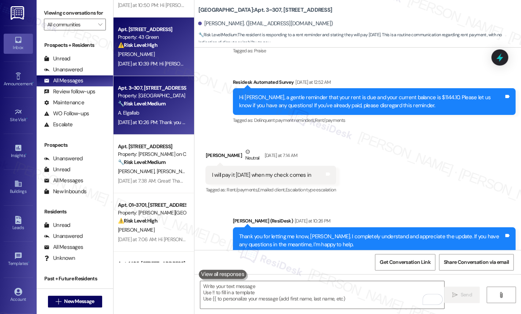
click at [144, 50] on div "D. Harris" at bounding box center [151, 54] width 69 height 9
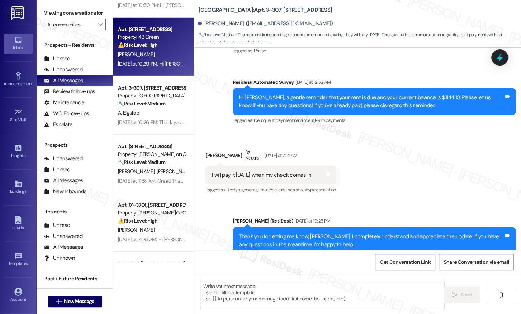
type textarea "Fetching suggested responses. Please feel free to read through the conversation…"
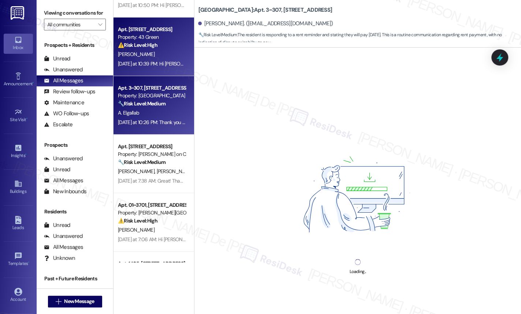
click at [135, 103] on strong "🔧 Risk Level: Medium" at bounding box center [142, 103] width 48 height 7
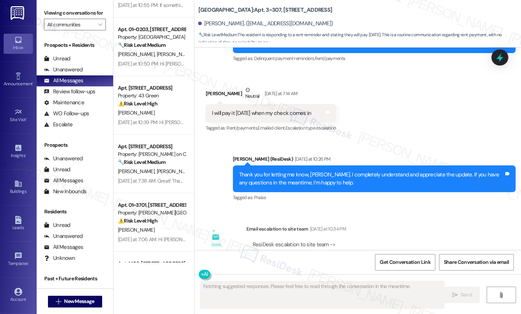
scroll to position [4926, 0]
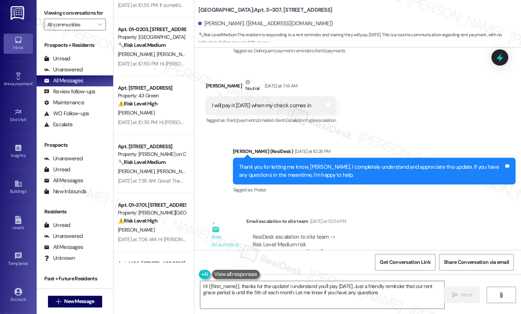
type textarea "Hi {{first_name}}, thanks for the update! I understand you'll pay tomorrow. Jus…"
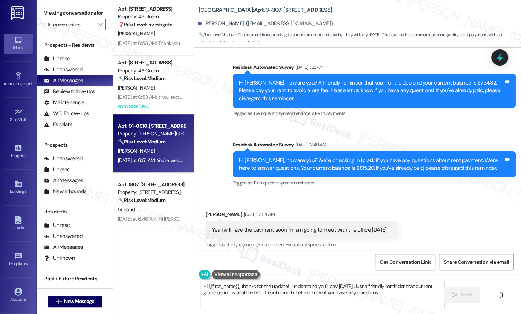
scroll to position [1778, 0]
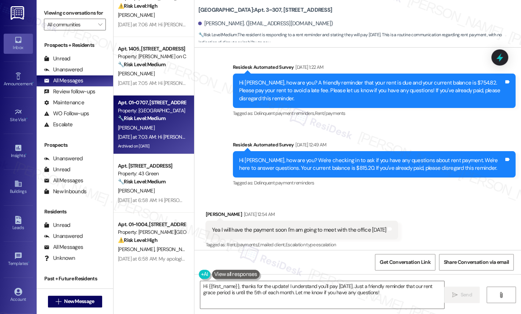
click at [158, 141] on div "Yesterday at 7:03 AM: Hi Celina! Glad to hear you received the payment confirma…" at bounding box center [151, 136] width 69 height 9
type textarea "Fetching suggested responses. Please feel free to read through the conversation…"
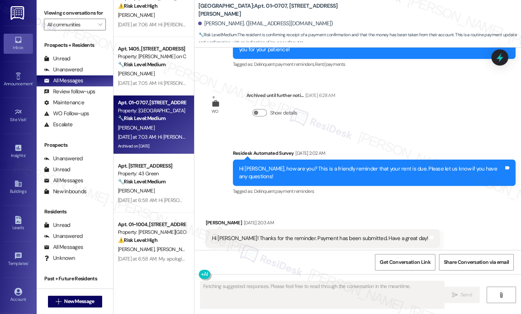
scroll to position [10674, 0]
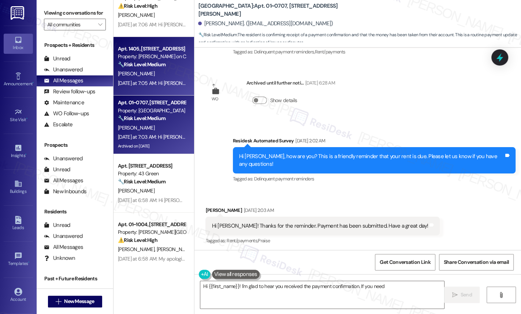
type textarea "Hi {{first_name}}! I'm glad to hear you received the payment confirmation. If y…"
click at [146, 66] on strong "🔧 Risk Level: Medium" at bounding box center [142, 64] width 48 height 7
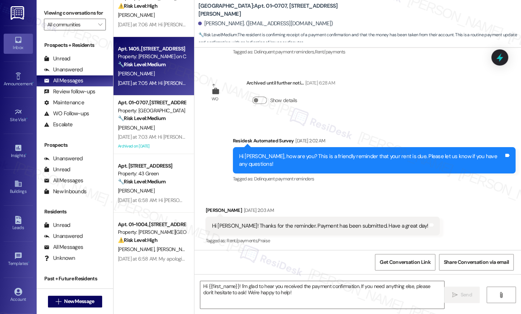
type textarea "Fetching suggested responses. Please feel free to read through the conversation…"
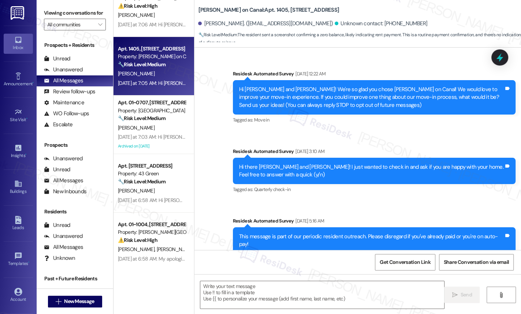
scroll to position [4471, 0]
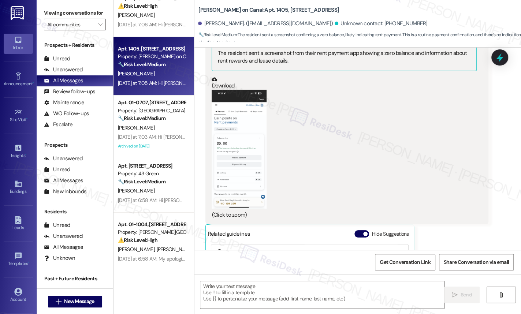
type textarea "Fetching suggested responses. Please feel free to read through the conversation…"
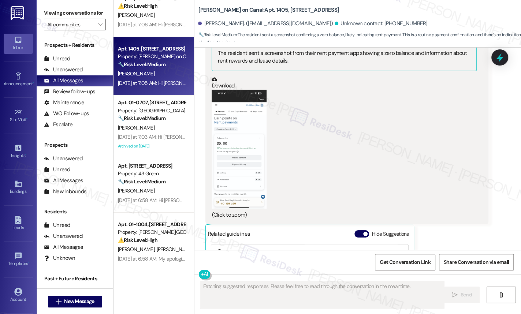
scroll to position [4584, 0]
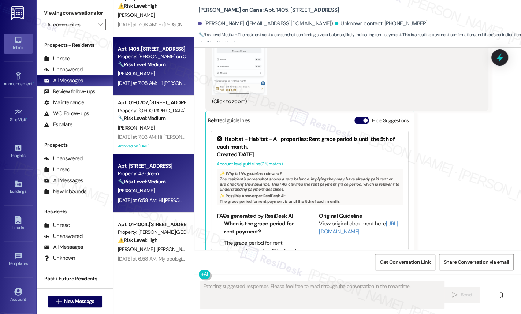
click at [163, 187] on div "T. Brown" at bounding box center [151, 190] width 69 height 9
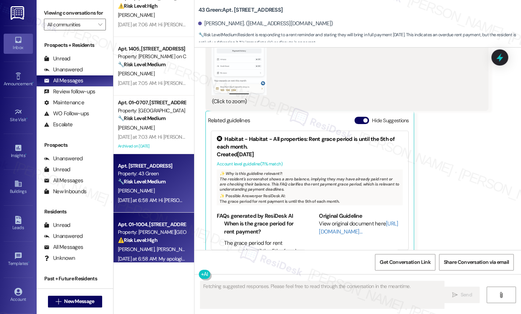
click at [180, 231] on div "Apt. 01~1004, 520 North Kingsbury Property: Kingsbury Plaza ⚠️ Risk Level: High…" at bounding box center [153, 242] width 81 height 59
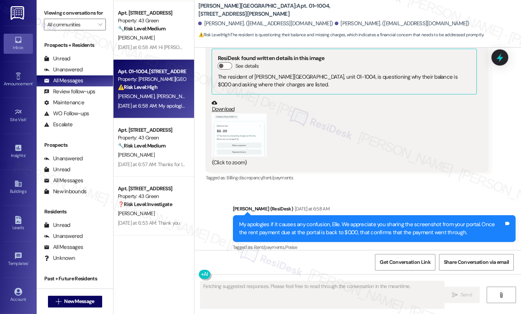
scroll to position [2111, 0]
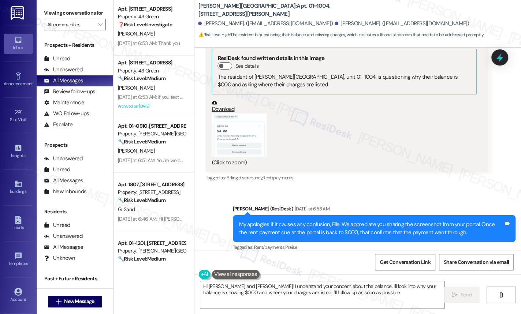
type textarea "Hi Elle and Luke! I understand your concern about the balance. I'll look into w…"
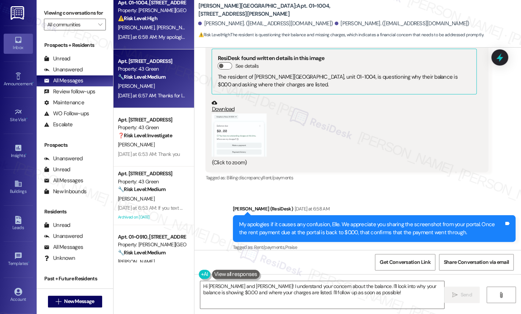
click at [149, 93] on div "Yesterday at 6:57 AM: Thanks for letting us know, Tamika! Just to confirm, when…" at bounding box center [280, 95] width 324 height 7
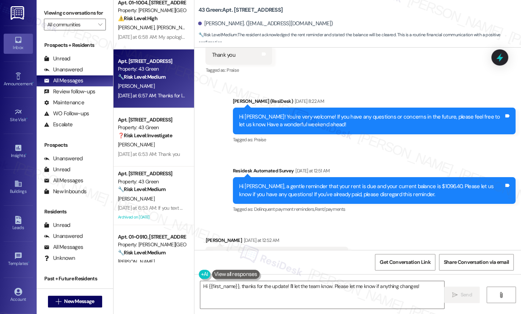
scroll to position [1867, 0]
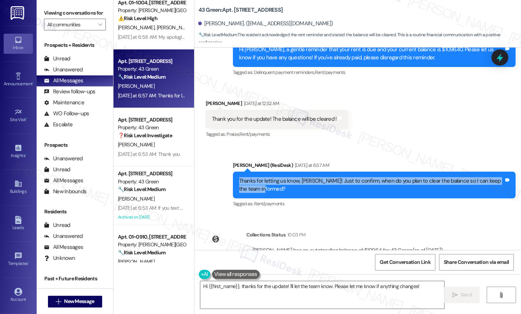
drag, startPoint x: 275, startPoint y: 163, endPoint x: 212, endPoint y: 146, distance: 65.9
click at [212, 146] on div "Sent via SMS Sarah (ResiDesk) Yesterday at 6:57 AM Thanks for letting us know, …" at bounding box center [357, 180] width 326 height 70
click at [312, 177] on div "Thanks for letting us know, [PERSON_NAME]! Just to confirm, when do you plan to…" at bounding box center [371, 185] width 265 height 16
drag, startPoint x: 296, startPoint y: 150, endPoint x: 493, endPoint y: 157, distance: 196.7
click at [498, 177] on div "Thanks for letting us know, [PERSON_NAME]! Just to confirm, when do you plan to…" at bounding box center [371, 185] width 265 height 16
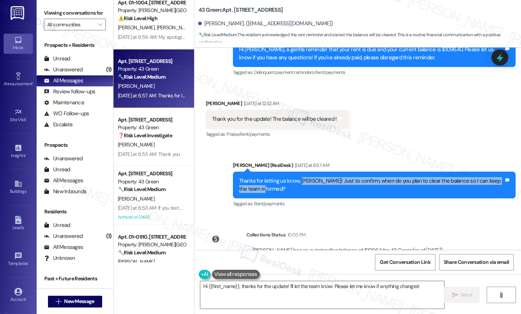
copy div "Tamika! Just to confirm, when do you plan to clear the balance so I can keep th…"
click at [222, 296] on textarea "Hi {{first_name}}, thanks for the update! I'll let the team know. Please let me…" at bounding box center [322, 294] width 244 height 27
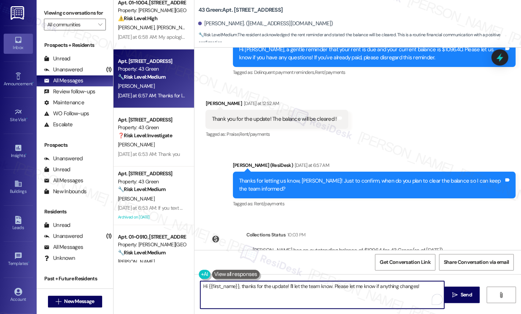
click at [381, 287] on textarea "Hi {{first_name}}, thanks for the update! I'll let the team know. Please let me…" at bounding box center [322, 294] width 244 height 27
paste textarea "Could you please confirm when you plan to settle the outstanding balance so I c…"
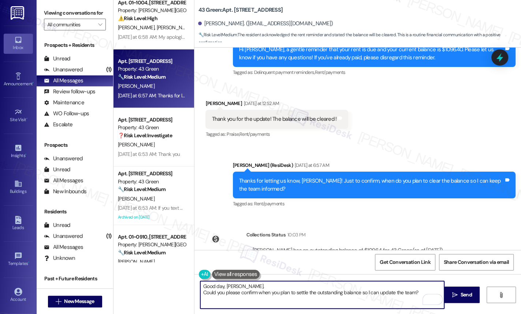
click at [244, 286] on textarea "Good day, Tamika. Could you please confirm when you plan to settle the outstand…" at bounding box center [322, 294] width 244 height 27
click at [218, 296] on textarea "Good day, [PERSON_NAME]. Could you please confirm when you plan to settle the o…" at bounding box center [322, 294] width 244 height 27
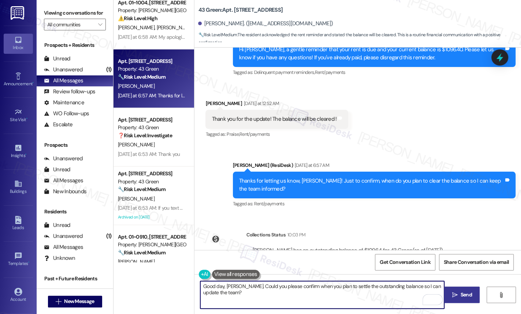
type textarea "Good day, [PERSON_NAME]. Could you please confirm when you plan to settle the o…"
click at [472, 291] on span "Send" at bounding box center [466, 295] width 14 height 8
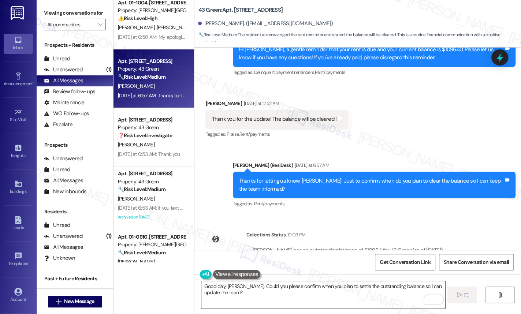
click at [359, 299] on textarea "Good day, [PERSON_NAME]. Could you please confirm when you plan to settle the o…" at bounding box center [323, 294] width 244 height 27
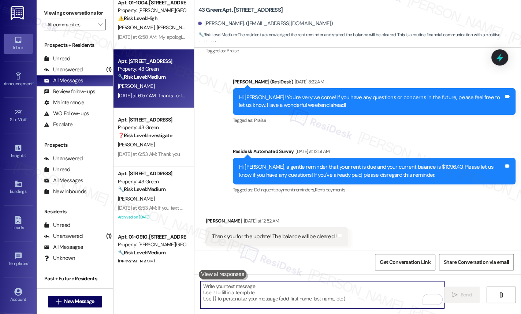
scroll to position [1730, 0]
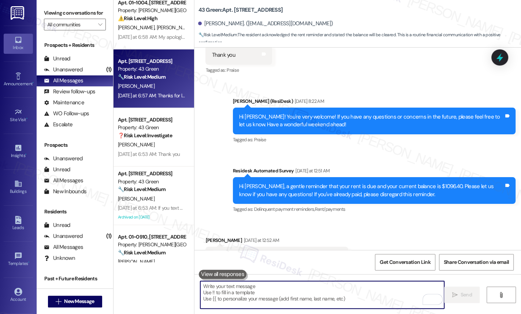
click at [359, 299] on textarea "To enrich screen reader interactions, please activate Accessibility in Grammarl…" at bounding box center [322, 294] width 244 height 27
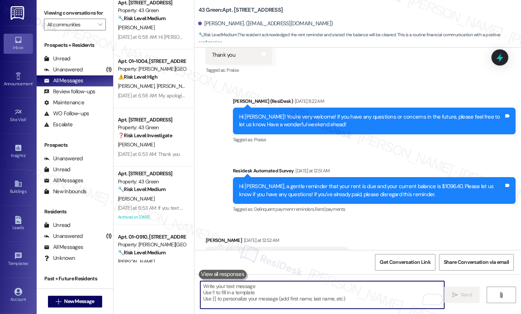
click at [351, 298] on textarea "To enrich screen reader interactions, please activate Accessibility in Grammarl…" at bounding box center [322, 294] width 244 height 27
drag, startPoint x: 351, startPoint y: 298, endPoint x: 344, endPoint y: 302, distance: 8.5
click at [351, 298] on textarea "To enrich screen reader interactions, please activate Accessibility in Grammarl…" at bounding box center [322, 294] width 244 height 27
click at [240, 292] on textarea "To enrich screen reader interactions, please activate Accessibility in Grammarl…" at bounding box center [322, 294] width 244 height 27
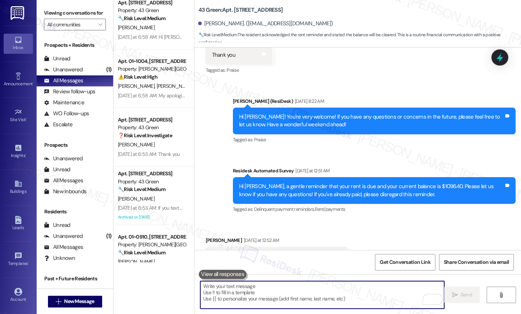
click at [240, 292] on textarea "To enrich screen reader interactions, please activate Accessibility in Grammarl…" at bounding box center [322, 294] width 244 height 27
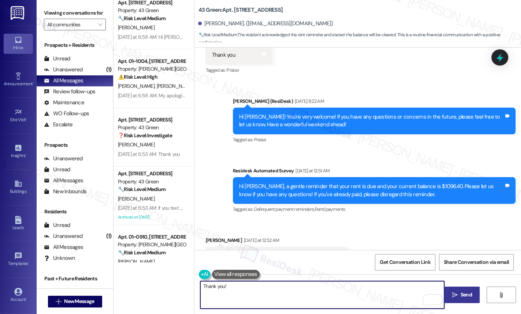
type textarea "Thank you!"
click at [457, 295] on span " Send" at bounding box center [461, 295] width 23 height 8
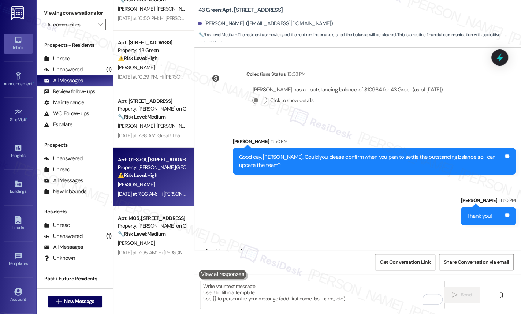
scroll to position [1557, 0]
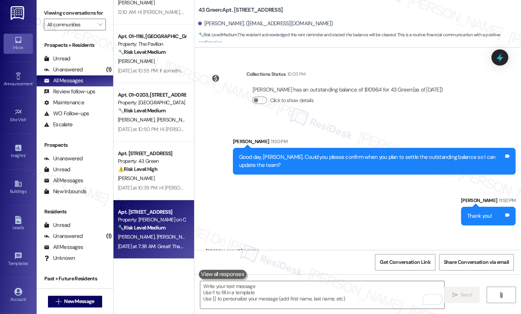
click at [143, 215] on div "Apt. [STREET_ADDRESS]" at bounding box center [152, 212] width 68 height 8
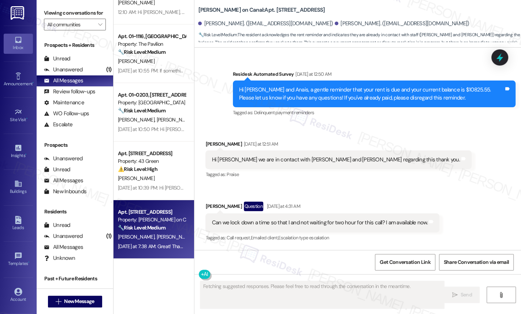
scroll to position [2186, 0]
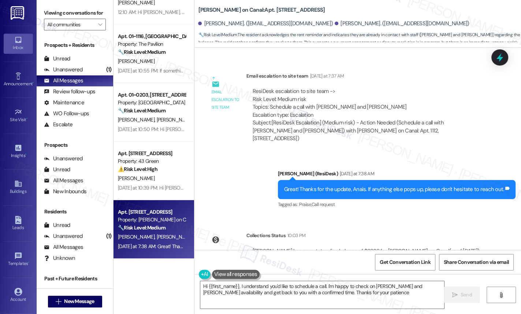
type textarea "Hi {{first_name}}, I understand you'd like to schedule a call. I'm happy to che…"
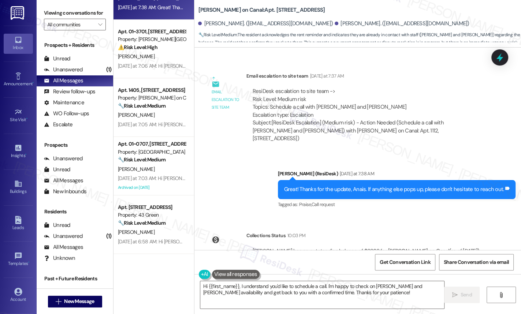
scroll to position [1778, 0]
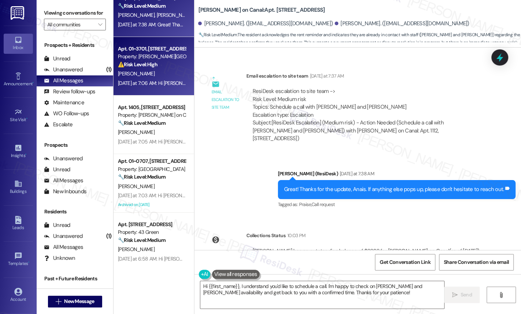
click at [153, 63] on strong "⚠️ Risk Level: High" at bounding box center [138, 64] width 40 height 7
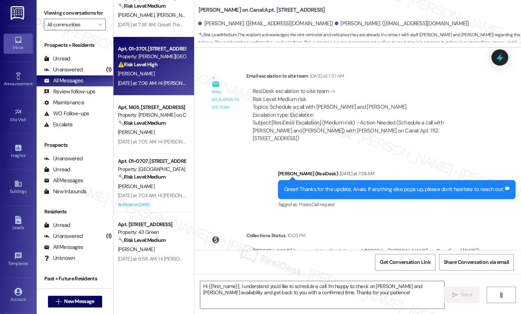
type textarea "Fetching suggested responses. Please feel free to read through the conversation…"
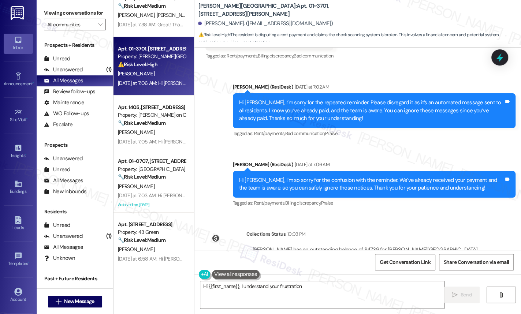
scroll to position [1657, 0]
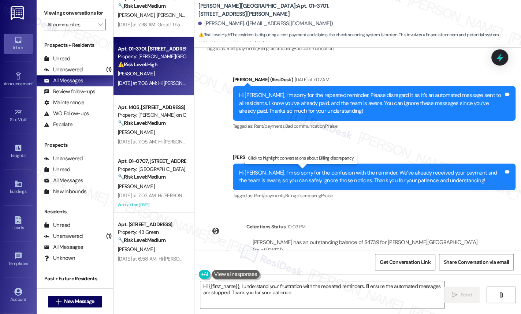
type textarea "Hi {{first_name}}, I understand your frustration with the repeated reminders. I…"
click at [142, 303] on div "Apt. 01~0203, 1130 N. Dearborn Property: Elm Street 🔧 Risk Level: Medium The re…" at bounding box center [153, 157] width 81 height 314
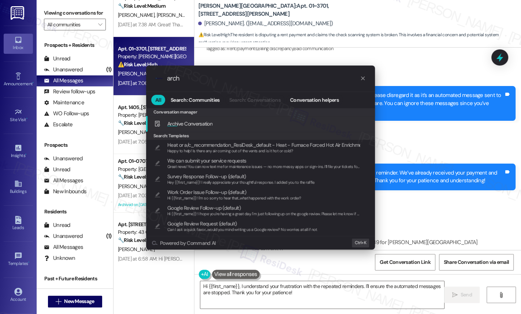
type input "arch"
click at [245, 129] on div "Arch ive Conversation Add shortcut" at bounding box center [260, 124] width 229 height 16
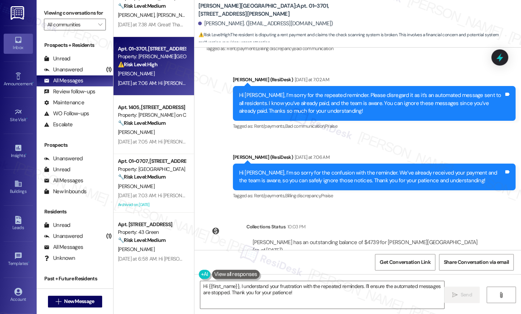
click at [157, 303] on div "Apt. 01~0203, 1130 N. Dearborn Property: Elm Street 🔧 Risk Level: Medium The re…" at bounding box center [153, 157] width 81 height 314
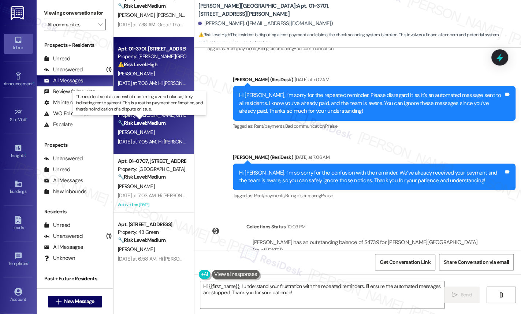
click at [148, 124] on strong "🔧 Risk Level: Medium" at bounding box center [142, 123] width 48 height 7
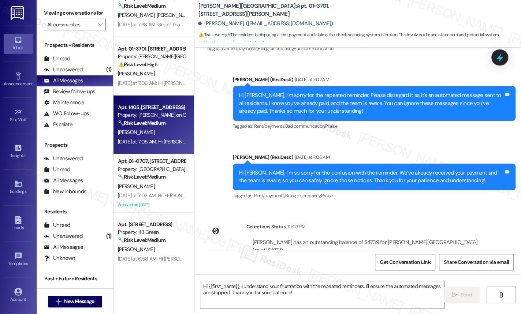
type textarea "Fetching suggested responses. Please feel free to read through the conversation…"
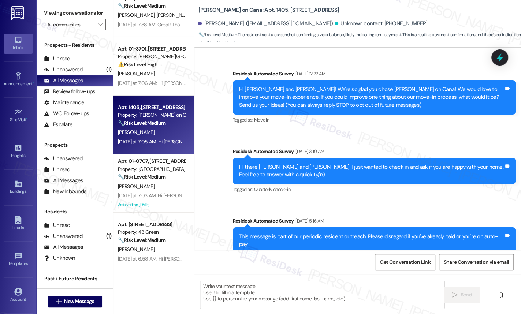
scroll to position [4584, 0]
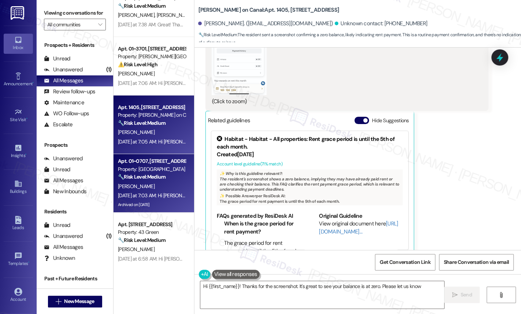
type textarea "Hi {{first_name}}! Thanks for the screenshot. It's great to see your balance is…"
click at [143, 176] on strong "🔧 Risk Level: Medium" at bounding box center [142, 176] width 48 height 7
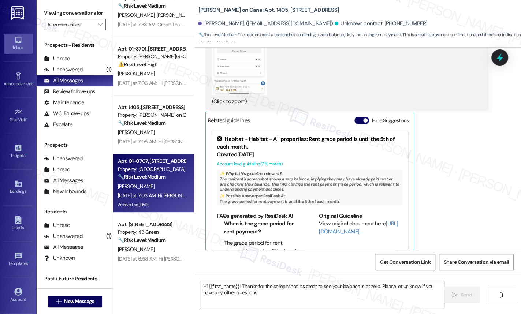
type textarea "Hi {{first_name}}! Thanks for the screenshot. It's great to see your balance is…"
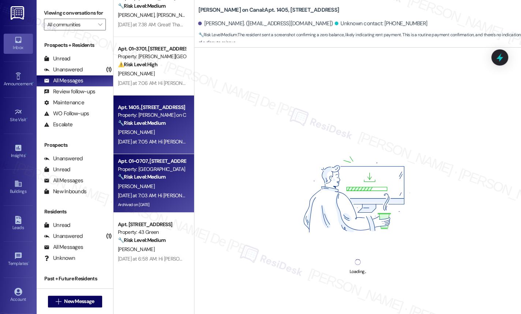
click at [153, 119] on div "🔧 Risk Level: Medium The resident sent a screenshot confirming a zero balance, …" at bounding box center [152, 123] width 68 height 8
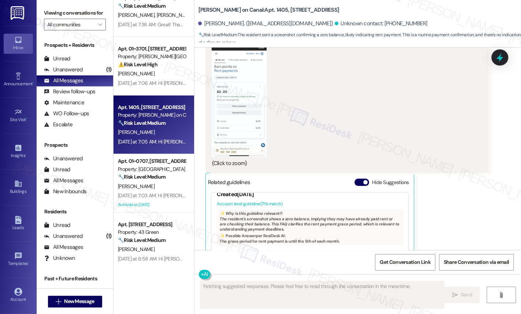
scroll to position [33, 0]
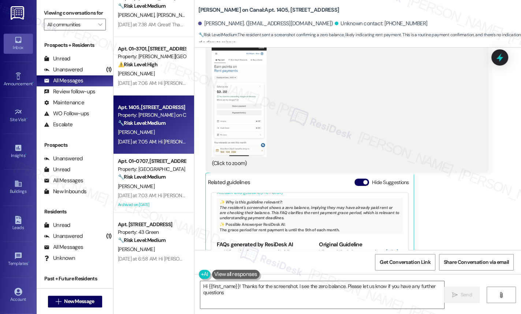
type textarea "Hi {{first_name}}! Thanks for the screenshot. I see the zero balance. Please le…"
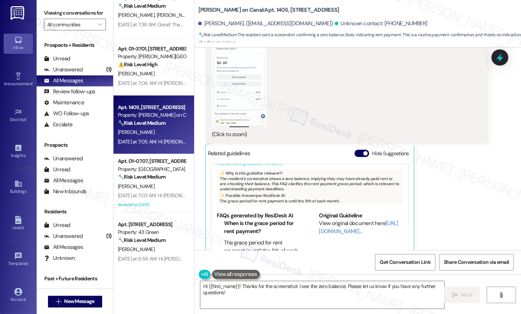
scroll to position [4584, 0]
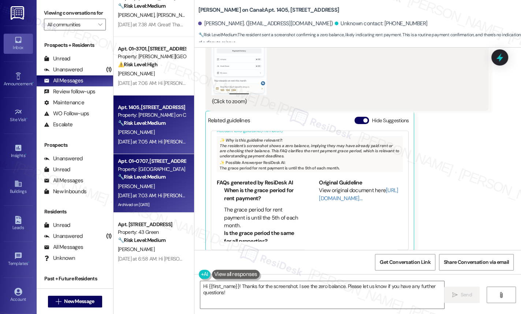
click at [113, 165] on div "Apt. 01~0707, 233 East Wacker Property: Columbus Plaza 🔧 Risk Level: Medium The…" at bounding box center [153, 183] width 81 height 59
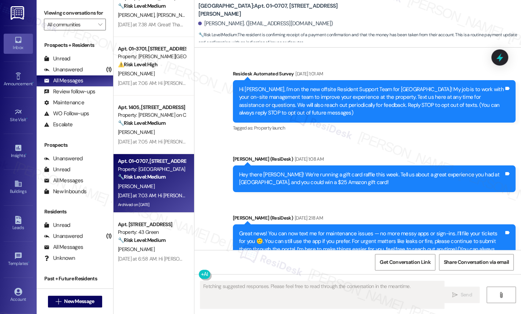
scroll to position [10785, 0]
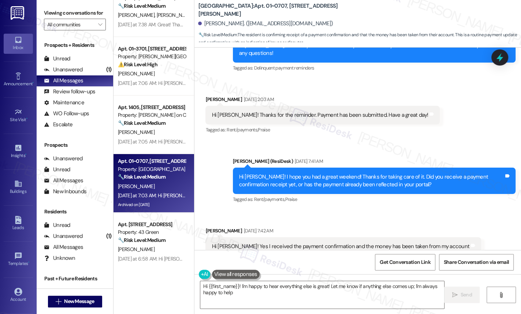
type textarea "Hi {{first_name}}! I'm happy to hear everything else is great! Let me know if a…"
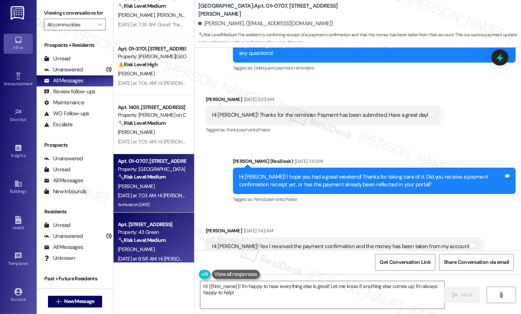
click at [118, 236] on div "Property: 43 Green" at bounding box center [152, 232] width 68 height 8
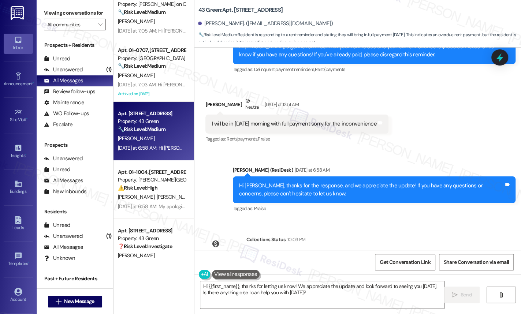
scroll to position [1178, 0]
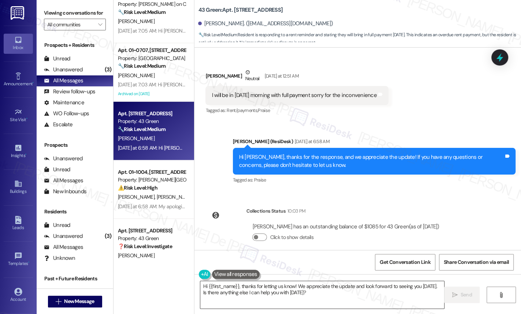
click at [324, 299] on textarea "Hi {{first_name}}, thanks for letting us know! We appreciate the update and loo…" at bounding box center [322, 294] width 244 height 27
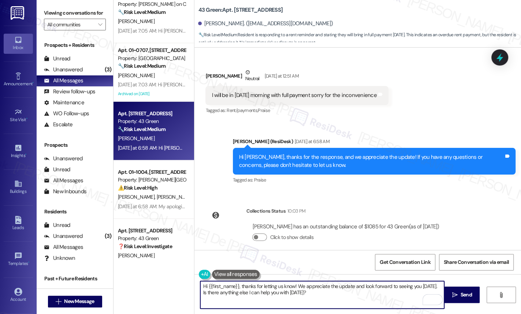
drag, startPoint x: 324, startPoint y: 299, endPoint x: 180, endPoint y: 277, distance: 144.9
click at [178, 279] on div "Apt. 1112, 350 N Canal St Property: Cassidy on Canal 🔧 Risk Level: Medium The r…" at bounding box center [316, 157] width 407 height 314
paste textarea "I just wanted to follow up. Were you able to make the payment as planned? Pleas…"
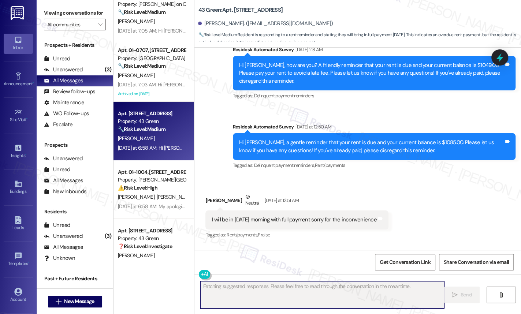
scroll to position [1041, 0]
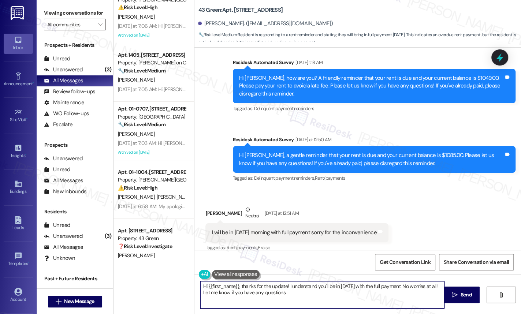
type textarea "Hi {{first_name}}, thanks for the update! I understand you'll be in tomorrow wi…"
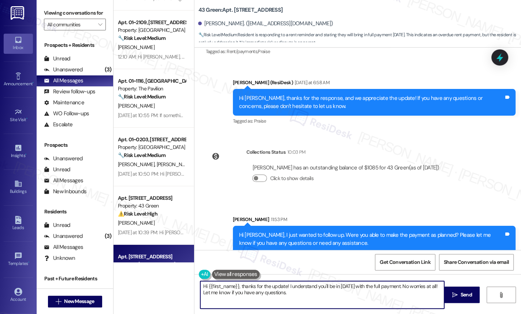
scroll to position [1557, 0]
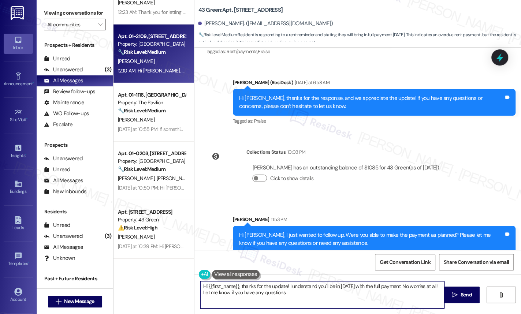
click at [135, 49] on strong "🔧 Risk Level: Medium" at bounding box center [142, 52] width 48 height 7
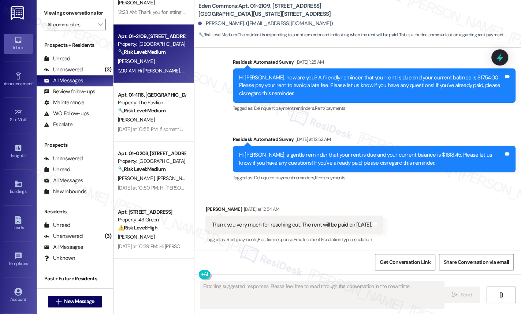
scroll to position [5112, 0]
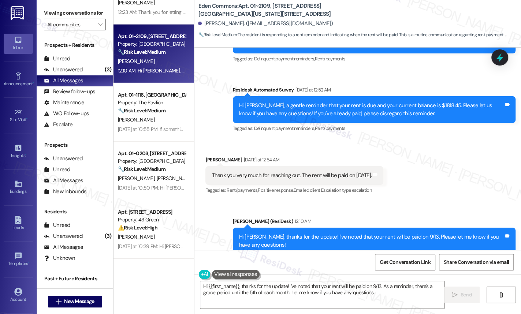
type textarea "Hi {{first_name}}, thanks for the update! I've noted that your rent will be pai…"
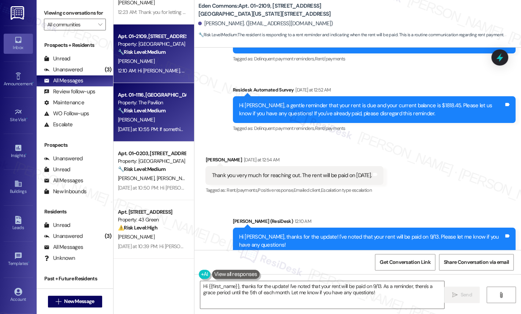
click at [158, 117] on div "[PERSON_NAME]" at bounding box center [151, 119] width 69 height 9
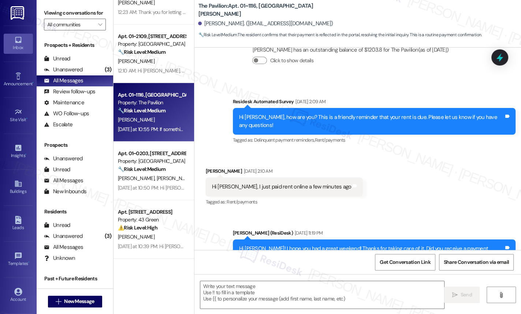
type textarea "Fetching suggested responses. Please feel free to read through the conversation…"
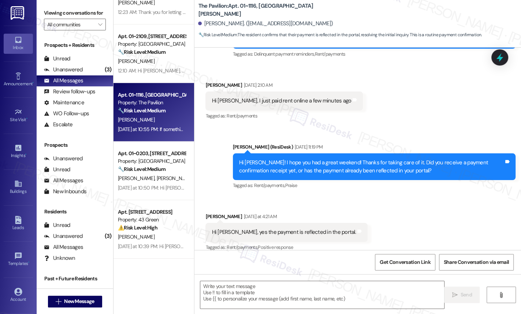
scroll to position [367, 0]
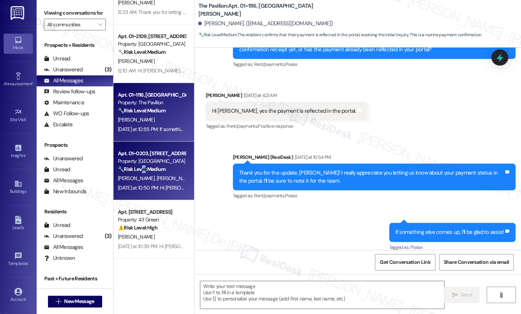
click at [141, 172] on div "🔧 Risk Level: Medium The resident is confirming that their payment is reflected…" at bounding box center [152, 169] width 68 height 8
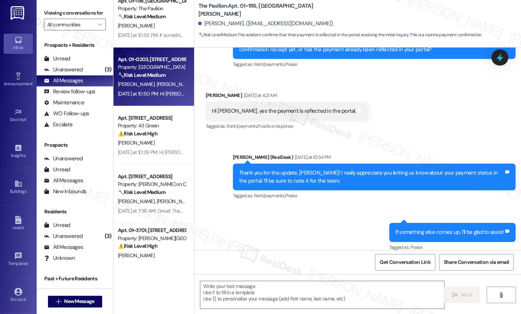
type textarea "Fetching suggested responses. Please feel free to read through the conversation…"
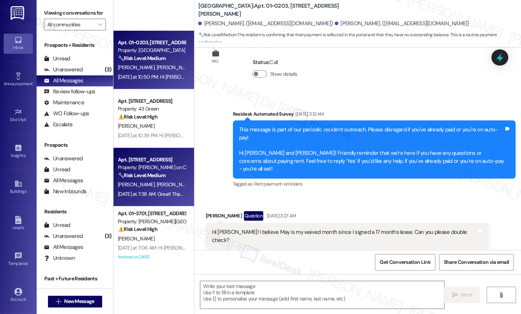
scroll to position [1778, 0]
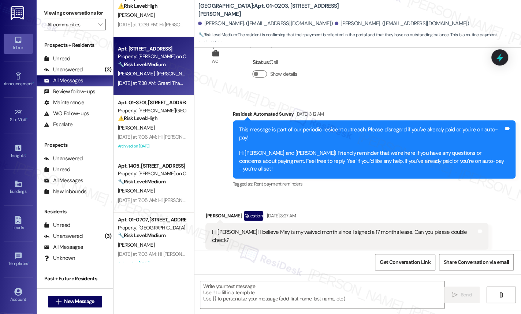
type textarea "Fetching suggested responses. Please feel free to read through the conversation…"
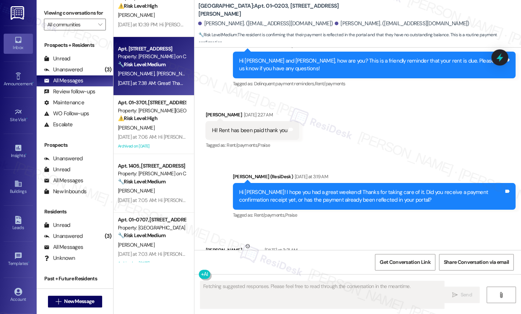
scroll to position [1276, 0]
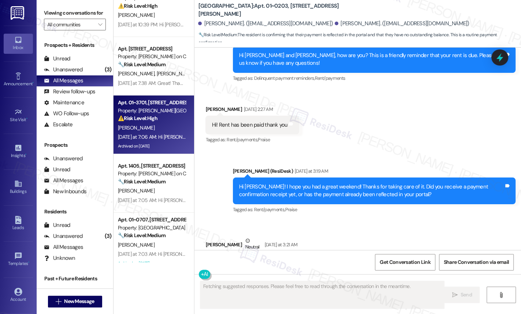
click at [141, 123] on div "[PERSON_NAME]" at bounding box center [151, 127] width 69 height 9
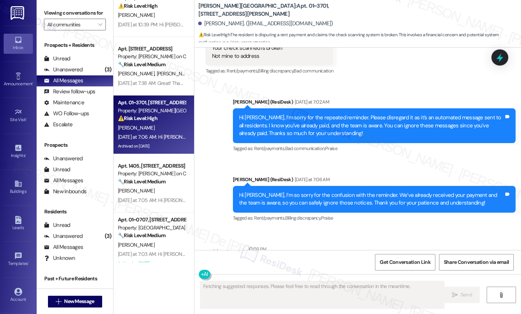
scroll to position [1641, 0]
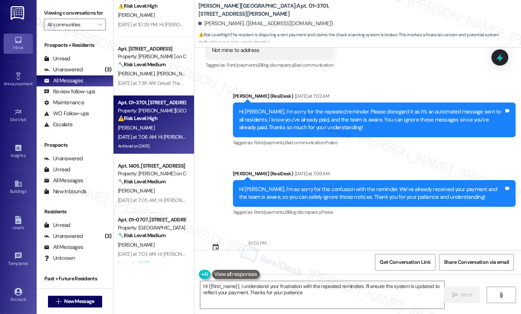
type textarea "Hi {{first_name}}, I understand your frustration with the repeated reminders. I…"
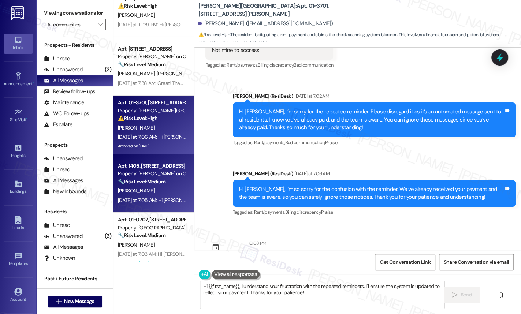
click at [149, 164] on div "Apt. 1405, [STREET_ADDRESS]" at bounding box center [152, 166] width 68 height 8
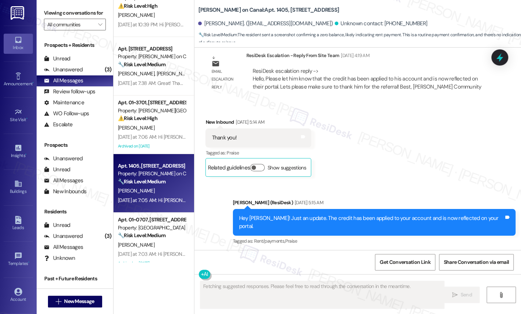
scroll to position [4528, 0]
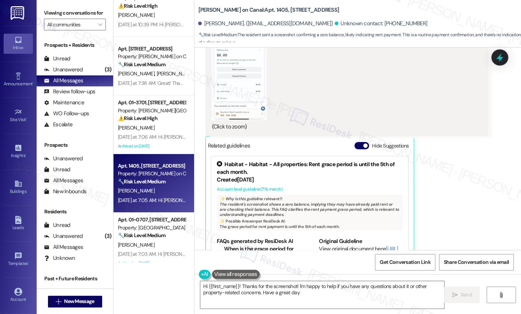
type textarea "Hi {{first_name}}! Thanks for the screenshot! I'm happy to help if you have any…"
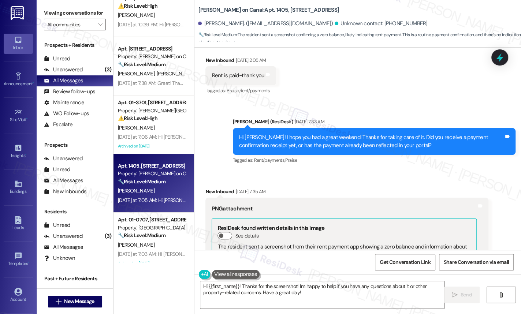
scroll to position [4473, 0]
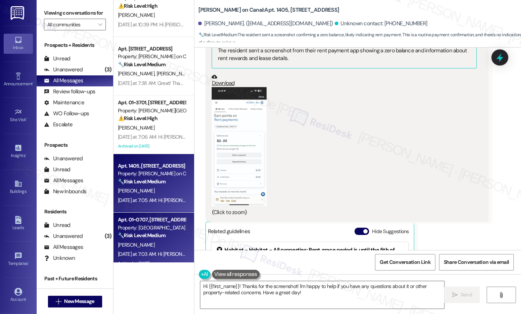
click at [139, 244] on div "[PERSON_NAME]" at bounding box center [151, 244] width 69 height 9
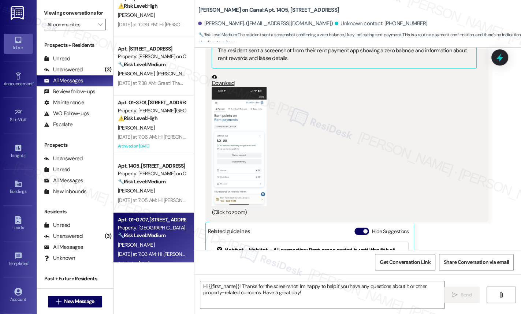
type textarea "Fetching suggested responses. Please feel free to read through the conversation…"
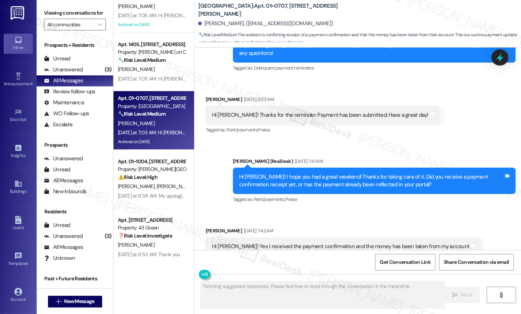
scroll to position [1889, 0]
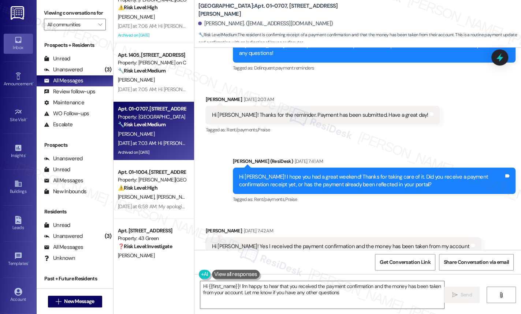
type textarea "Hi {{first_name}}! I'm happy to hear that you received the payment confirmation…"
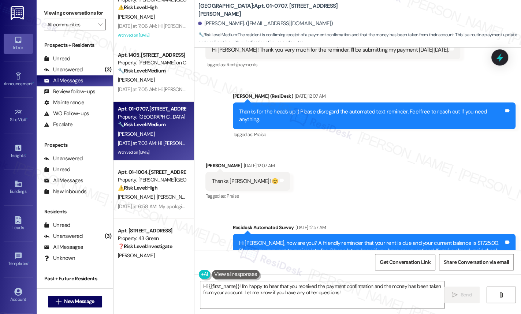
scroll to position [10785, 0]
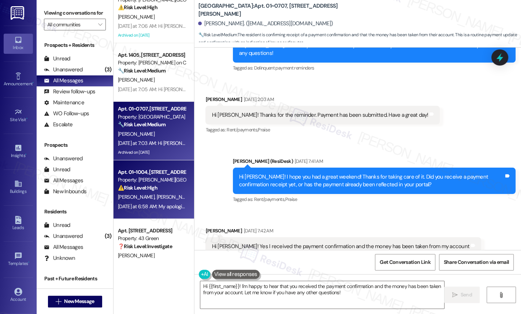
click at [160, 194] on span "[PERSON_NAME]" at bounding box center [175, 197] width 37 height 7
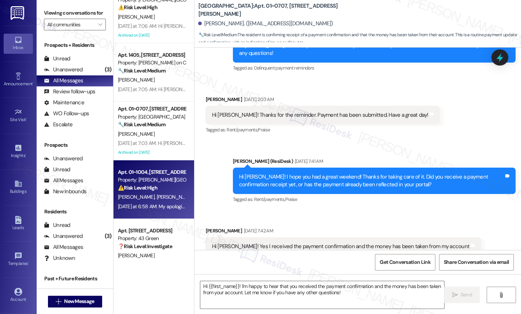
type textarea "Fetching suggested responses. Please feel free to read through the conversation…"
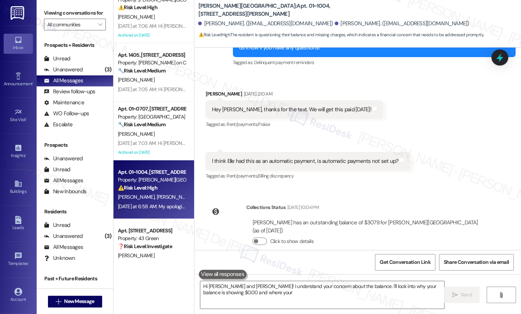
scroll to position [578, 0]
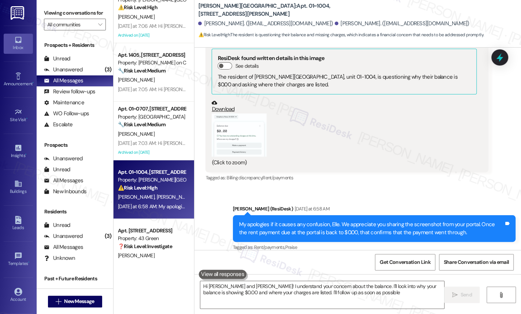
type textarea "Hi Elle and Luke! I understand your concern about the balance. I'll look into w…"
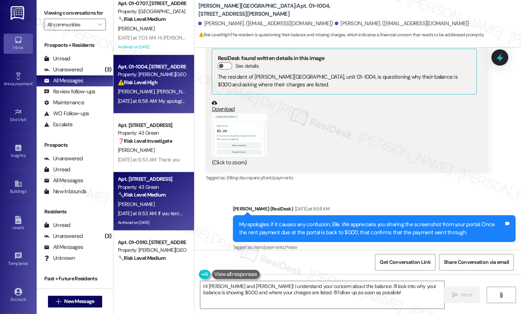
scroll to position [2000, 0]
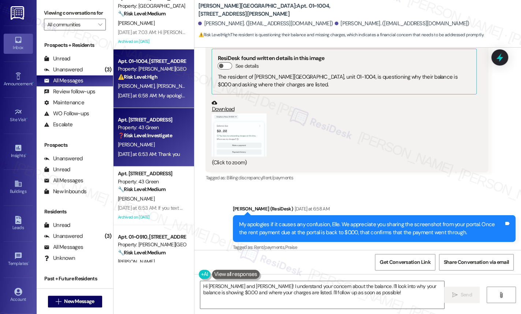
click at [130, 138] on strong "❓ Risk Level: Investigate" at bounding box center [145, 135] width 54 height 7
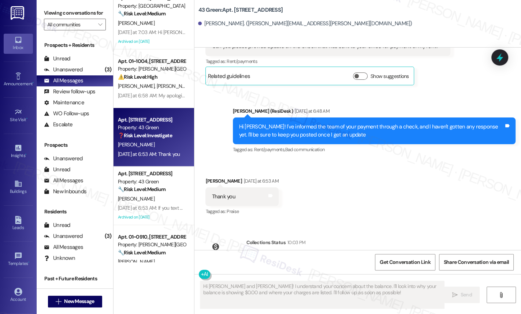
scroll to position [957, 0]
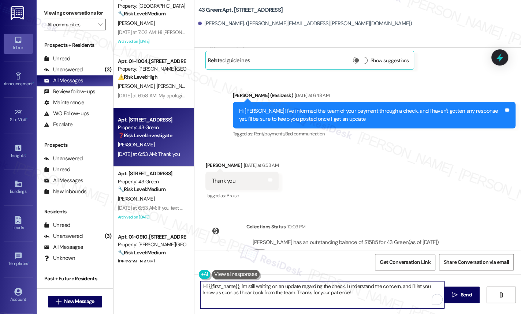
click at [345, 296] on textarea "Hi {{first_name}}, I'm still waiting on an update regarding the check. I unders…" at bounding box center [322, 294] width 244 height 27
click at [306, 291] on textarea "Hi {{first_name}}, I'm still waiting on an update regarding the check. I unders…" at bounding box center [322, 294] width 244 height 27
drag, startPoint x: 358, startPoint y: 295, endPoint x: 341, endPoint y: 285, distance: 19.2
click at [341, 285] on textarea "Hi {{first_name}}, I'm still waiting on an update regarding the check. I unders…" at bounding box center [322, 294] width 244 height 27
paste textarea "Hi {{first_name}}, I just wanted to follow up. Were you able to make the paymen…"
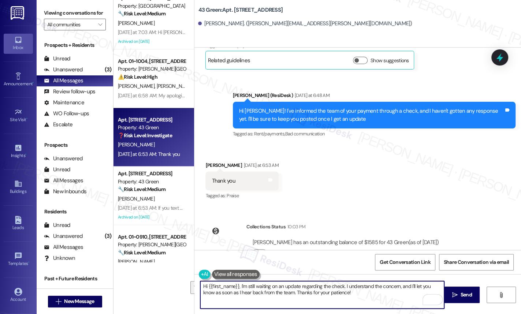
click at [374, 285] on textarea "Hi {{first_name}}, I'm still waiting on an update regarding the check. I unders…" at bounding box center [322, 294] width 244 height 27
click at [358, 293] on textarea "Hi {{first_name}}, I'm still waiting on an update regarding the check. I unders…" at bounding box center [322, 294] width 244 height 27
drag, startPoint x: 356, startPoint y: 294, endPoint x: 341, endPoint y: 285, distance: 17.9
click at [341, 285] on textarea "Hi {{first_name}}, I'm still waiting on an update regarding the check. I unders…" at bounding box center [322, 294] width 244 height 27
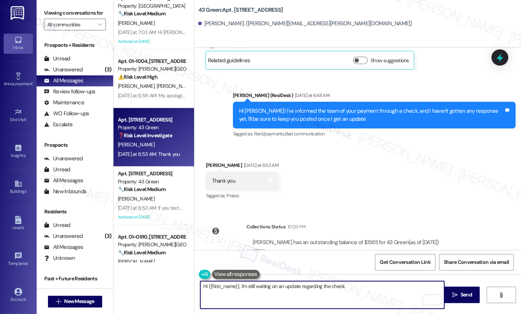
paste textarea "Hi {{first_name}}, I just wanted to follow up. Were you able to make the paymen…"
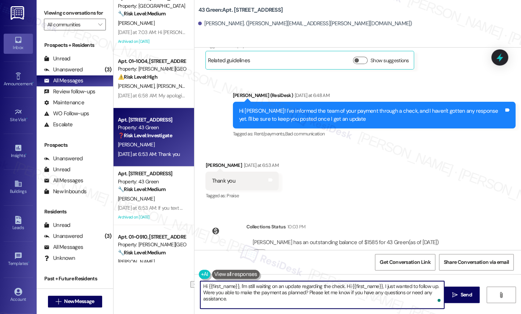
drag, startPoint x: 438, startPoint y: 286, endPoint x: 343, endPoint y: 282, distance: 94.9
click at [343, 282] on textarea "Hi {{first_name}}, I'm still waiting on an update regarding the check. Hi {{fir…" at bounding box center [322, 294] width 244 height 27
click at [400, 296] on textarea "Hi {{first_name}}, I'm still waiting on an update regarding the check. Were you…" at bounding box center [322, 294] width 244 height 27
type textarea "Hi {{first_name}}, I'm still waiting on an update regarding the check. Were you…"
click at [391, 171] on div "Received via SMS Kwame Crawford Yesterday at 6:53 AM Thank you Tags and notes T…" at bounding box center [357, 176] width 326 height 62
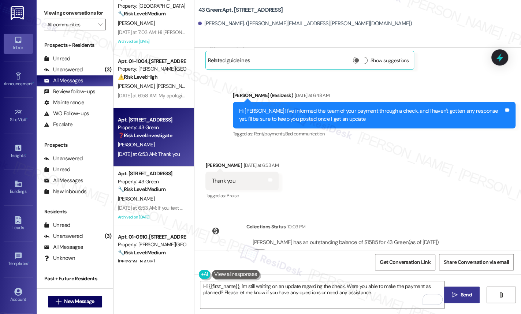
click at [469, 294] on span "Send" at bounding box center [465, 295] width 11 height 8
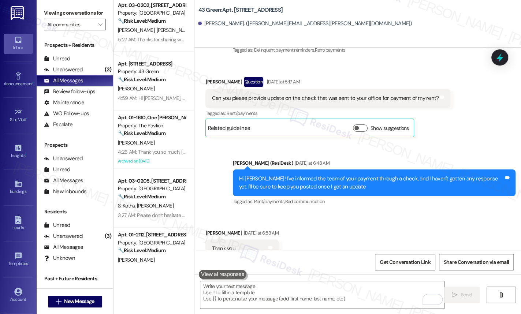
scroll to position [669, 0]
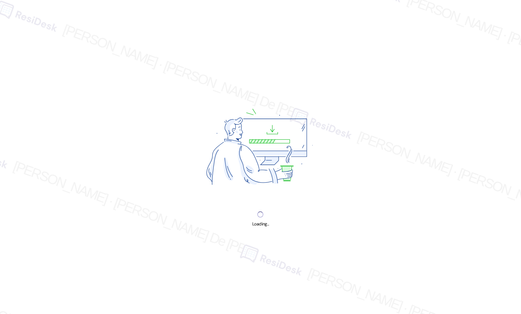
select select "English"
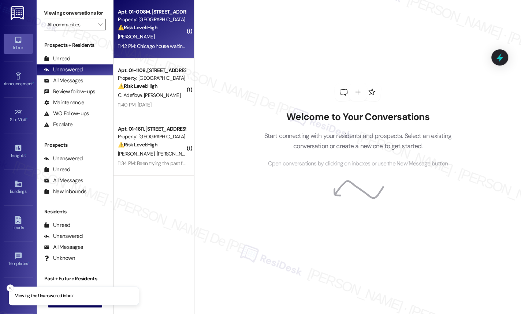
click at [147, 19] on div "Property: [GEOGRAPHIC_DATA]" at bounding box center [152, 20] width 68 height 8
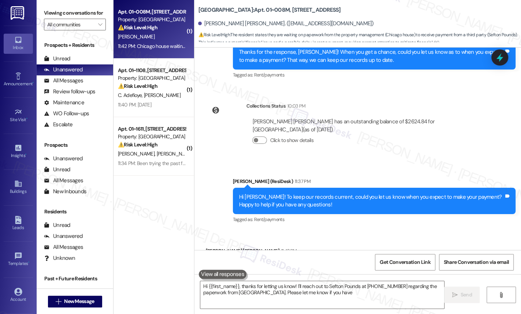
scroll to position [463, 0]
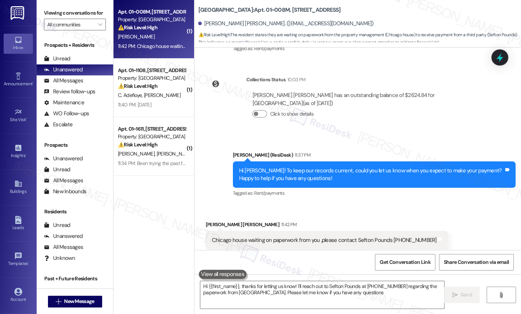
type textarea "Hi {{first_name}}, thanks for letting us know! I'll reach out to Sefton Pounds …"
click at [402, 266] on span "Get Conversation Link" at bounding box center [405, 262] width 51 height 8
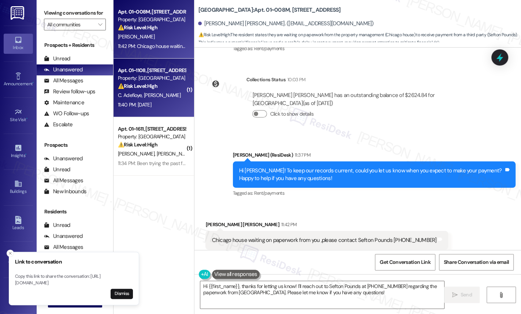
click at [154, 92] on span "[PERSON_NAME]" at bounding box center [162, 95] width 37 height 7
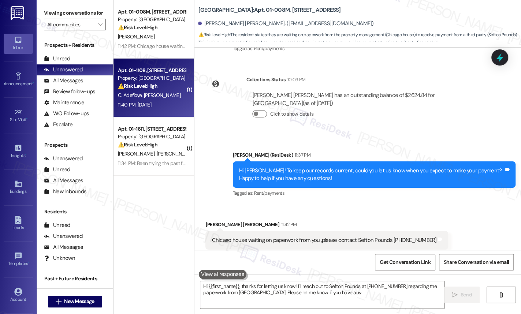
type textarea "Hi {{first_name}}, thanks for letting us know! I'll reach out to Sefton Pounds …"
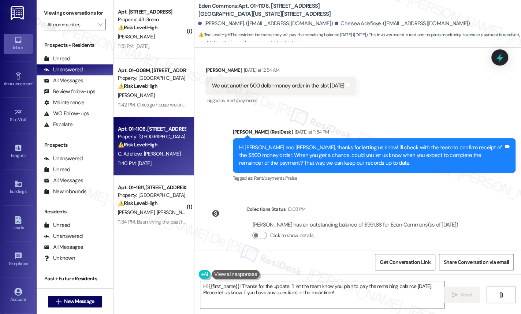
scroll to position [4075, 0]
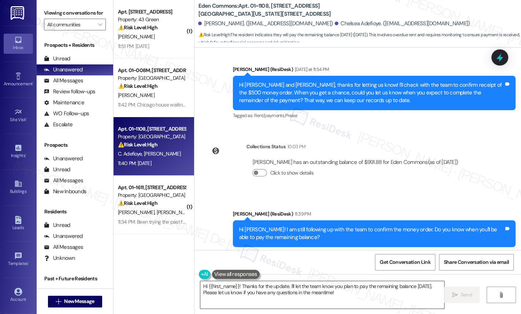
click at [343, 294] on textarea "Hi {{first_name}}! Thanks for the update. I'll let the team know you plan to pa…" at bounding box center [322, 294] width 244 height 27
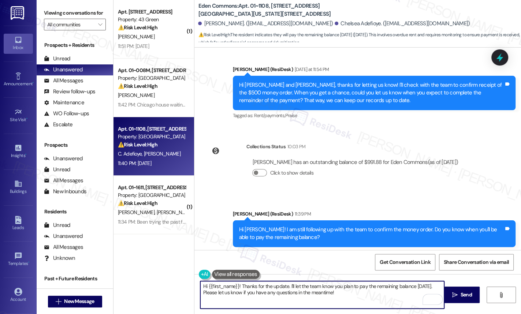
drag, startPoint x: 343, startPoint y: 293, endPoint x: 336, endPoint y: 296, distance: 7.2
click at [343, 295] on textarea "Hi {{first_name}}! Thanks for the update. I'll let the team know you plan to pa…" at bounding box center [322, 294] width 244 height 27
click at [432, 288] on textarea "Hi {{first_name}}! Thanks for the update. I'll let the team know you plan to pa…" at bounding box center [322, 294] width 244 height 27
click at [270, 293] on textarea "Hi {{first_name}}! Thanks for the update. I'll let the team know you plan to pa…" at bounding box center [322, 294] width 244 height 27
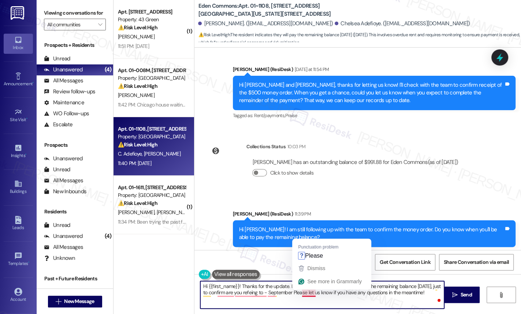
click at [298, 293] on textarea "Hi {{first_name}}! Thanks for the update. I'll let the team know you plan to pa…" at bounding box center [322, 294] width 244 height 27
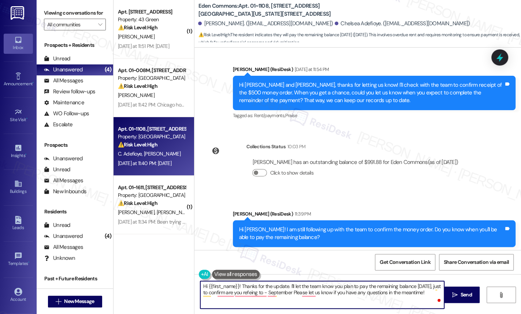
click at [298, 291] on textarea "Hi {{first_name}}! Thanks for the update. I'll let the team know you plan to pa…" at bounding box center [322, 294] width 244 height 27
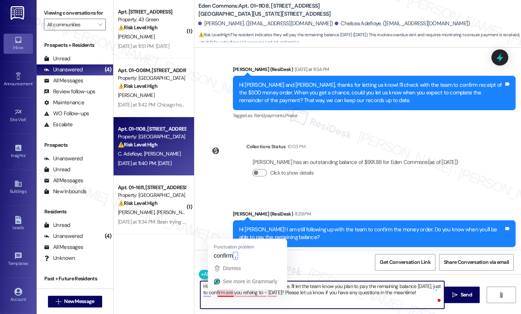
click at [221, 293] on textarea "Hi {{first_name}}! Thanks for the update. I'll let the team know you plan to pa…" at bounding box center [322, 294] width 244 height 27
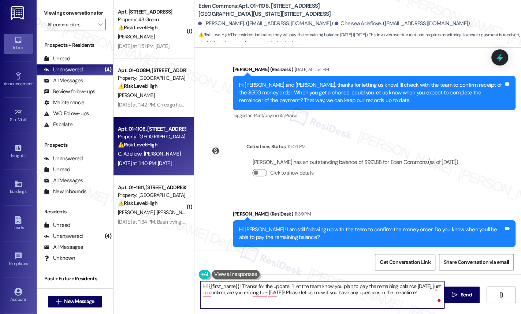
click at [240, 294] on textarea "Hi {{first_name}}! Thanks for the update. I'll let the team know you plan to pa…" at bounding box center [322, 294] width 244 height 27
click at [256, 295] on textarea "Hi {{first_name}}! Thanks for the update. I'll let the team know you plan to pa…" at bounding box center [322, 294] width 244 height 27
click at [202, 292] on textarea "Hi {{first_name}}! Thanks for the update. I'll let the team know you plan to pa…" at bounding box center [322, 294] width 244 height 27
type textarea "Hi {{first_name}}! Thanks for the update. I'll let the team know you plan to pa…"
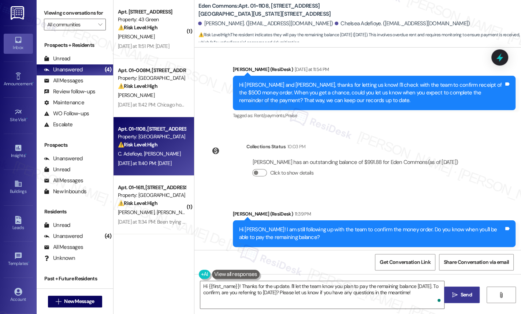
click at [459, 293] on span "Send" at bounding box center [466, 295] width 14 height 8
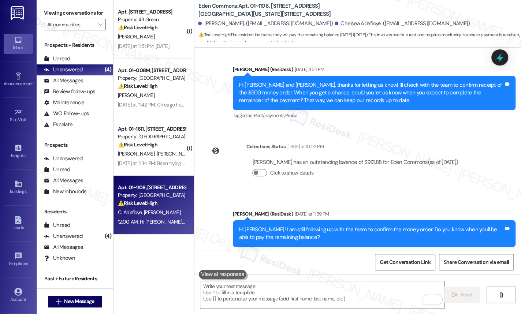
scroll to position [4134, 0]
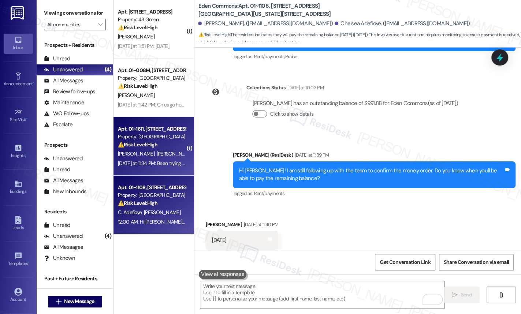
click at [140, 158] on div "[PERSON_NAME] [PERSON_NAME] [PERSON_NAME]" at bounding box center [151, 153] width 69 height 9
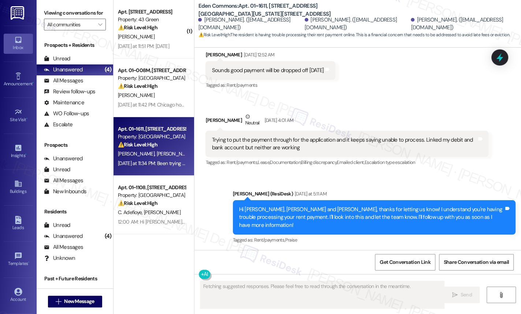
scroll to position [376, 0]
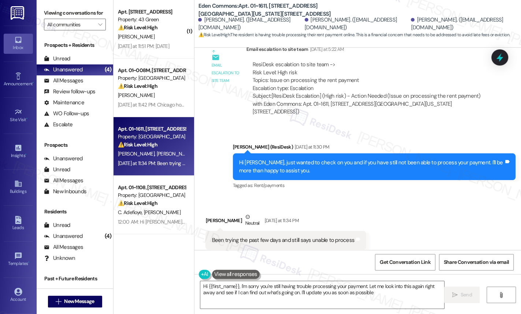
type textarea "Hi {{first_name}}, I'm sorry you're still having trouble processing your paymen…"
click at [404, 264] on span "Get Conversation Link" at bounding box center [405, 262] width 51 height 8
click at [392, 256] on span "Get Conversation Link" at bounding box center [404, 262] width 53 height 16
click at [427, 261] on span "Get Conversation Link" at bounding box center [405, 262] width 51 height 8
click at [401, 261] on span "Get Conversation Link" at bounding box center [405, 262] width 51 height 8
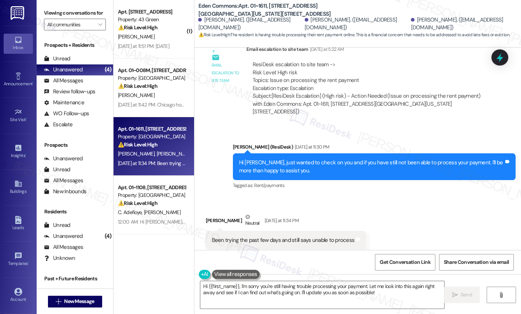
click at [390, 197] on div "Received via SMS [PERSON_NAME] Neutral [DATE] at 11:34 PM Been trying the past …" at bounding box center [357, 232] width 326 height 70
click at [258, 300] on textarea "Hi {{first_name}}, I'm sorry you're still having trouble processing your paymen…" at bounding box center [322, 294] width 244 height 27
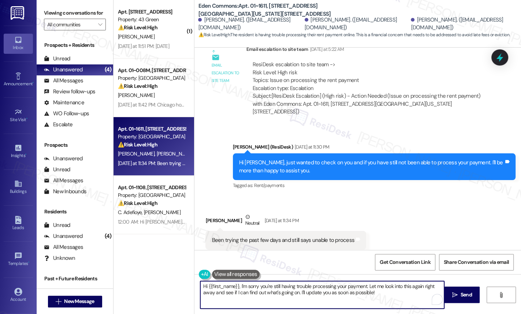
drag, startPoint x: 384, startPoint y: 299, endPoint x: 380, endPoint y: 300, distance: 4.4
click at [384, 301] on textarea "Hi {{first_name}}, I'm sorry you're still having trouble processing your paymen…" at bounding box center [322, 294] width 244 height 27
click at [401, 259] on span "Get Conversation Link" at bounding box center [405, 262] width 51 height 8
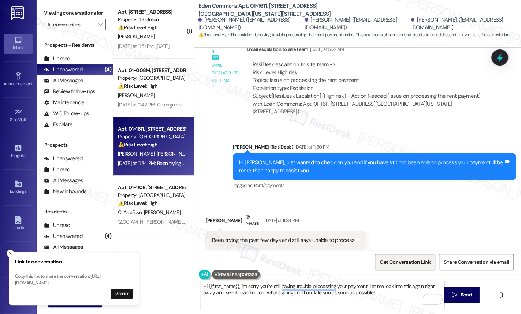
click at [401, 259] on span "Get Conversation Link" at bounding box center [405, 262] width 51 height 8
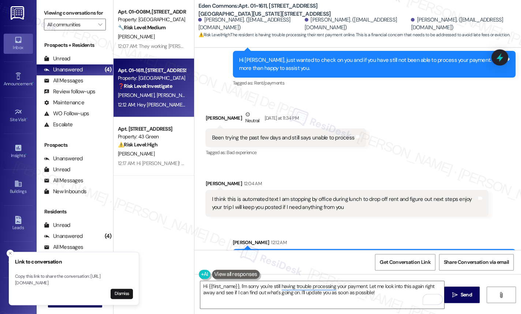
scroll to position [494, 0]
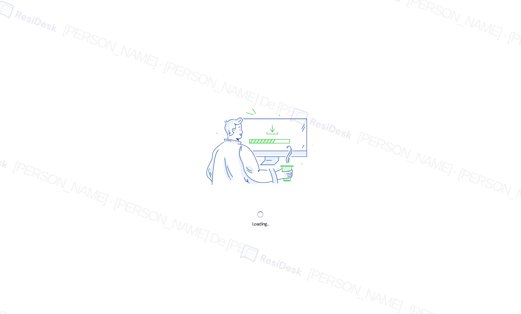
select select "English"
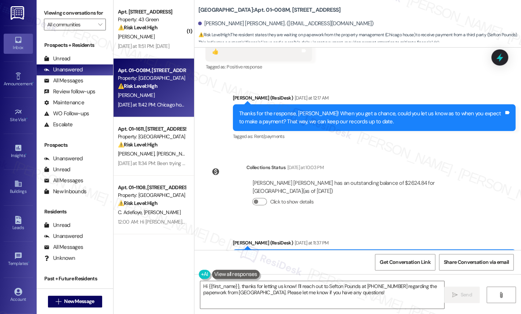
scroll to position [463, 0]
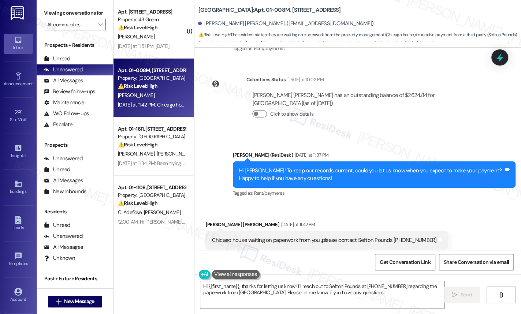
drag, startPoint x: 298, startPoint y: 286, endPoint x: 370, endPoint y: 242, distance: 85.4
click at [297, 287] on textarea "Hi {{first_name}}, thanks for letting us know! I'll reach out to Sefton Pounds …" at bounding box center [322, 294] width 244 height 27
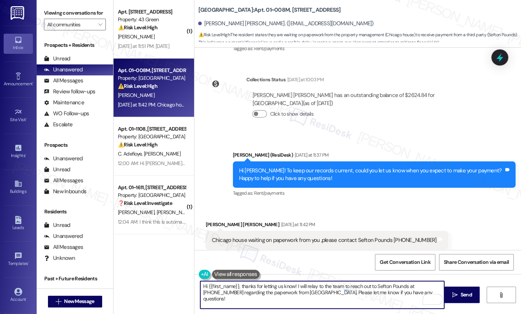
click at [290, 295] on textarea "Hi {{first_name}}, thanks for letting us know! I will relay to the team to reac…" at bounding box center [322, 294] width 244 height 27
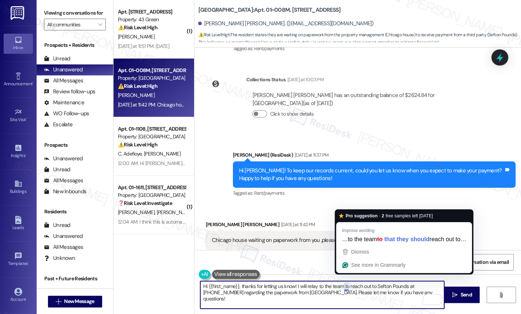
click at [343, 288] on textarea "Hi {{first_name}}, thanks for letting us know! I will relay to the team to reac…" at bounding box center [322, 294] width 244 height 27
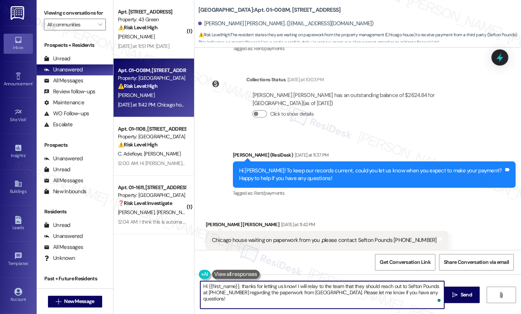
type textarea "Hi {{first_name}}, thanks for letting us know! I will relay to the team that th…"
click at [465, 298] on span "Send" at bounding box center [465, 295] width 11 height 8
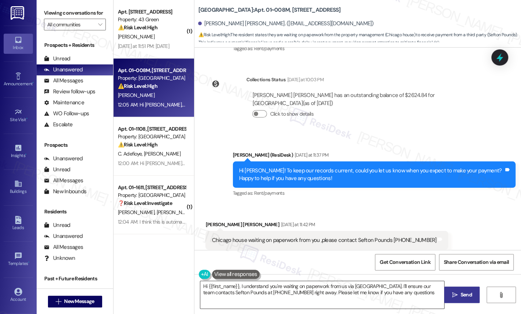
type textarea "Hi {{first_name}}, I understand you're waiting on paperwork from us via Chicago…"
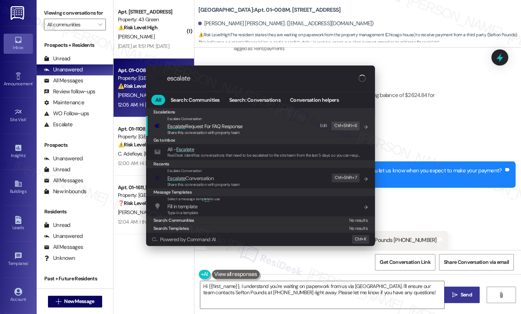
scroll to position [0, 0]
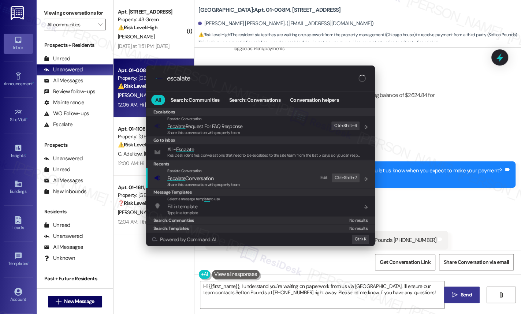
type input "escalate"
click at [227, 175] on span "Escalate Conversation" at bounding box center [203, 178] width 72 height 8
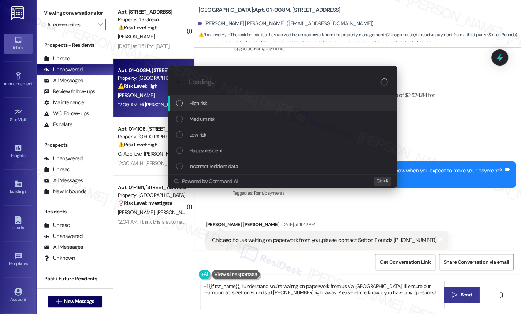
click at [223, 109] on div "High risk" at bounding box center [282, 104] width 229 height 16
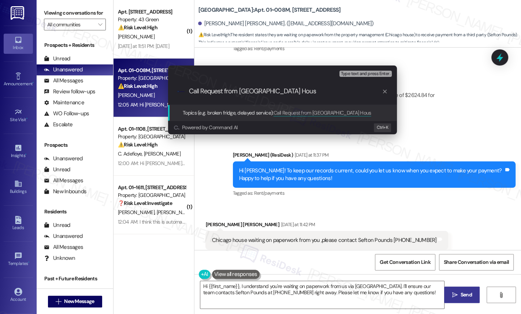
type input "Call Request from Chicago House"
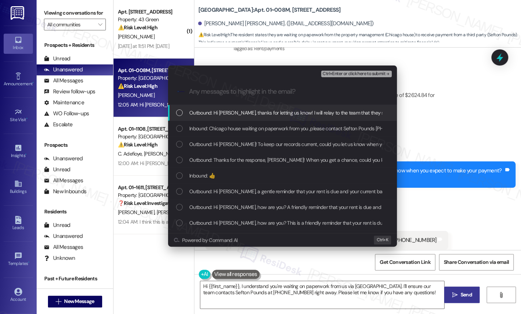
click at [179, 114] on div "List of options" at bounding box center [179, 112] width 7 height 7
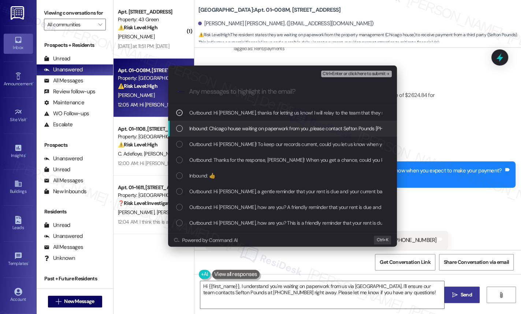
click at [175, 127] on div "Inbound: Chicago house waiting on paperwork from you ,please contact Sefton Pou…" at bounding box center [282, 129] width 229 height 16
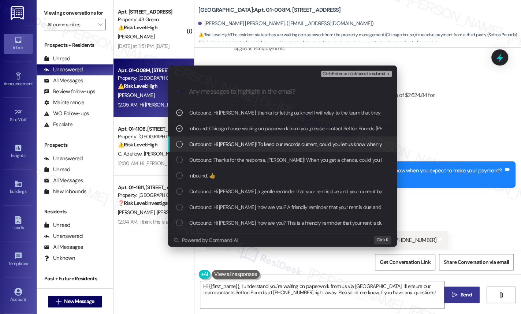
click at [180, 143] on div "List of options" at bounding box center [179, 144] width 7 height 7
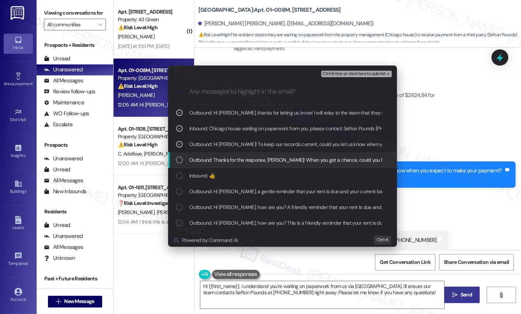
click at [178, 162] on div "List of options" at bounding box center [179, 160] width 7 height 7
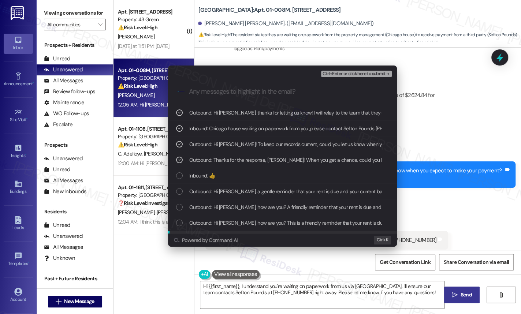
click at [461, 296] on div "Escalate Conversation High risk Call Request from Chicago House Outbound: Hi Ke…" at bounding box center [260, 157] width 521 height 314
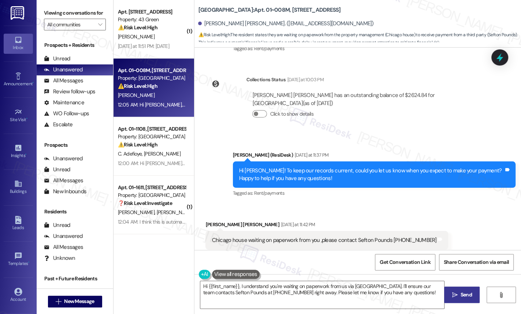
scroll to position [522, 0]
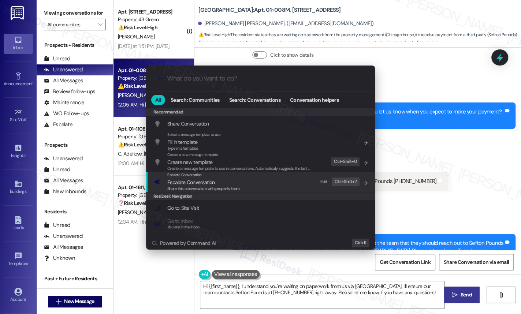
click at [176, 181] on span "Escalate Conversation" at bounding box center [190, 182] width 47 height 7
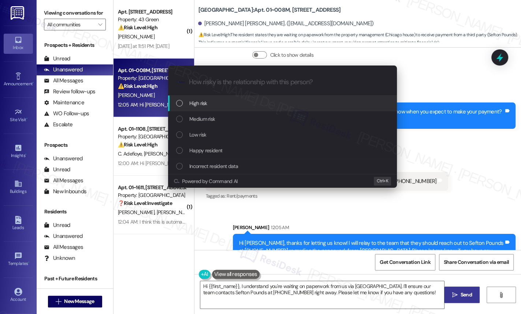
click at [221, 105] on div "High risk" at bounding box center [283, 103] width 214 height 8
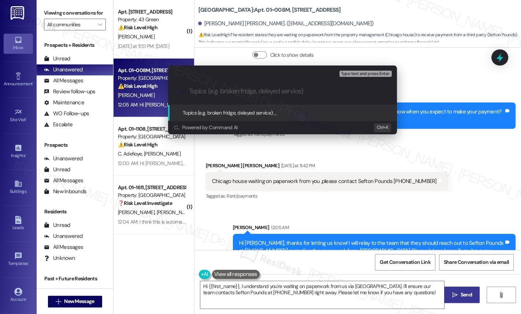
click at [226, 90] on input "Topics (e.g. broken fridge, delayed service)" at bounding box center [288, 91] width 199 height 8
type input "Callback request from Chicago House"
click at [330, 97] on div ".cls-1{fill:#0a055f;}.cls-2{fill:#0cc4c4;} resideskLogoBlueOrange Callback requ…" at bounding box center [282, 91] width 229 height 26
click at [366, 73] on span "Type text and press Enter." at bounding box center [365, 73] width 49 height 5
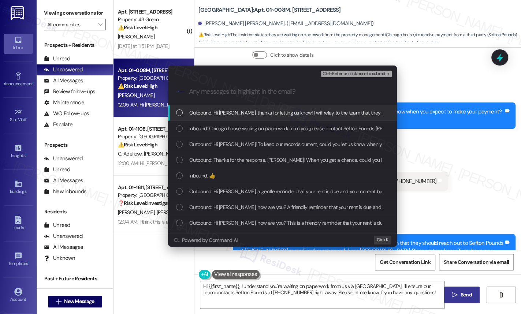
click at [178, 111] on div "List of options" at bounding box center [179, 112] width 7 height 7
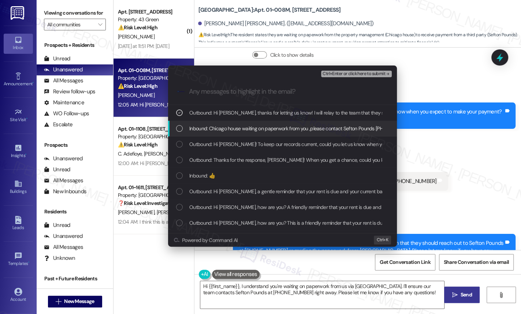
click at [182, 131] on div "List of options" at bounding box center [179, 128] width 7 height 7
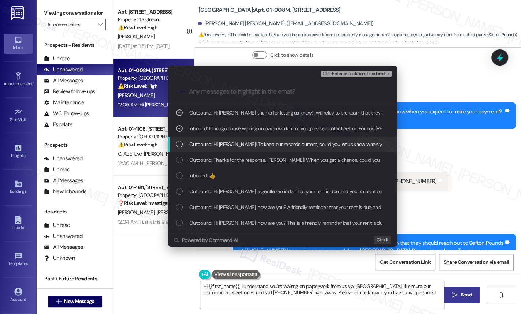
click at [181, 148] on div "Outbound: Hi Keefe! To keep our records current, could you let us know when you…" at bounding box center [282, 145] width 229 height 16
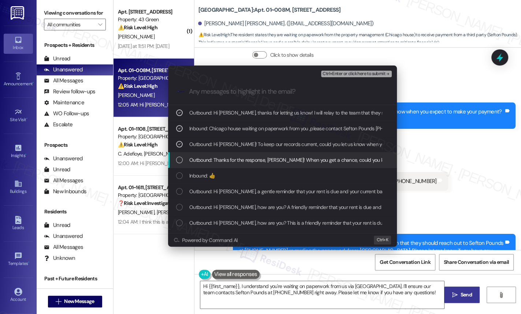
click at [184, 157] on div "Outbound: Thanks for the response, Keefe! When you get a chance, could you let …" at bounding box center [283, 160] width 214 height 8
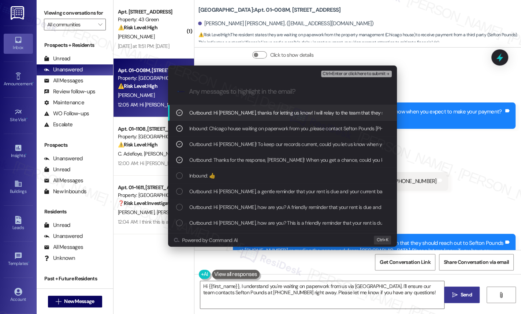
click at [341, 91] on input "Any messages to highlight in the email?" at bounding box center [288, 92] width 199 height 8
click at [366, 73] on span "Ctrl+Enter or click here to submit" at bounding box center [353, 73] width 63 height 5
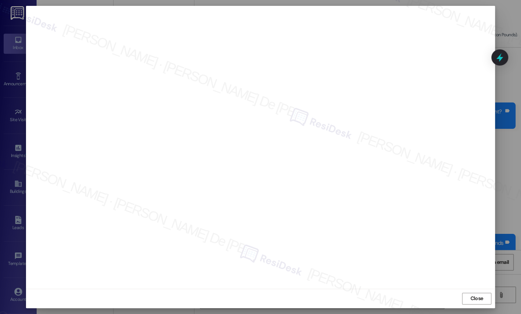
scroll to position [572, 0]
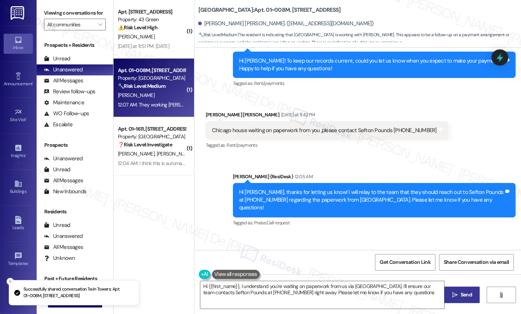
type textarea "Hi {{first_name}}, I understand you're waiting on paperwork from us via Chicago…"
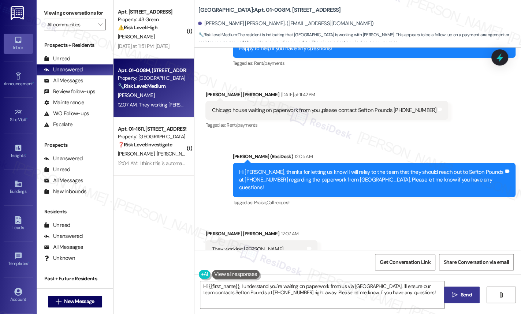
scroll to position [594, 0]
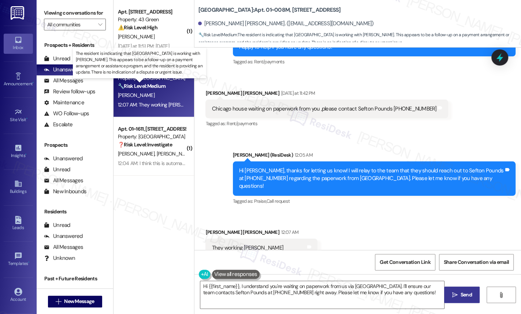
click at [160, 85] on strong "🔧 Risk Level: Medium" at bounding box center [142, 86] width 48 height 7
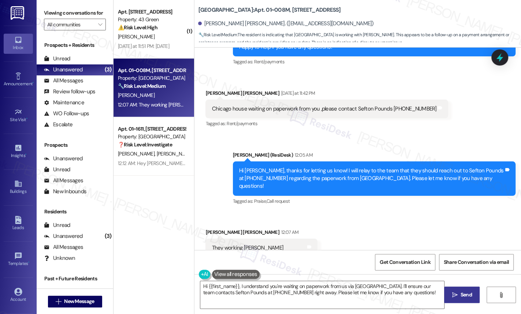
drag, startPoint x: 150, startPoint y: 223, endPoint x: 155, endPoint y: 217, distance: 8.1
click at [151, 223] on div "( 1 ) Apt. 1001, Phase 2 4307 S Prairie Ave Property: 43 Green ⚠️ Risk Level: H…" at bounding box center [153, 131] width 81 height 262
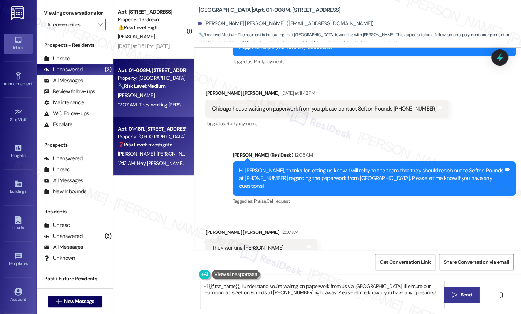
click at [139, 144] on strong "❓ Risk Level: Investigate" at bounding box center [145, 144] width 54 height 7
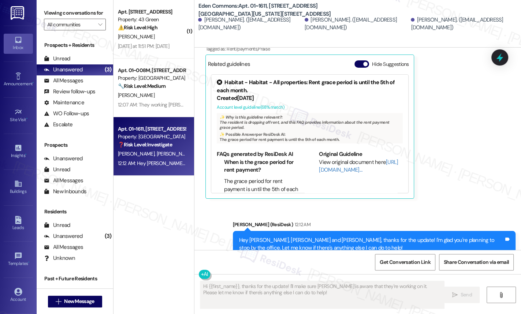
scroll to position [660, 0]
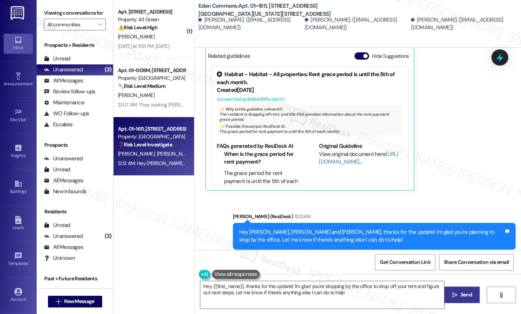
type textarea "Hey {{first_name}}, thanks for the update! I'm glad you're stopping by the offi…"
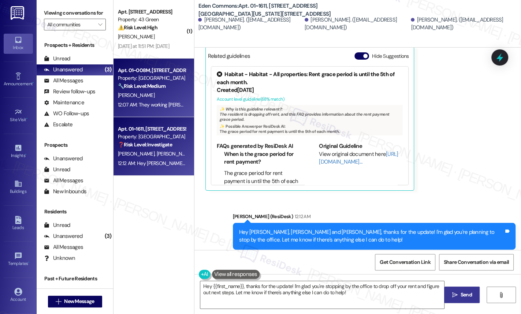
click at [176, 82] on div "Property: Twin Towers" at bounding box center [152, 78] width 68 height 8
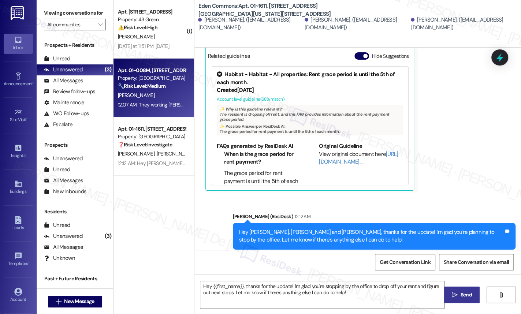
type textarea "Fetching suggested responses. Please feel free to read through the conversation…"
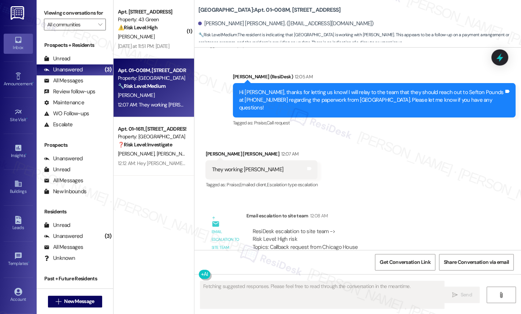
scroll to position [684, 0]
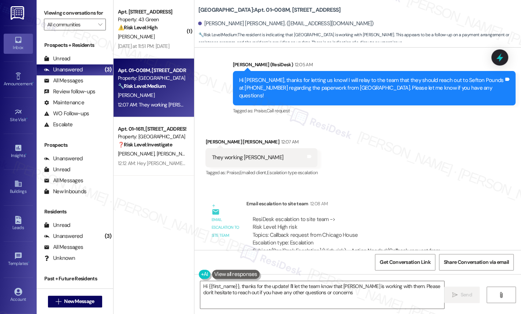
type textarea "Hi {{first_name}}, thanks for the update! I'll let the team know that Ms. Colli…"
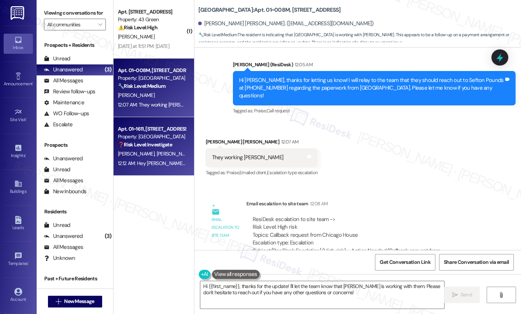
click at [142, 150] on div "B. Melson G. Graf T. Graf" at bounding box center [151, 153] width 69 height 9
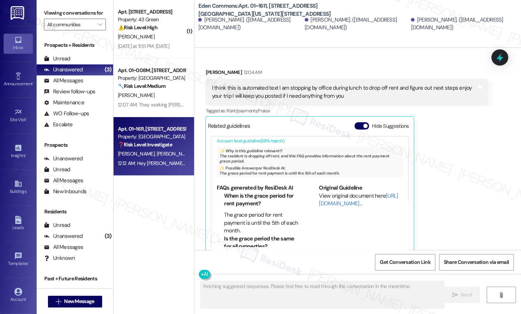
scroll to position [660, 0]
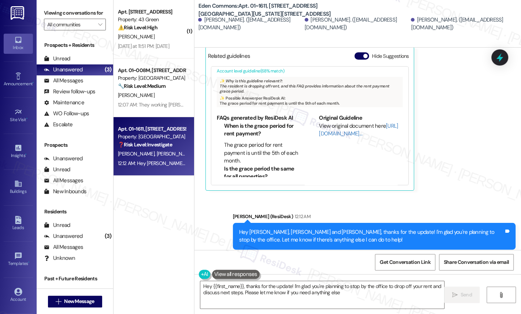
type textarea "Hey {{first_name}}, thanks for the update! I'm glad you're planning to stop by …"
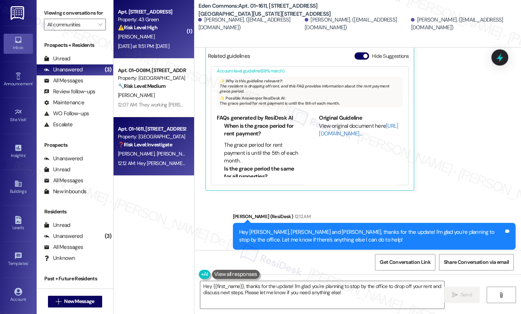
click at [163, 36] on div "T. Townsend" at bounding box center [151, 36] width 69 height 9
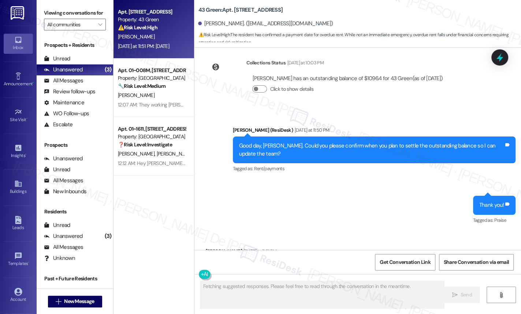
scroll to position [2039, 0]
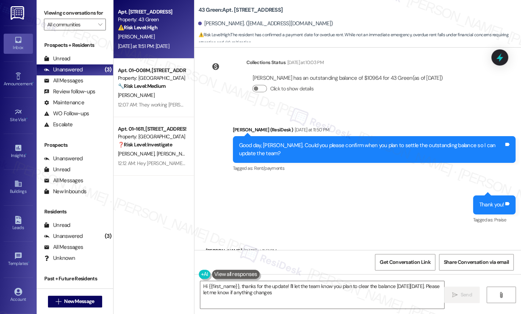
type textarea "Hi {{first_name}}, thanks for the update! I'll let the team know you plan to cl…"
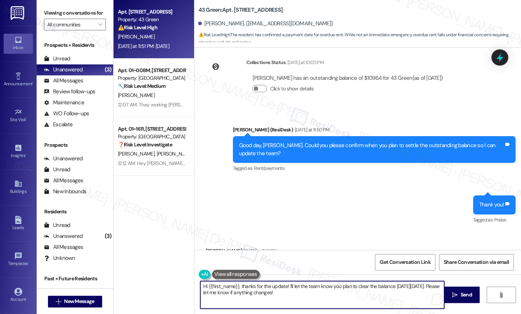
click at [332, 300] on textarea "Hi {{first_name}}, thanks for the update! I'll let the team know you plan to cl…" at bounding box center [322, 294] width 244 height 27
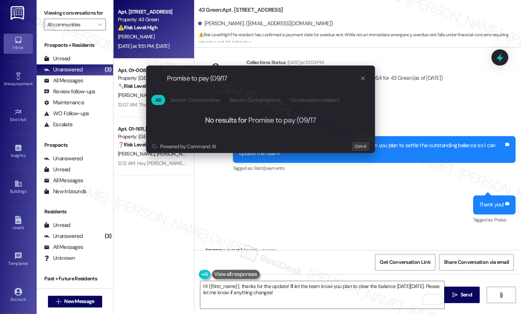
type input "Promise to pay (09/17)"
click at [232, 77] on input "Promise to pay (09/17)" at bounding box center [263, 79] width 193 height 8
drag, startPoint x: 232, startPoint y: 77, endPoint x: 229, endPoint y: 74, distance: 4.4
click at [232, 77] on input "Promise to pay (09/17)" at bounding box center [263, 79] width 193 height 8
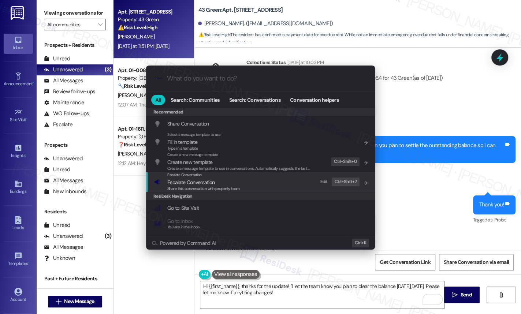
click at [197, 184] on span "Escalate Conversation" at bounding box center [190, 182] width 47 height 7
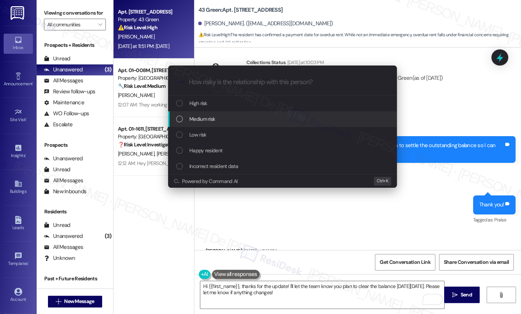
click at [216, 116] on div "Medium risk" at bounding box center [283, 119] width 214 height 8
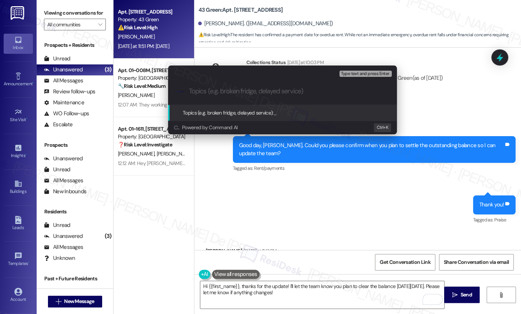
click at [319, 90] on input "Topics (e.g. broken fridge, delayed service)" at bounding box center [288, 91] width 199 height 8
paste input "Promise to pay (09/17)"
type input "Promise to pay (09/17)"
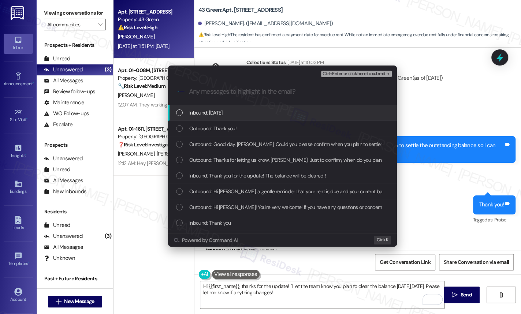
click at [281, 111] on div "Inbound: Wednesday Sep 17th" at bounding box center [283, 113] width 214 height 8
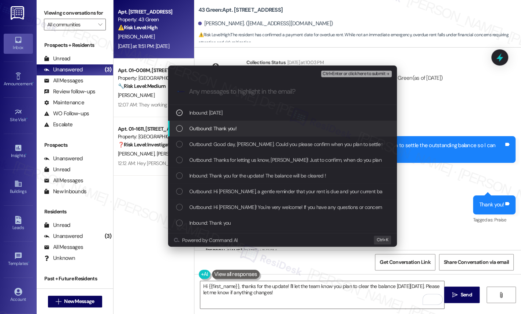
click at [240, 127] on div "Outbound: Thank you!" at bounding box center [283, 128] width 214 height 8
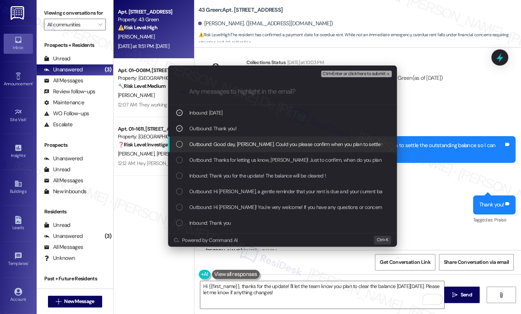
click at [231, 141] on span "Outbound: Good day, Tamika. Could you please confirm when you plan to settle th…" at bounding box center [339, 144] width 301 height 8
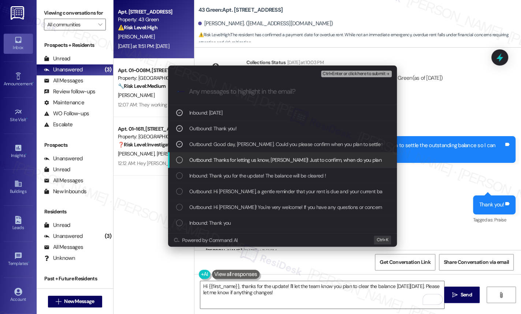
click at [220, 157] on span "Outbound: Thanks for letting us know, Tamika! Just to confirm, when do you plan…" at bounding box center [343, 160] width 308 height 8
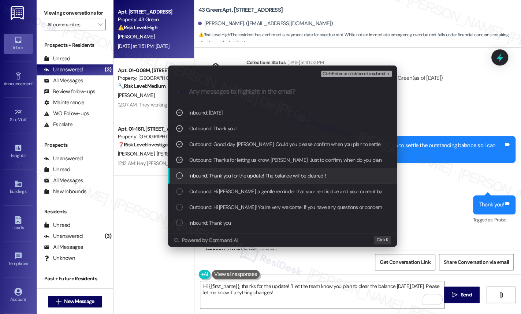
click at [220, 175] on span "Inbound: Thank you for the update! The balance will be cleared !" at bounding box center [257, 176] width 137 height 8
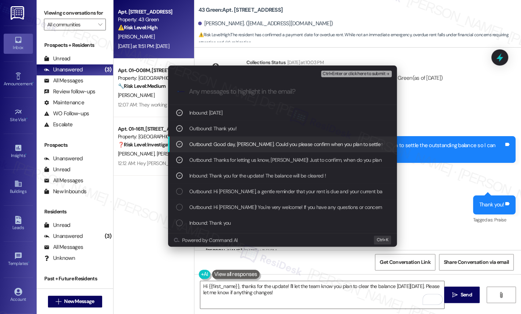
click at [365, 75] on span "Ctrl+Enter or click here to submit" at bounding box center [353, 73] width 63 height 5
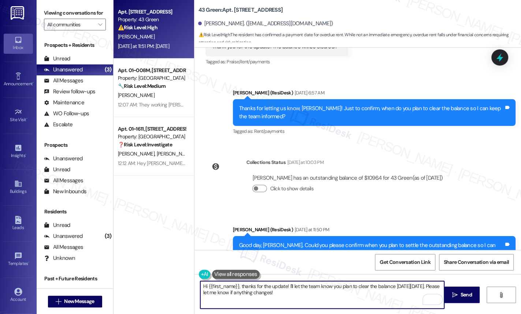
scroll to position [2050, 0]
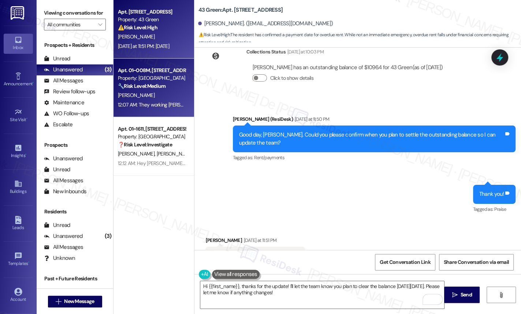
click at [135, 89] on strong "🔧 Risk Level: Medium" at bounding box center [142, 86] width 48 height 7
type textarea "Fetching suggested responses. Please feel free to read through the conversation…"
click at [134, 41] on div "T. Townsend" at bounding box center [151, 36] width 69 height 9
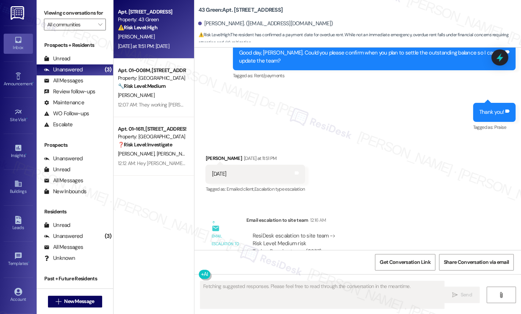
scroll to position [2140, 0]
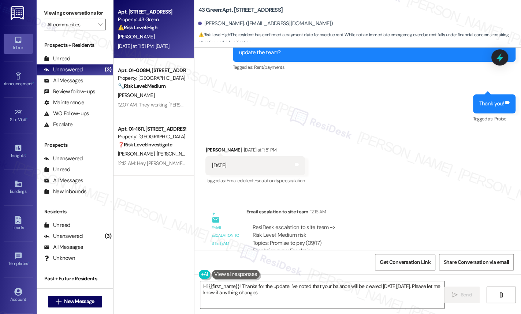
type textarea "Hi {{first_name}}! Thanks for the update. I've noted that your balance will be …"
click at [306, 291] on textarea "Hi {{first_name}}! Thanks for the update. I've noted that your balance will be …" at bounding box center [322, 294] width 244 height 27
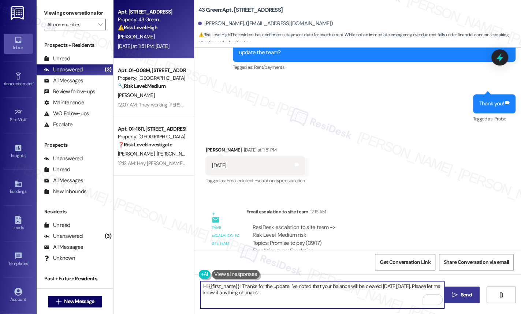
click at [463, 295] on span "Send" at bounding box center [465, 295] width 11 height 8
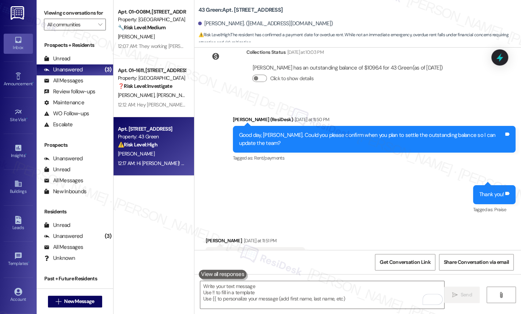
scroll to position [2199, 0]
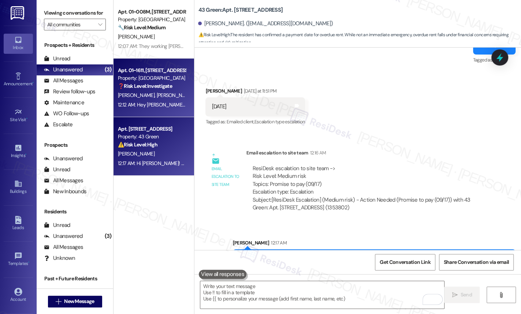
click at [157, 105] on div "12:12 AM: Hey Tammy, Glen Graf and Brittany, thanks for the update! I'm glad yo…" at bounding box center [321, 104] width 407 height 7
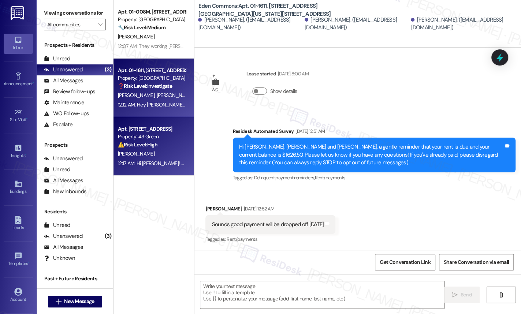
click at [144, 136] on div "Property: 43 Green" at bounding box center [152, 137] width 68 height 8
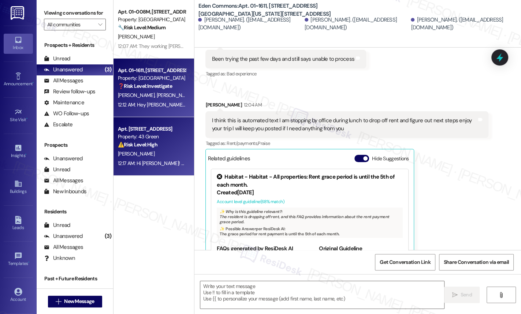
scroll to position [590, 0]
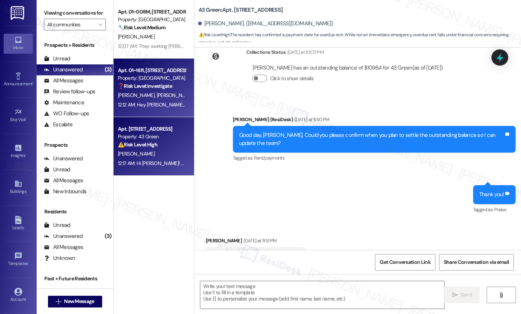
type textarea "Fetching suggested responses. Please feel free to read through the conversation…"
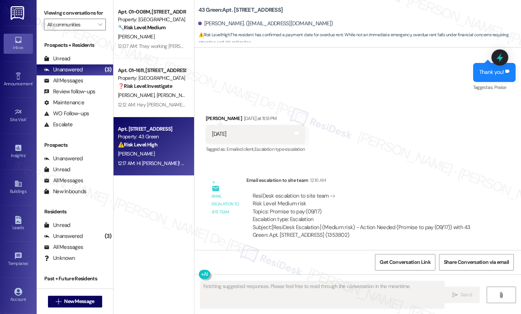
scroll to position [2210, 0]
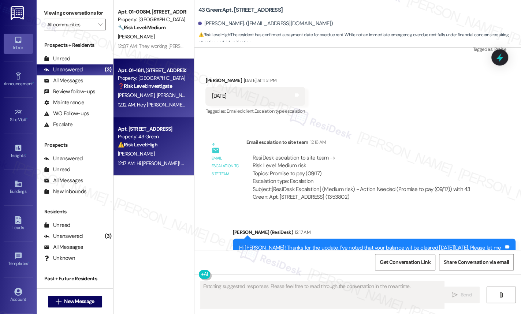
click at [183, 102] on div "Apt. 01~1611, 2701&2727 S. Indiana Ave. 2740 S. Prairie Ave Property: Eden Comm…" at bounding box center [153, 88] width 81 height 59
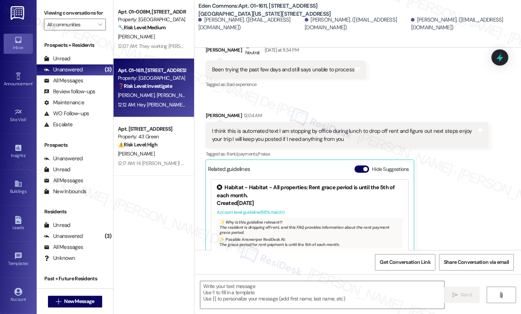
type textarea "Fetching suggested responses. Please feel free to read through the conversation…"
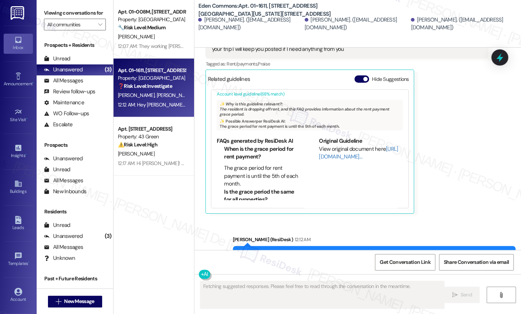
scroll to position [660, 0]
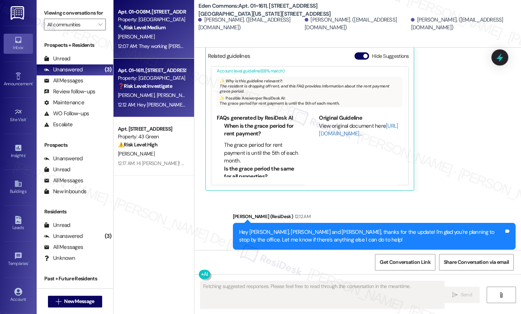
click at [153, 43] on div "12:07 AM: They working Ms Collins 12:07 AM: They working Ms Collins" at bounding box center [161, 46] width 87 height 7
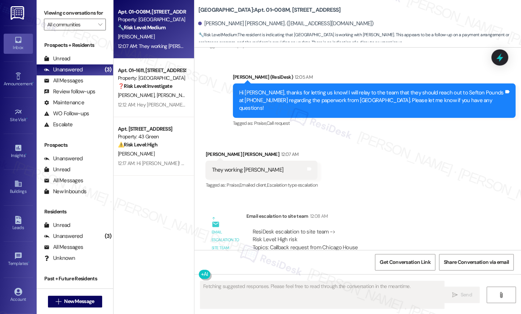
scroll to position [684, 0]
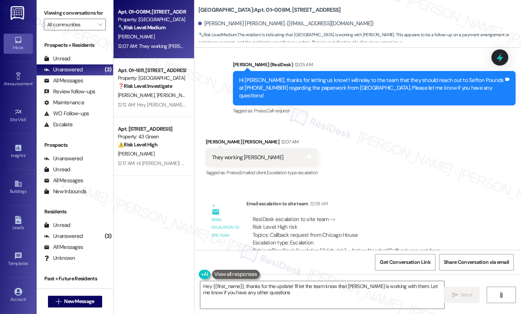
type textarea "Hey {{first_name}}, thanks for the update! I'll let the team know that Ms. Coll…"
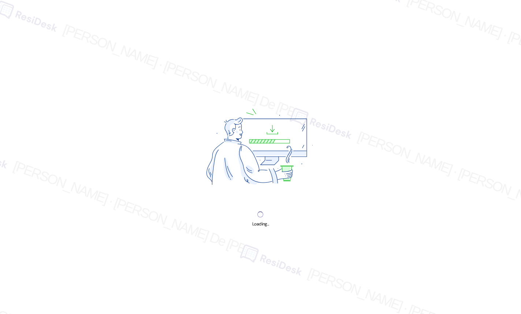
select select "English"
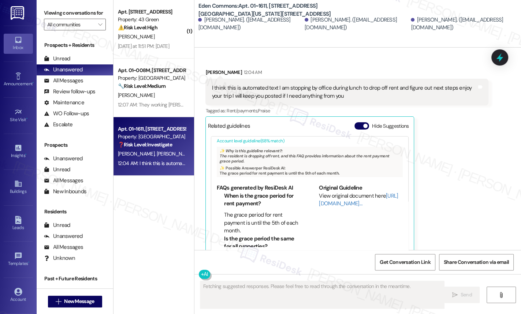
scroll to position [590, 0]
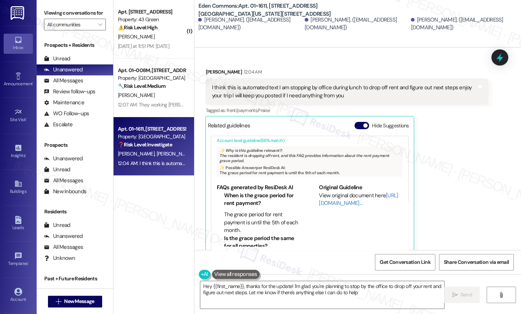
type textarea "Hey {{first_name}}, thanks for the update! I'm glad you're planning to stop by …"
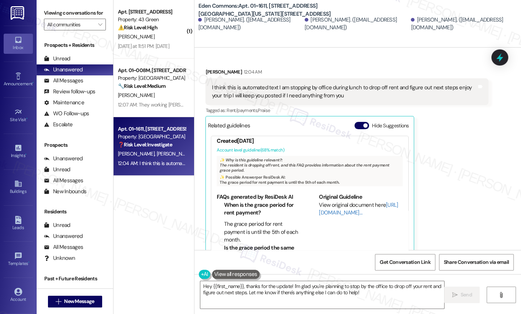
scroll to position [28, 0]
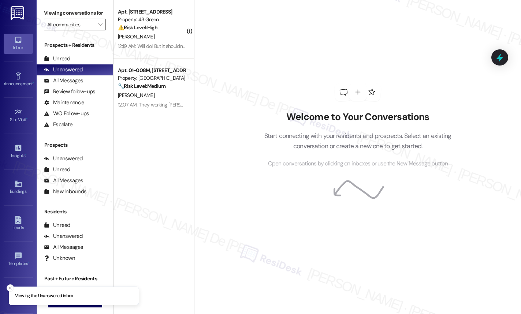
select select "English"
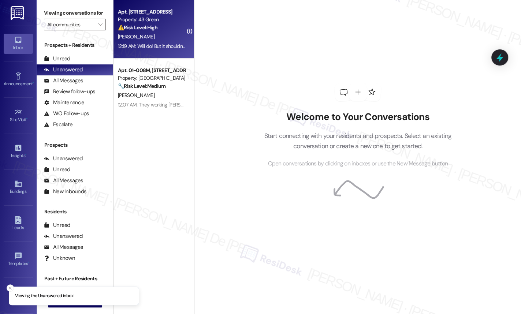
click at [131, 21] on div "Property: 43 Green" at bounding box center [152, 20] width 68 height 8
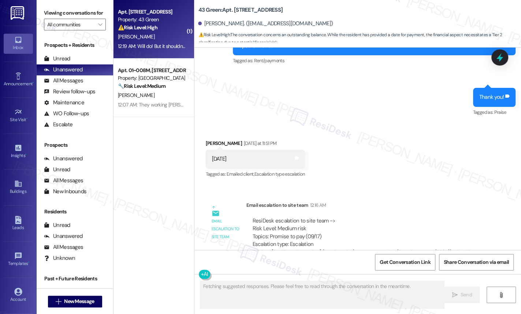
scroll to position [2273, 0]
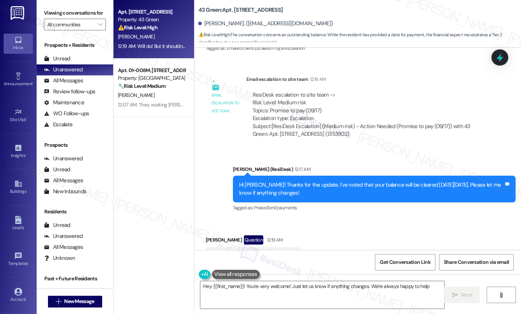
type textarea "Hey {{first_name}}! You're very welcome! Just let us know if anything changes. …"
drag, startPoint x: 356, startPoint y: 205, endPoint x: 343, endPoint y: 212, distance: 14.7
click at [355, 219] on div "Received via SMS [PERSON_NAME] Question 12:19 AM Will do! But it shouldn't! Tha…" at bounding box center [357, 250] width 326 height 63
click at [411, 263] on span "Get Conversation Link" at bounding box center [405, 262] width 51 height 8
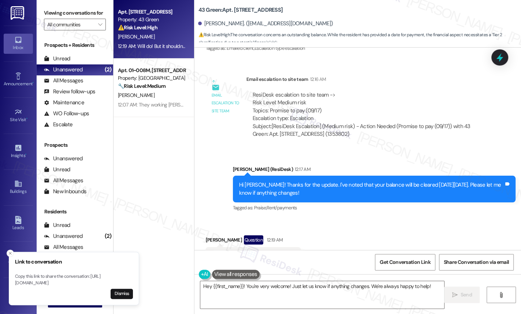
click at [156, 187] on div "Apt. [STREET_ADDRESS] Property: 43 Green ⚠️ Risk Level: High The conversation c…" at bounding box center [153, 131] width 81 height 262
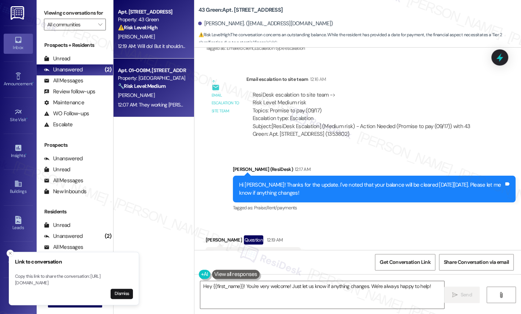
click at [143, 92] on div "[PERSON_NAME]" at bounding box center [151, 95] width 69 height 9
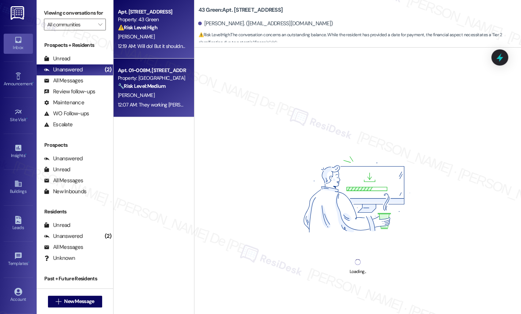
click at [157, 38] on div "[PERSON_NAME]" at bounding box center [151, 36] width 69 height 9
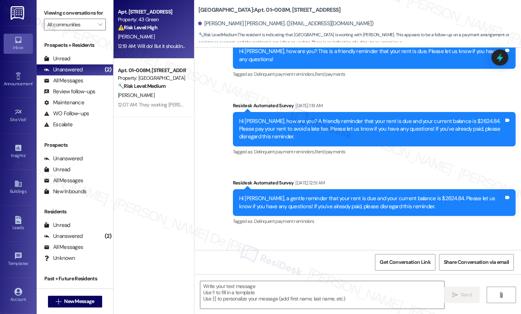
scroll to position [0, 0]
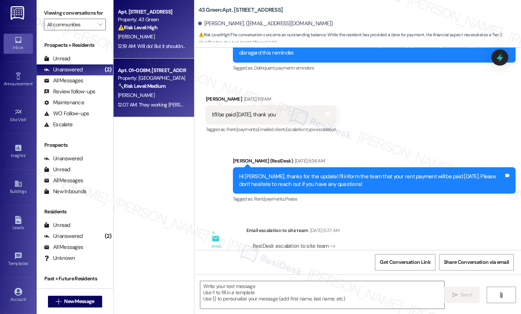
type textarea "Fetching suggested responses. Please feel free to read through the conversation…"
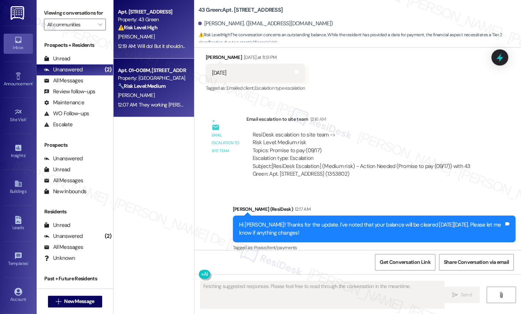
scroll to position [2273, 0]
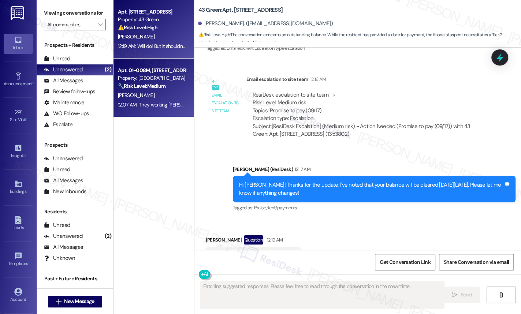
click at [151, 97] on div "[PERSON_NAME]" at bounding box center [151, 95] width 69 height 9
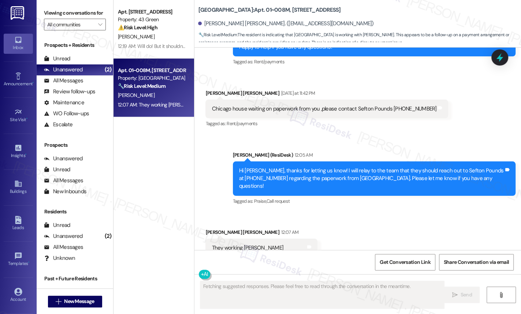
scroll to position [684, 0]
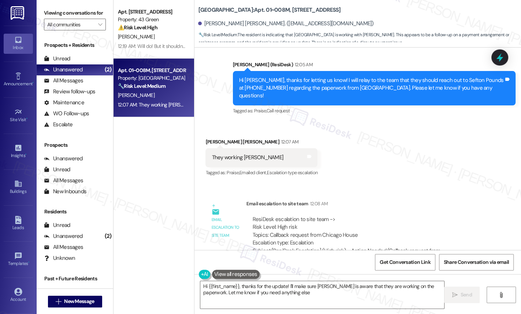
type textarea "Hi {{first_name}}, thanks for the update! I'll make sure [PERSON_NAME] is aware…"
click at [73, 64] on div "Unread (0)" at bounding box center [75, 58] width 76 height 11
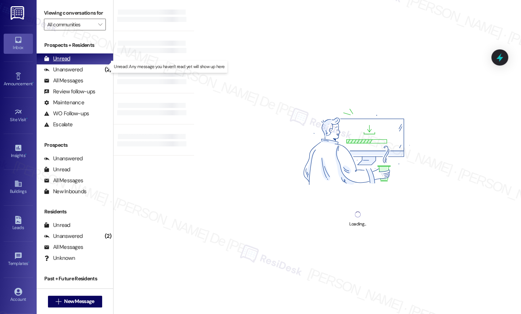
click at [64, 63] on div "Unread" at bounding box center [57, 59] width 26 height 8
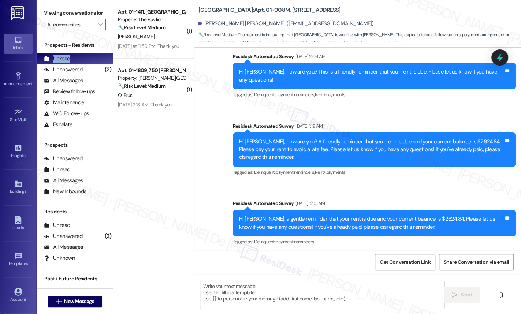
type textarea "Fetching suggested responses. Please feel free to read through the conversation…"
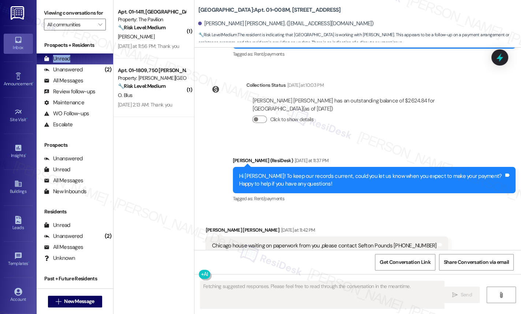
scroll to position [594, 0]
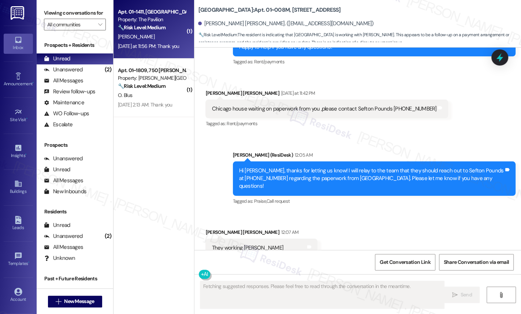
click at [145, 16] on div "Property: The Pavilion" at bounding box center [152, 20] width 68 height 8
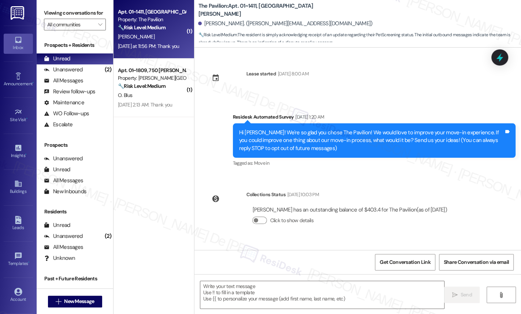
scroll to position [1559, 0]
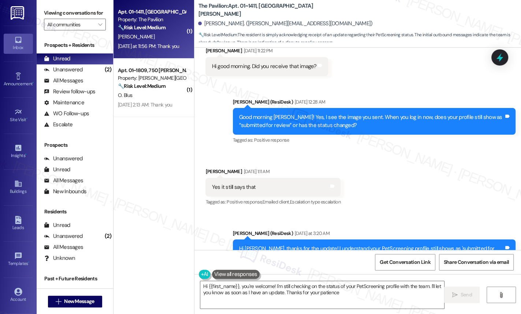
type textarea "Hi {{first_name}}, you're welcome! I'm still checking on the status of your Pet…"
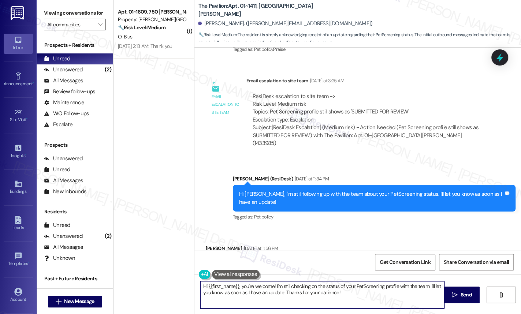
drag, startPoint x: 349, startPoint y: 292, endPoint x: 167, endPoint y: 284, distance: 182.8
click at [167, 284] on div "( 1 ) Apt. 01~1809, [STREET_ADDRESS][PERSON_NAME] Property: [PERSON_NAME][GEOGR…" at bounding box center [316, 157] width 407 height 314
click at [459, 297] on span "Send" at bounding box center [466, 295] width 14 height 8
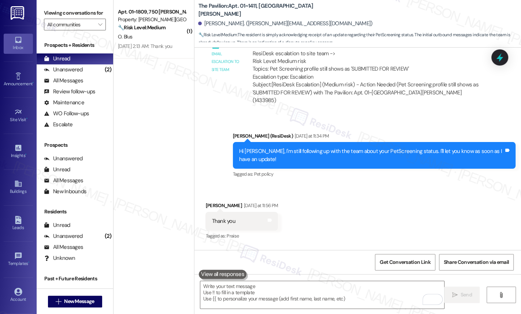
scroll to position [1618, 0]
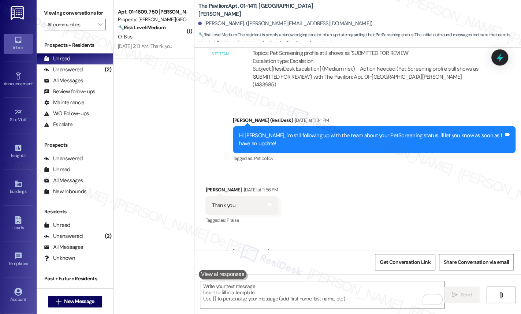
click at [79, 64] on div "Unread (0)" at bounding box center [75, 58] width 76 height 11
click at [63, 63] on div "Unread" at bounding box center [57, 59] width 26 height 8
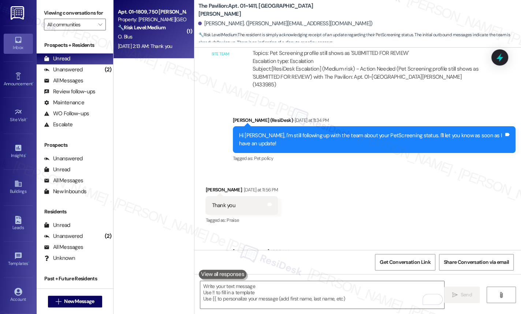
click at [133, 24] on strong "🔧 Risk Level: Medium" at bounding box center [142, 27] width 48 height 7
type textarea "Fetching suggested responses. Please feel free to read through the conversation…"
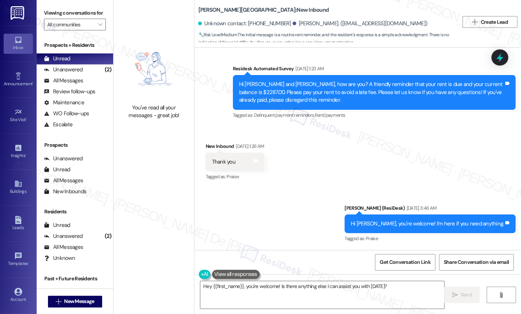
scroll to position [1878, 0]
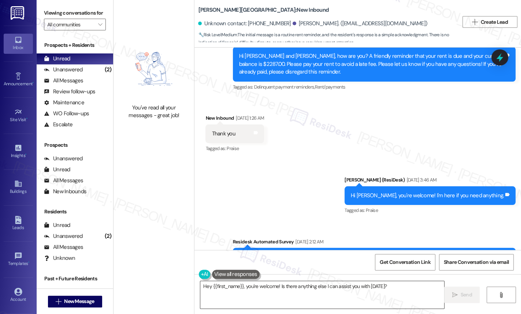
click at [269, 296] on textarea "Hey {{first_name}}, you're welcome! Is there anything else I can assist you wit…" at bounding box center [322, 294] width 244 height 27
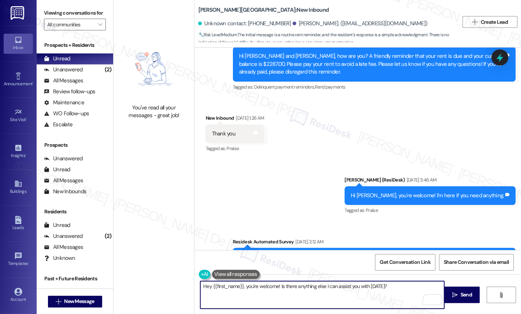
click at [390, 287] on textarea "Hey {{first_name}}, you're welcome! Is there anything else I can assist you wit…" at bounding box center [322, 294] width 244 height 27
drag, startPoint x: 399, startPoint y: 289, endPoint x: 90, endPoint y: 295, distance: 309.0
click at [91, 295] on div "Viewing conversations for All communities  Prospects + Residents Unread (0) Un…" at bounding box center [279, 157] width 484 height 314
type textarea "Y"
type textarea "You are always welcome. Have a great day!"
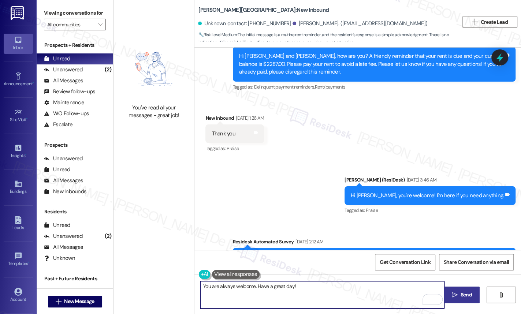
click at [470, 296] on span "Send" at bounding box center [465, 295] width 11 height 8
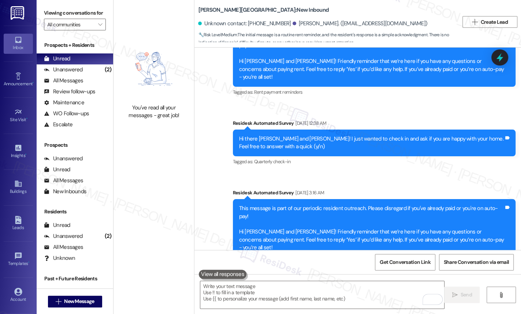
scroll to position [1596, 0]
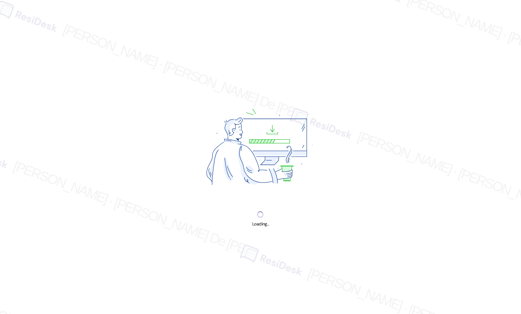
select select "English"
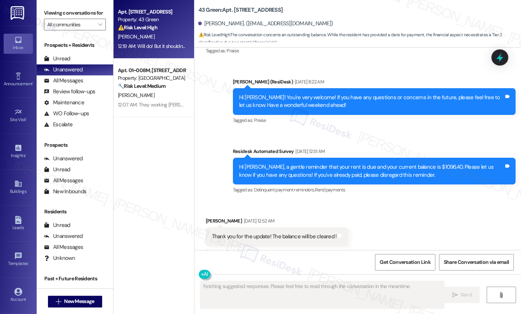
scroll to position [2273, 0]
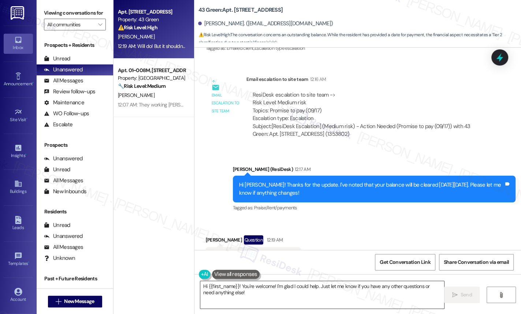
click at [288, 301] on textarea "Hi {{first_name}}! You're welcome! I'm glad I could help. Just let me know if y…" at bounding box center [322, 294] width 244 height 27
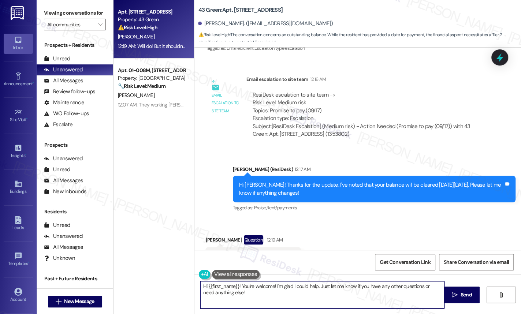
click at [288, 301] on textarea "Hi {{first_name}}! You're welcome! I'm glad I could help. Just let me know if y…" at bounding box center [322, 294] width 244 height 27
paste textarea "[URL][DOMAIN_NAME]"
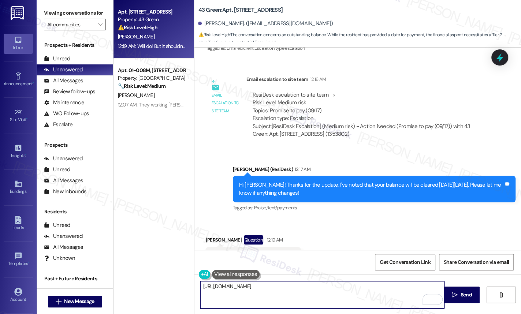
click at [320, 287] on textarea "[URL][DOMAIN_NAME]" at bounding box center [322, 294] width 244 height 27
paste textarea "You're welcome. Let me know if anything changes."
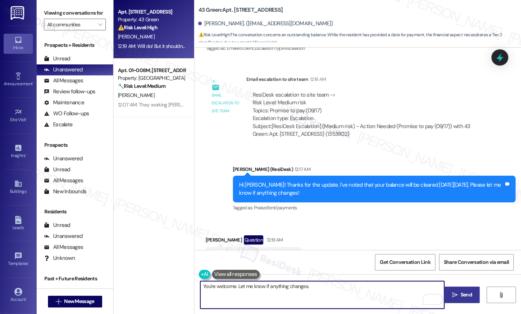
type textarea "You're welcome. Let me know if anything changes."
click at [462, 295] on span "Send" at bounding box center [465, 295] width 11 height 8
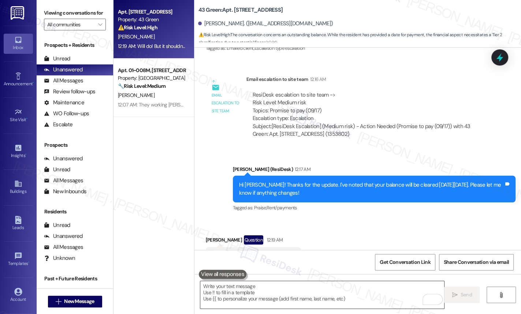
click at [311, 298] on textarea "To enrich screen reader interactions, please activate Accessibility in Grammarl…" at bounding box center [322, 294] width 244 height 27
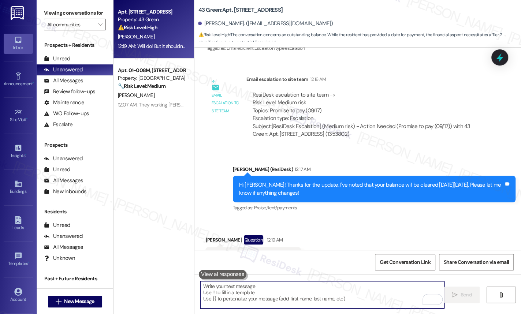
click at [320, 229] on div "Received via SMS [PERSON_NAME] Question 12:19 AM Will do! But it shouldn't! Tha…" at bounding box center [357, 250] width 326 height 63
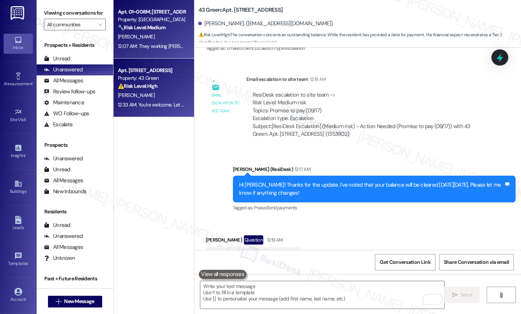
click at [143, 39] on div "[PERSON_NAME]" at bounding box center [151, 36] width 69 height 9
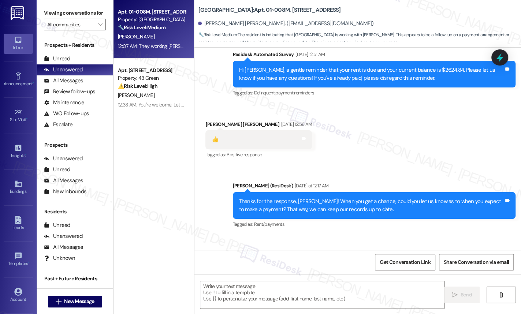
type textarea "Fetching suggested responses. Please feel free to read through the conversation…"
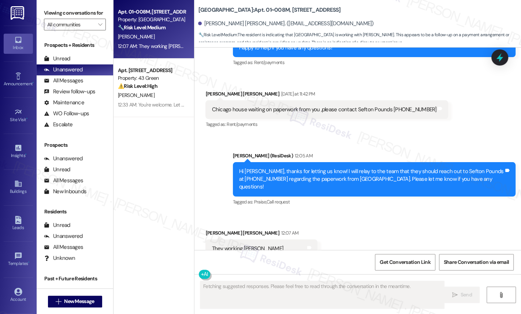
scroll to position [594, 0]
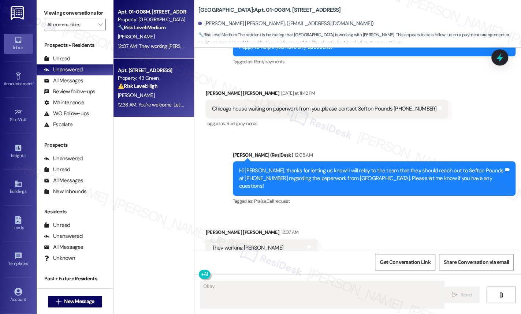
click at [139, 90] on div "Apt. 1001, Phase 2 4307 S Prairie Ave Property: 43 Green ⚠️ Risk Level: High Th…" at bounding box center [151, 78] width 69 height 25
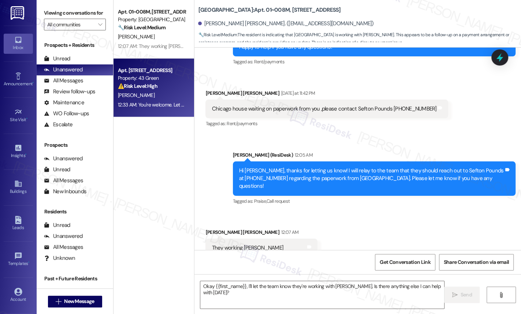
type textarea "Fetching suggested responses. Please feel free to read through the conversation…"
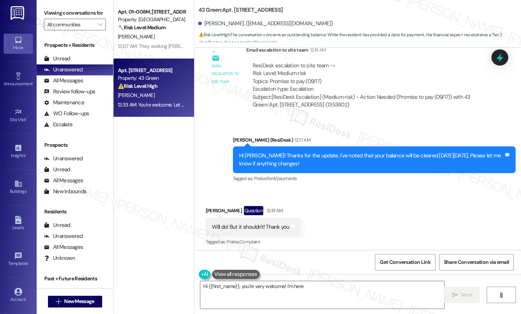
scroll to position [2335, 0]
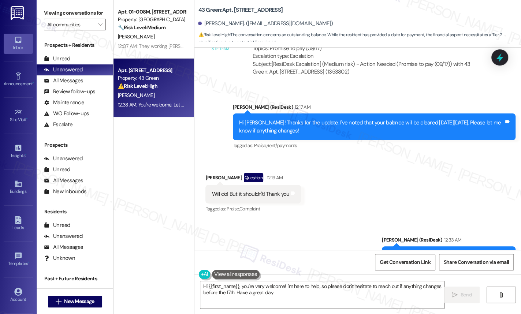
type textarea "Hi {{first_name}}, you're very welcome! I'm here to help, so please don't hesit…"
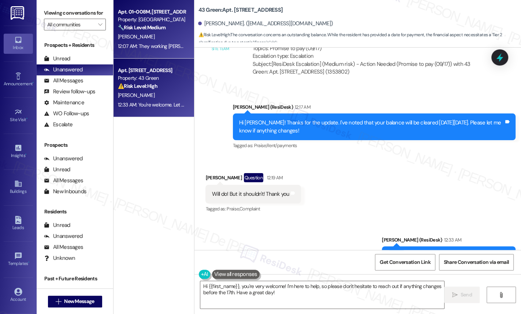
click at [131, 34] on span "K. Powell" at bounding box center [136, 36] width 37 height 7
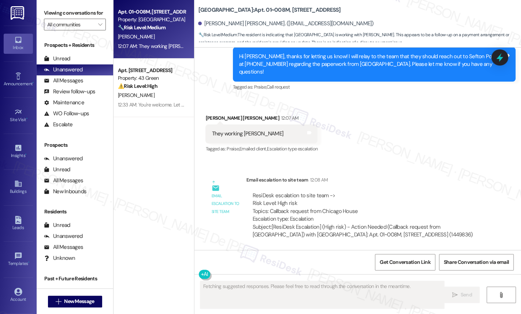
scroll to position [684, 0]
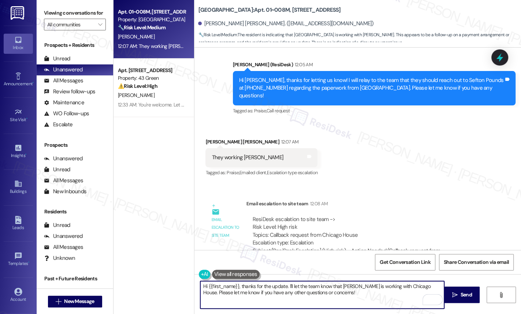
drag, startPoint x: 338, startPoint y: 286, endPoint x: 284, endPoint y: 288, distance: 54.2
click at [284, 288] on textarea "Hi {{first_name}}, thanks for the update. I'll let the team know that Ms. Colli…" at bounding box center [322, 294] width 244 height 27
click at [439, 288] on textarea "Hi {{first_name}}, thanks for your response. Do you mean to say that Ms. Collin…" at bounding box center [322, 294] width 244 height 27
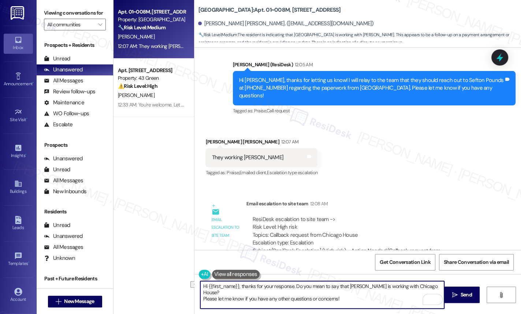
drag, startPoint x: 346, startPoint y: 291, endPoint x: 164, endPoint y: 299, distance: 182.4
click at [164, 299] on div "Apt. 01~008M, 1649 E. 50th St., Suite 1A Property: Twin Towers 🔧 Risk Level: Me…" at bounding box center [316, 157] width 407 height 314
type textarea "Hi {{first_name}}, thanks for your response. Do you mean to say that Ms. Collin…"
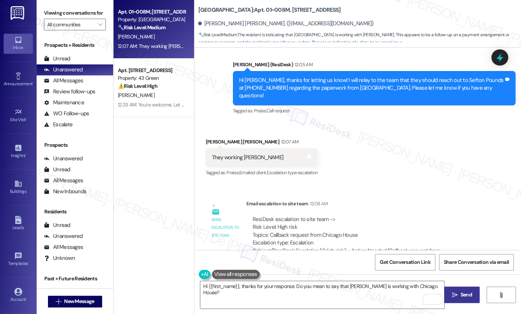
click at [453, 294] on icon "" at bounding box center [454, 295] width 5 height 6
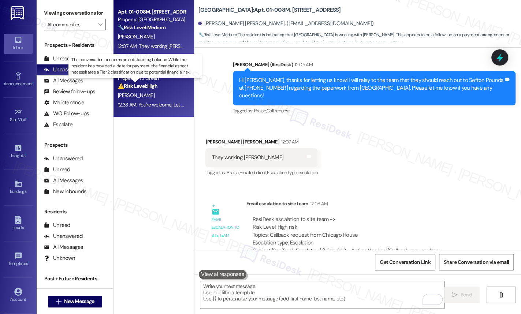
click at [133, 87] on strong "⚠️ Risk Level: High" at bounding box center [138, 86] width 40 height 7
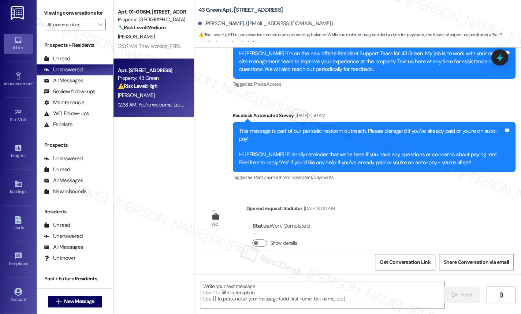
type textarea "Fetching suggested responses. Please feel free to read through the conversation…"
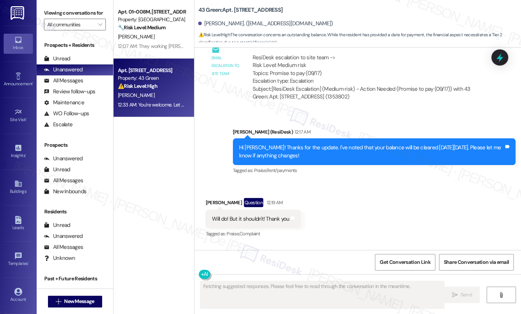
scroll to position [2335, 0]
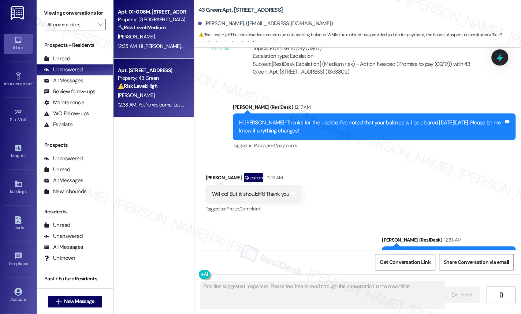
click at [153, 34] on div "K. Powell" at bounding box center [151, 36] width 69 height 9
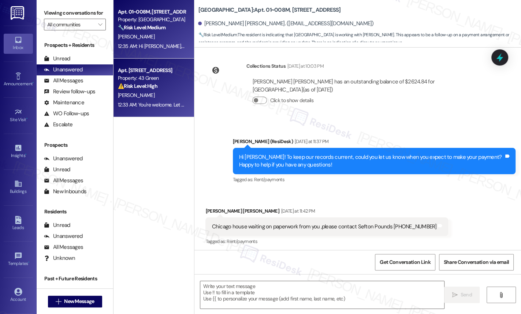
type textarea "Fetching suggested responses. Please feel free to read through the conversation…"
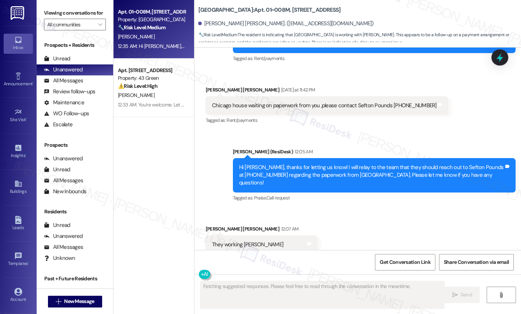
scroll to position [746, 0]
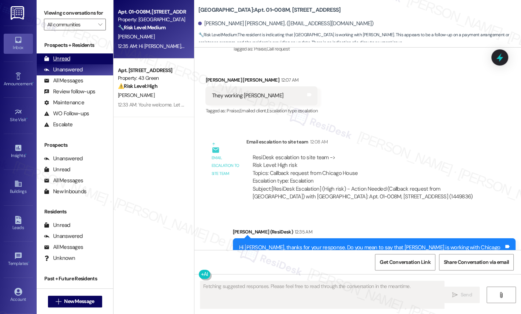
click at [67, 63] on div "Unread" at bounding box center [57, 59] width 26 height 8
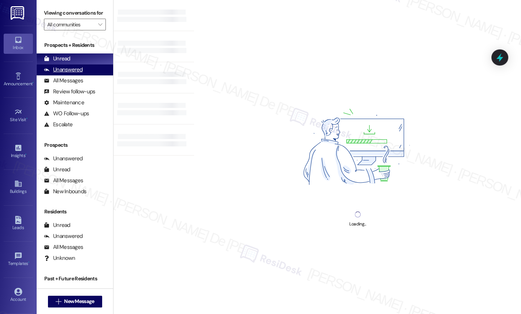
click at [67, 74] on div "Unanswered" at bounding box center [63, 70] width 39 height 8
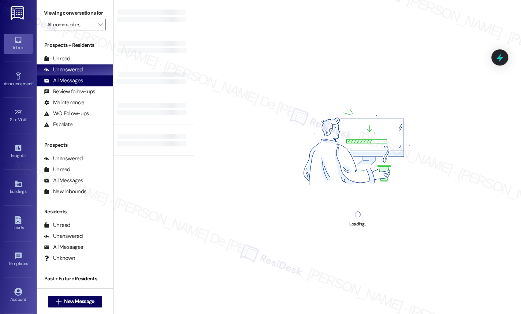
click at [66, 85] on div "All Messages" at bounding box center [63, 81] width 39 height 8
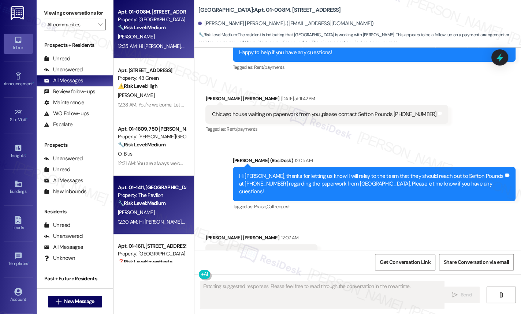
scroll to position [594, 0]
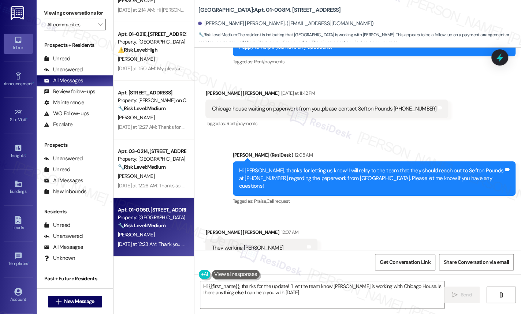
type textarea "Hi {{first_name}}, thanks for the update! I'll let the team know Ms. Collins is…"
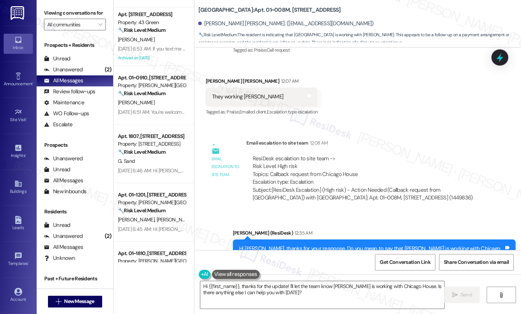
scroll to position [746, 0]
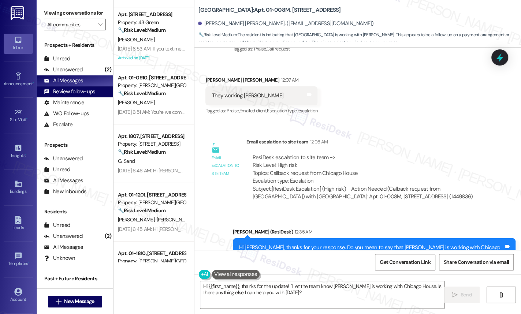
click at [72, 96] on div "Review follow-ups" at bounding box center [69, 92] width 51 height 8
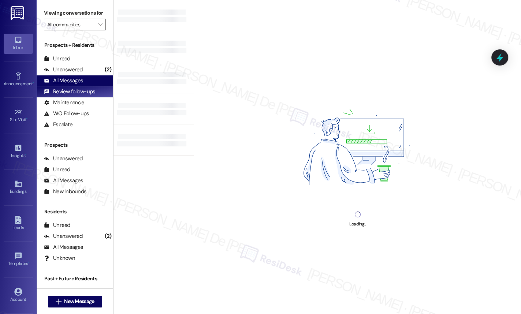
click at [74, 85] on div "All Messages" at bounding box center [63, 81] width 39 height 8
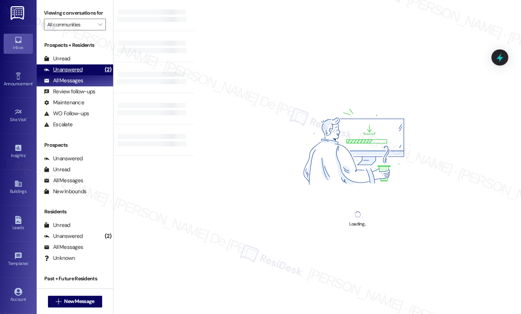
click at [80, 74] on div "Unanswered" at bounding box center [63, 70] width 39 height 8
click at [76, 74] on div "Unanswered" at bounding box center [63, 70] width 39 height 8
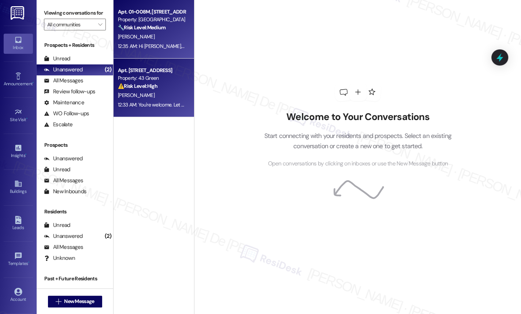
click at [131, 89] on strong "⚠️ Risk Level: High" at bounding box center [138, 86] width 40 height 7
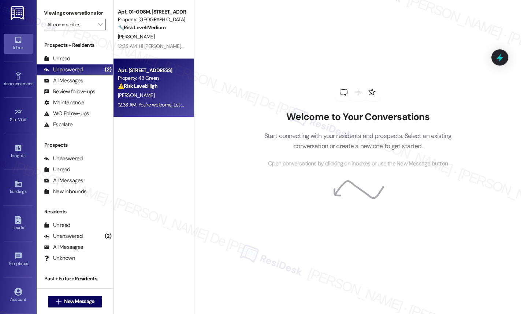
click at [120, 98] on span "T. Townsend" at bounding box center [136, 95] width 37 height 7
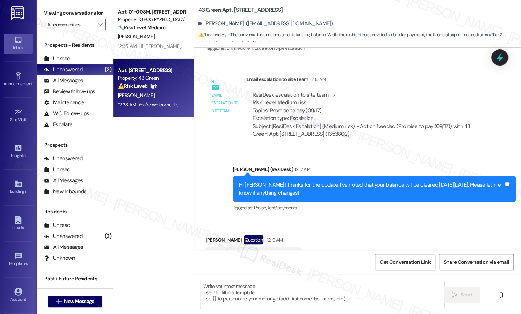
type textarea "Fetching suggested responses. Please feel free to read through the conversation…"
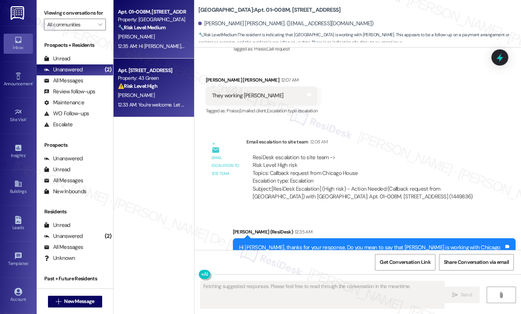
click at [160, 28] on strong "🔧 Risk Level: Medium" at bounding box center [142, 27] width 48 height 7
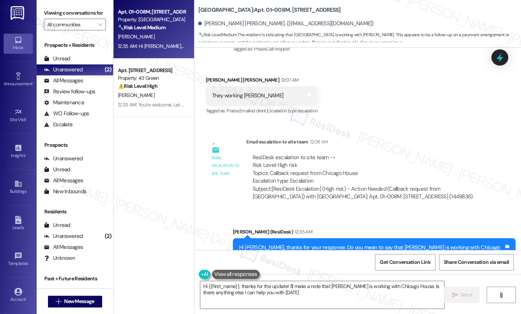
type textarea "Hi {{first_name}}, thanks for the update! I'll make a note that Ms. Collins is …"
click at [57, 63] on div "Unread" at bounding box center [57, 59] width 26 height 8
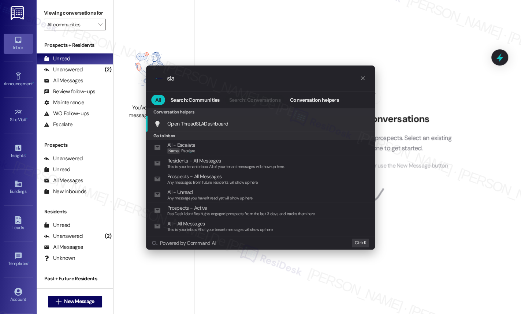
type input "sla"
click at [210, 118] on div "Open Thread SLA Dashboard Add shortcut" at bounding box center [260, 124] width 229 height 16
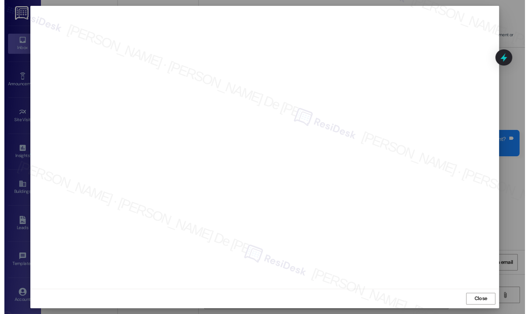
scroll to position [594, 0]
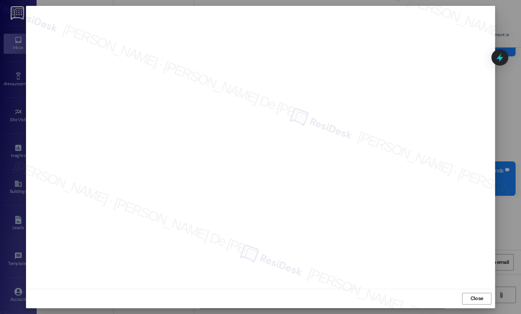
type textarea "Hi {{first_name}}, thanks for the update! Just to confirm, is Ms. Collins the p…"
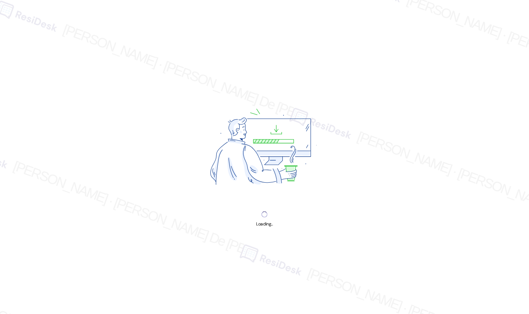
select select "English"
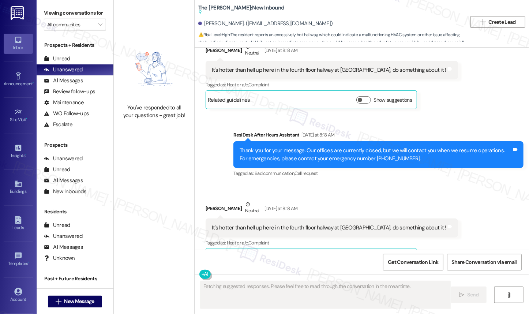
scroll to position [10764, 0]
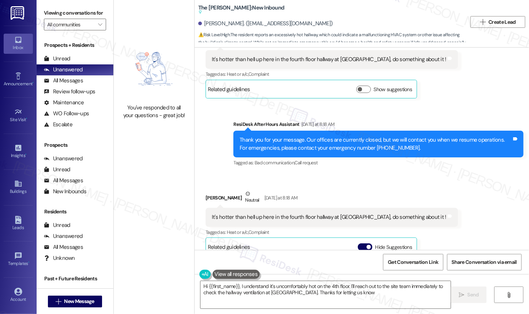
type textarea "Hi {{first_name}}, I understand it's uncomfortably hot on the 4th floor. I'll r…"
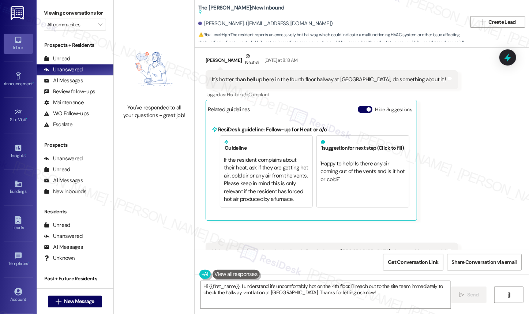
scroll to position [10904, 0]
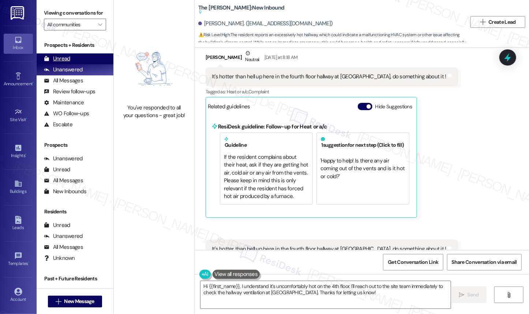
click at [59, 63] on div "Unread" at bounding box center [57, 59] width 26 height 8
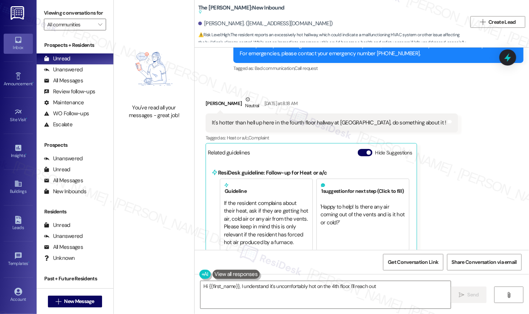
scroll to position [10904, 0]
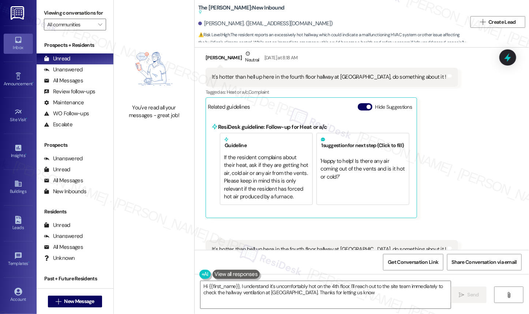
type textarea "Hi {{first_name}}, I understand it's uncomfortably hot on the 4th floor. I'll r…"
click at [157, 184] on div "You've read all your messages - great job!" at bounding box center [154, 157] width 81 height 314
click at [470, 175] on div "Received via SMS [PERSON_NAME] Neutral [DATE] at 8:18 AM It's hotter than hell …" at bounding box center [362, 163] width 335 height 260
click at [68, 74] on div "Unanswered" at bounding box center [63, 70] width 39 height 8
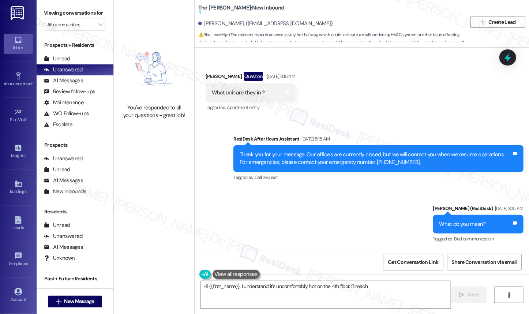
scroll to position [10904, 0]
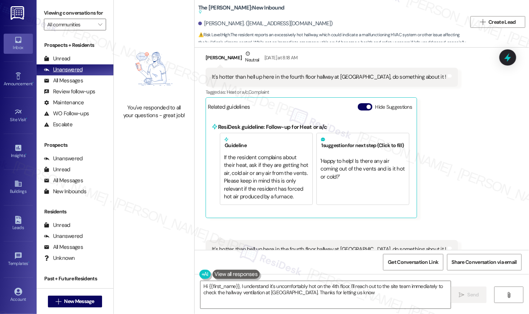
type textarea "Hi {{first_name}}, I understand it's uncomfortably hot on the 4th floor. I'll r…"
